Goal: Task Accomplishment & Management: Manage account settings

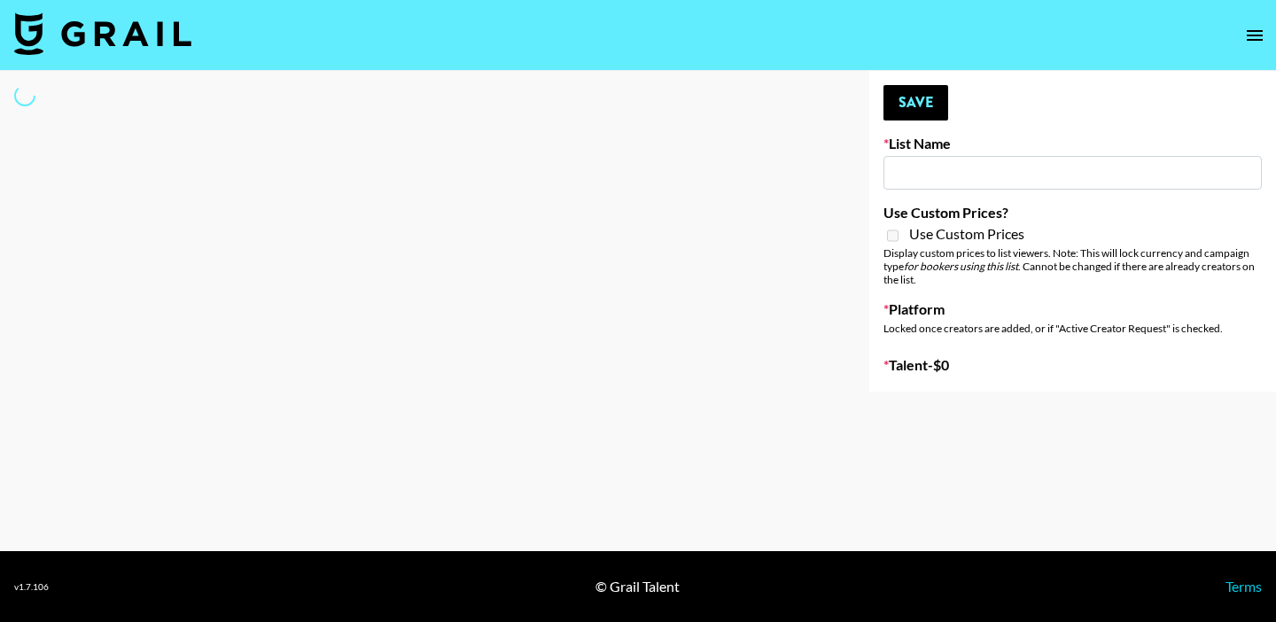
type input "Young T & Bugsy List"
select select "Song"
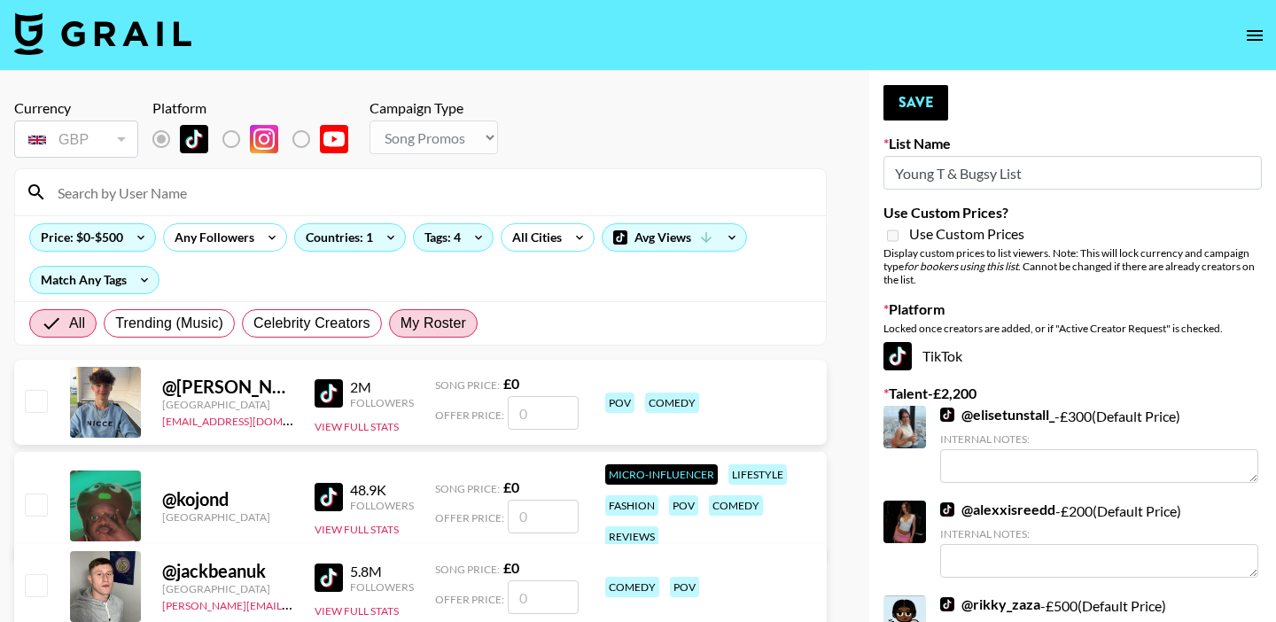
click at [395, 323] on label "My Roster" at bounding box center [433, 323] width 89 height 28
click at [401, 323] on input "My Roster" at bounding box center [401, 323] width 0 height 0
radio input "true"
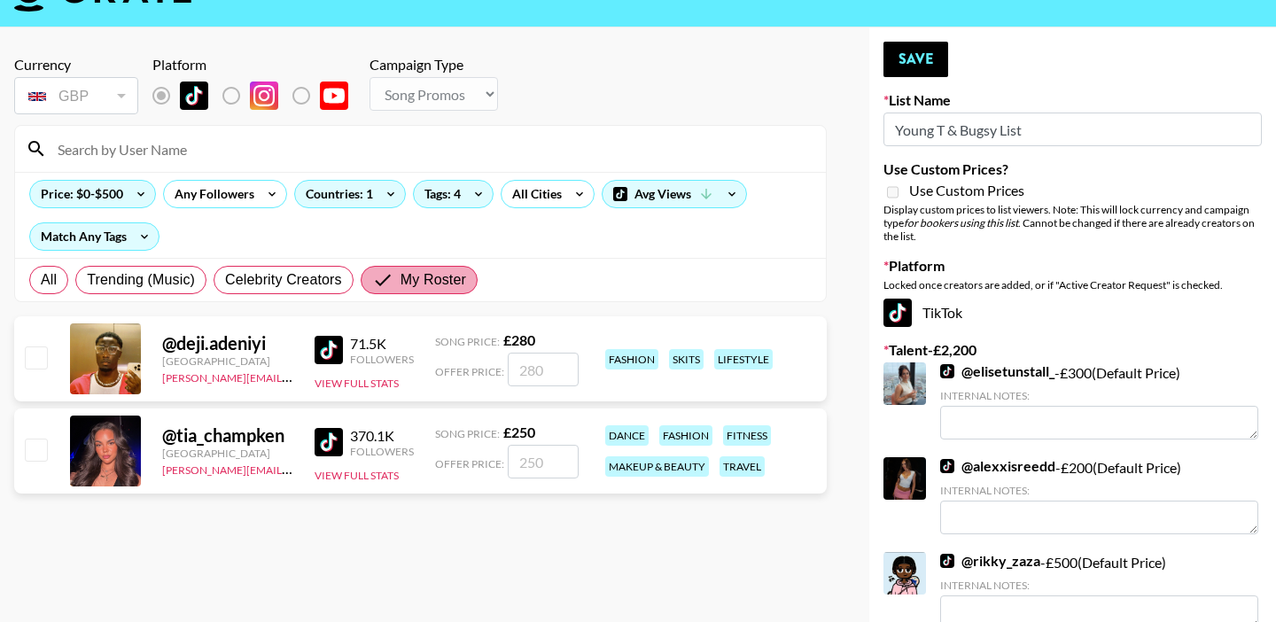
scroll to position [47, 0]
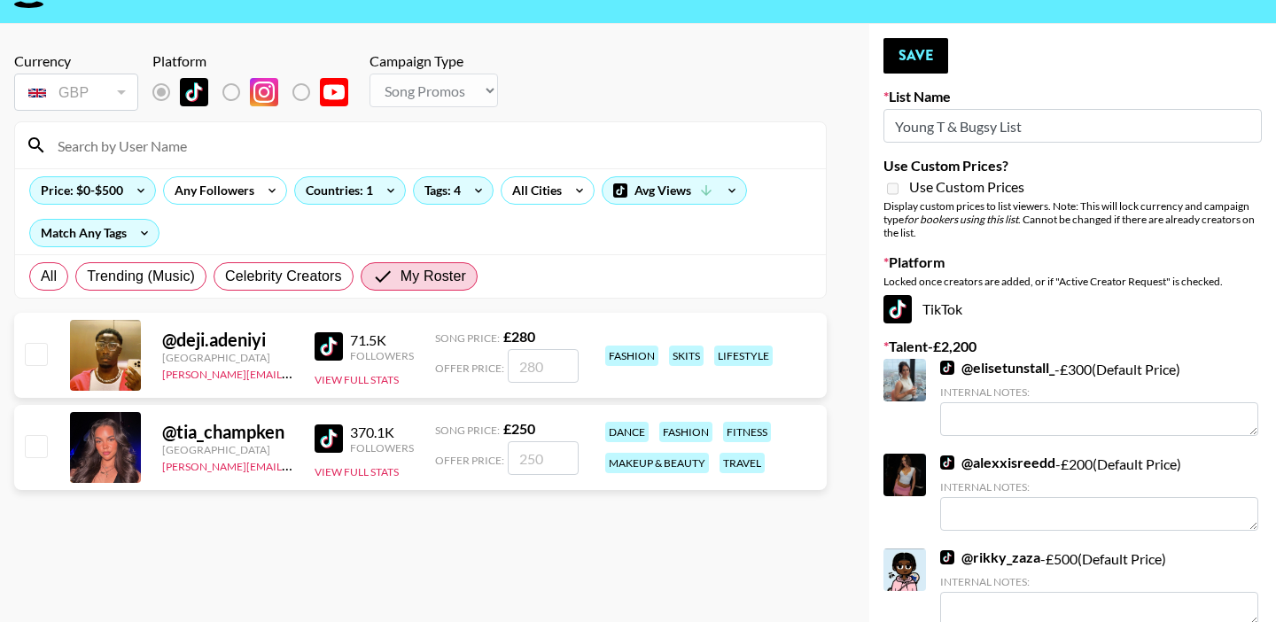
radio input "true"
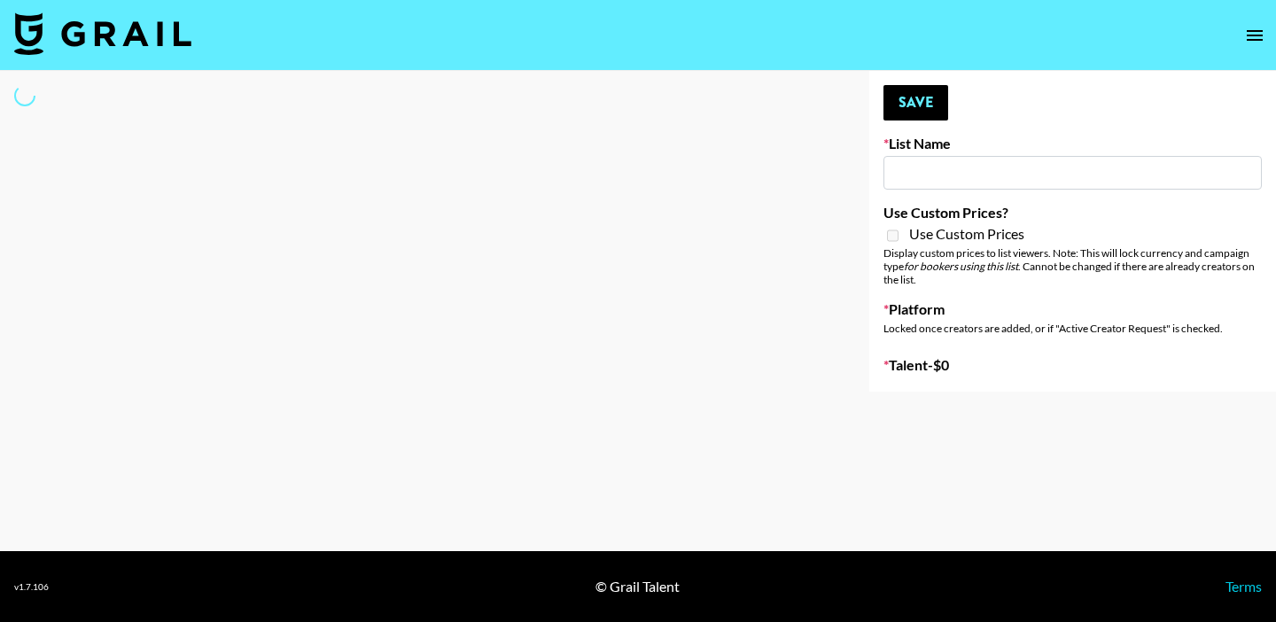
type input "Young T & Bugsy List"
select select "Song"
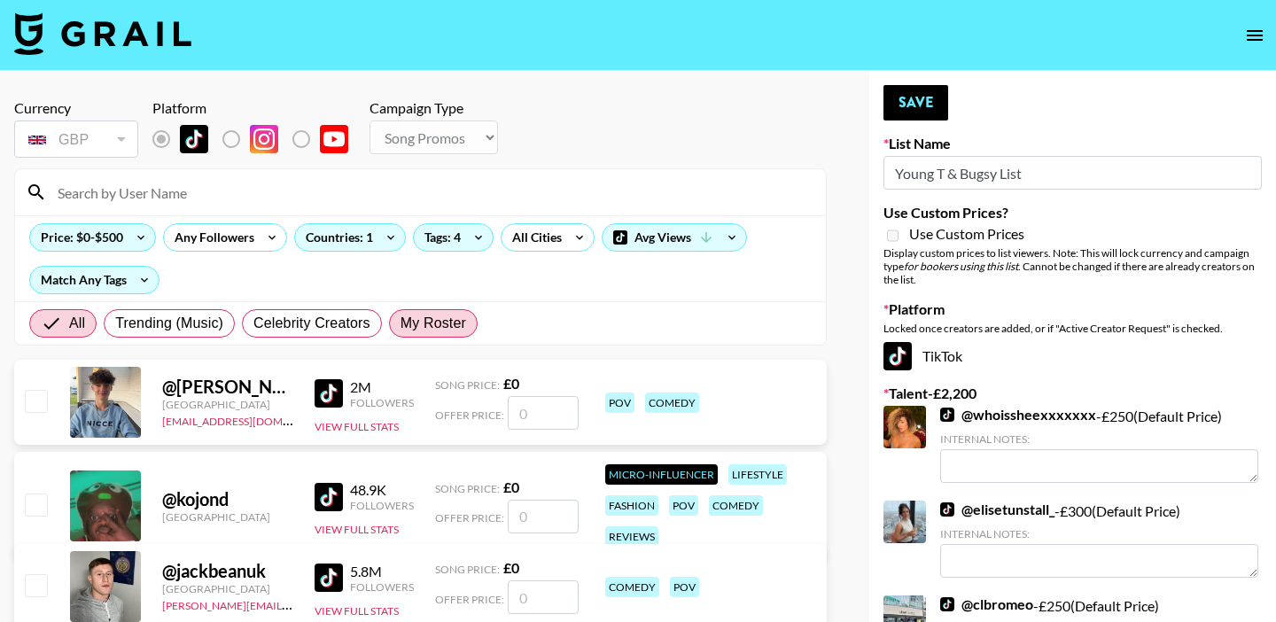
click at [427, 324] on span "My Roster" at bounding box center [434, 323] width 66 height 21
click at [401, 323] on input "My Roster" at bounding box center [401, 323] width 0 height 0
radio input "true"
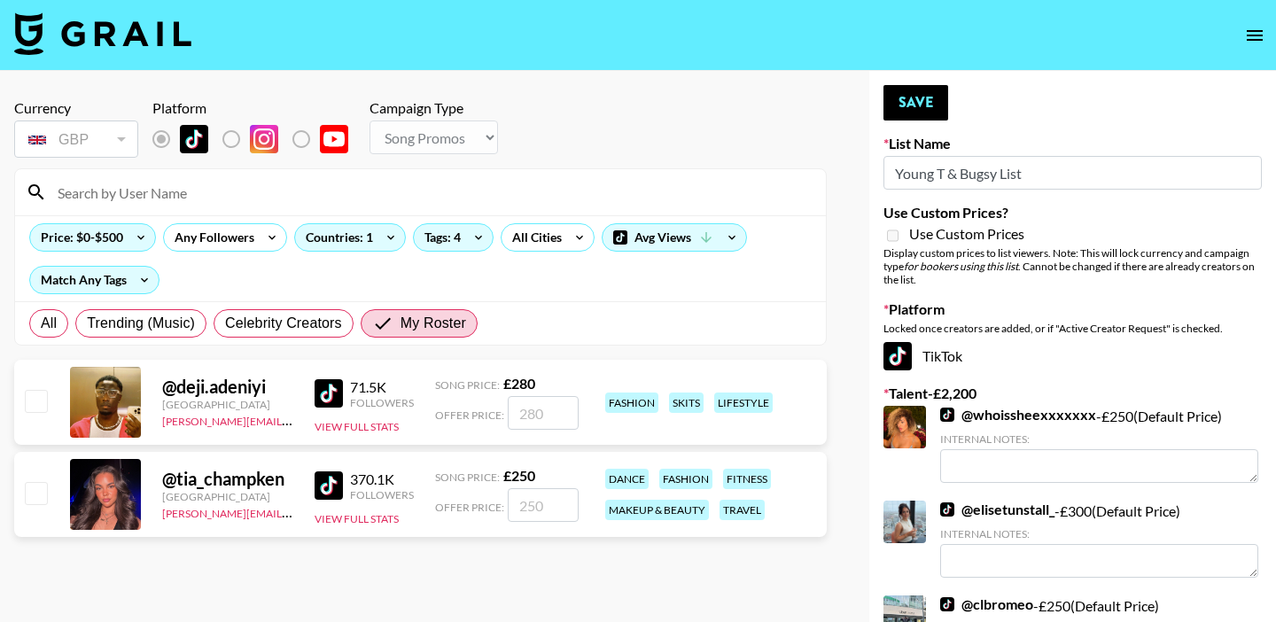
click at [35, 399] on input "checkbox" at bounding box center [35, 400] width 21 height 21
checkbox input "true"
type input "280"
click at [35, 482] on input "checkbox" at bounding box center [35, 492] width 21 height 21
checkbox input "true"
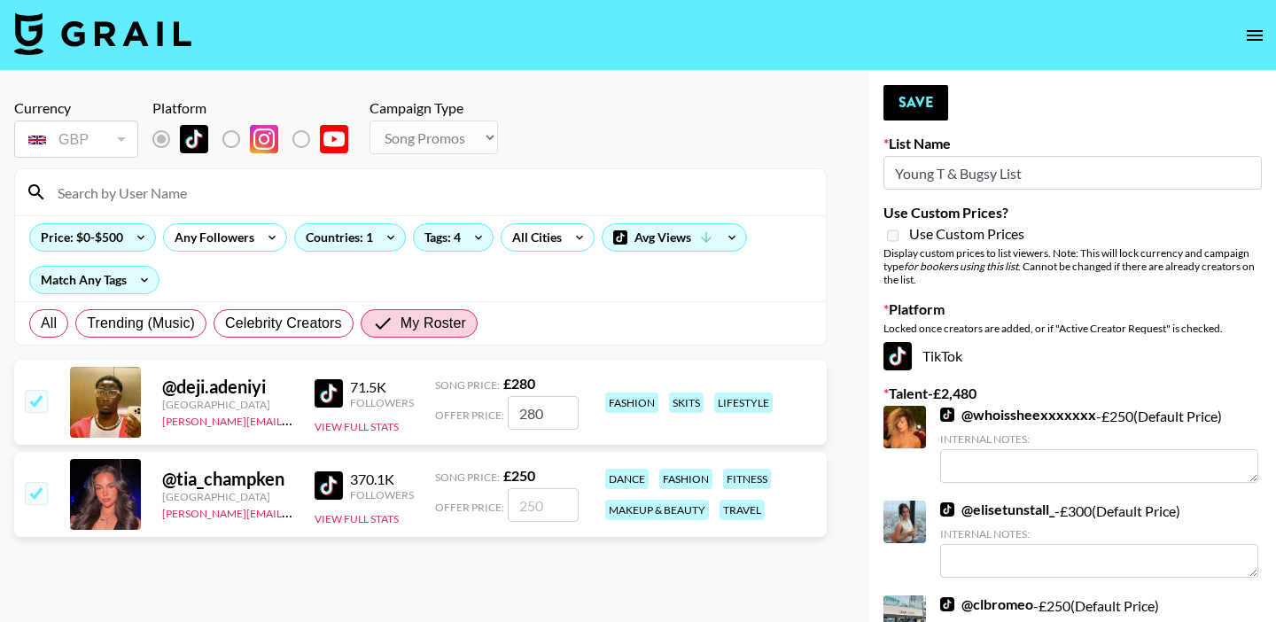
type input "250"
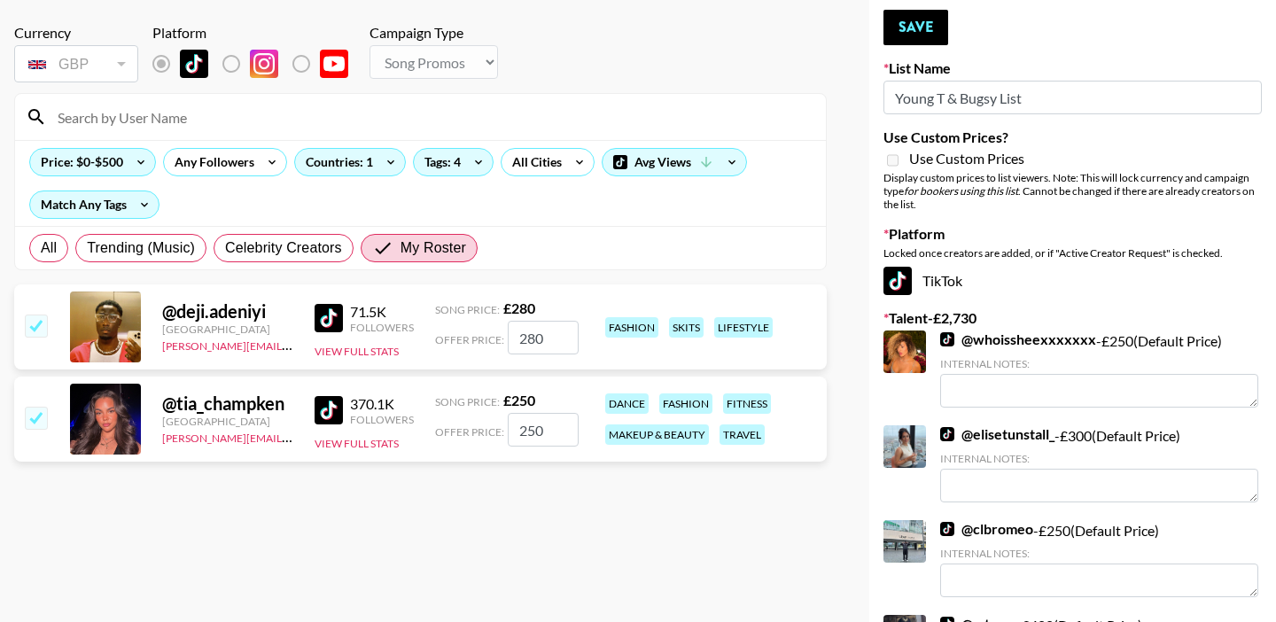
scroll to position [722, 0]
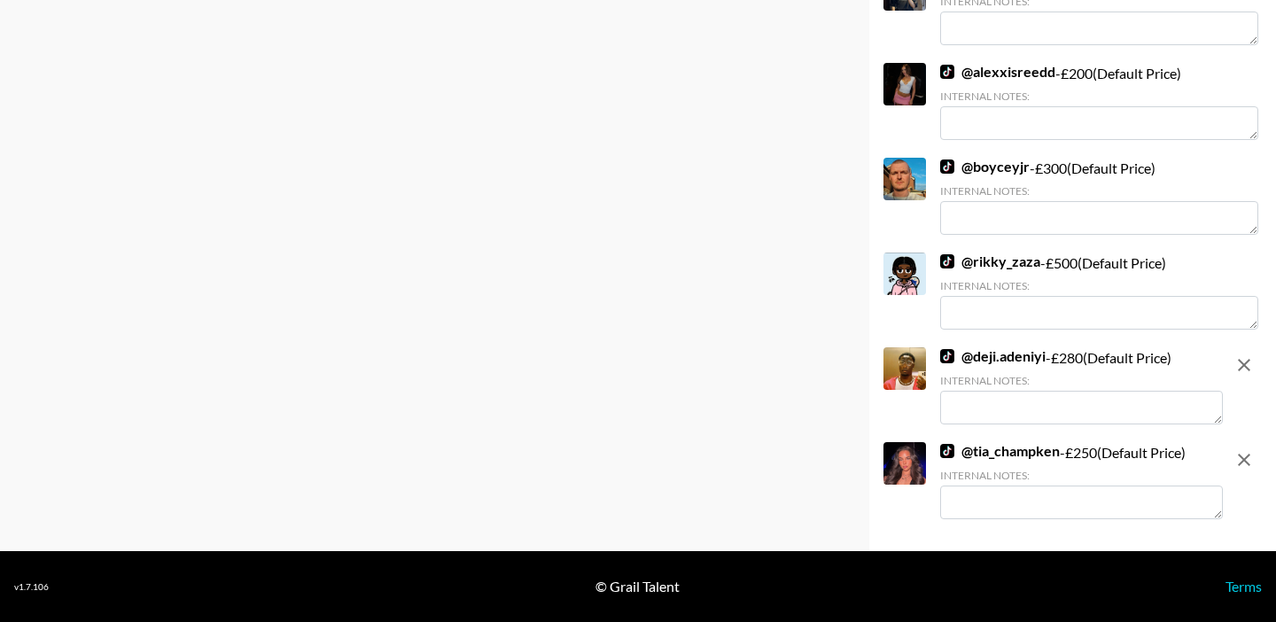
click at [1017, 407] on textarea at bounding box center [1081, 408] width 283 height 34
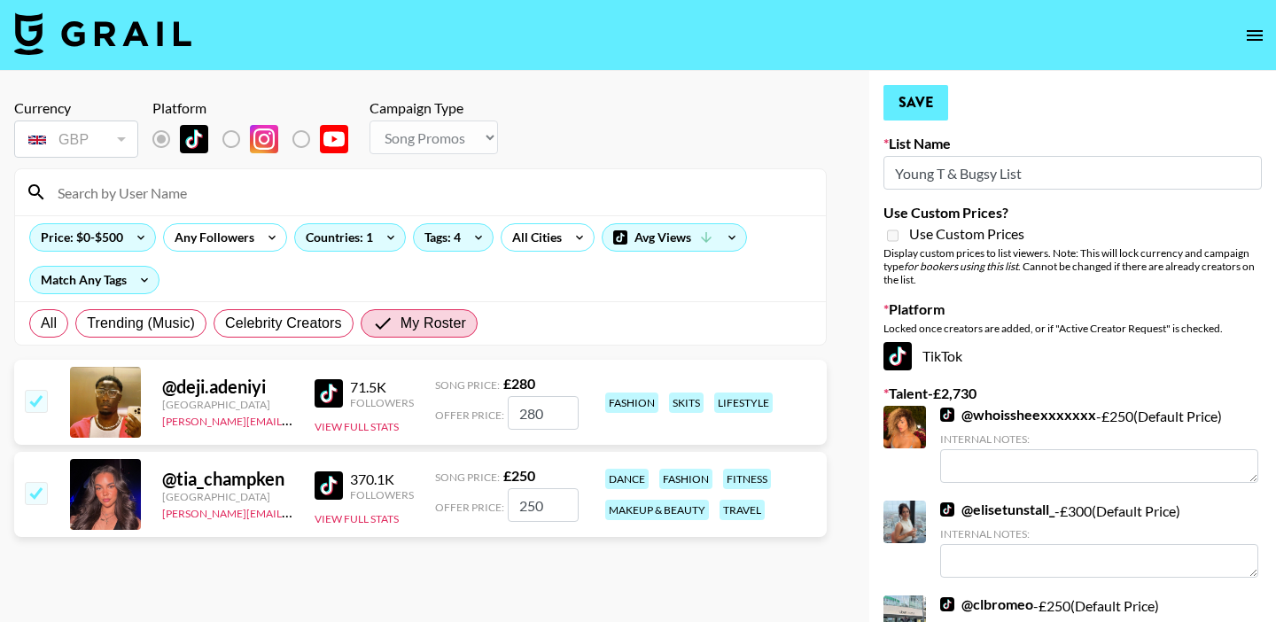
type textarea "UK Love Islander"
click at [904, 103] on button "Save" at bounding box center [916, 102] width 65 height 35
radio input "true"
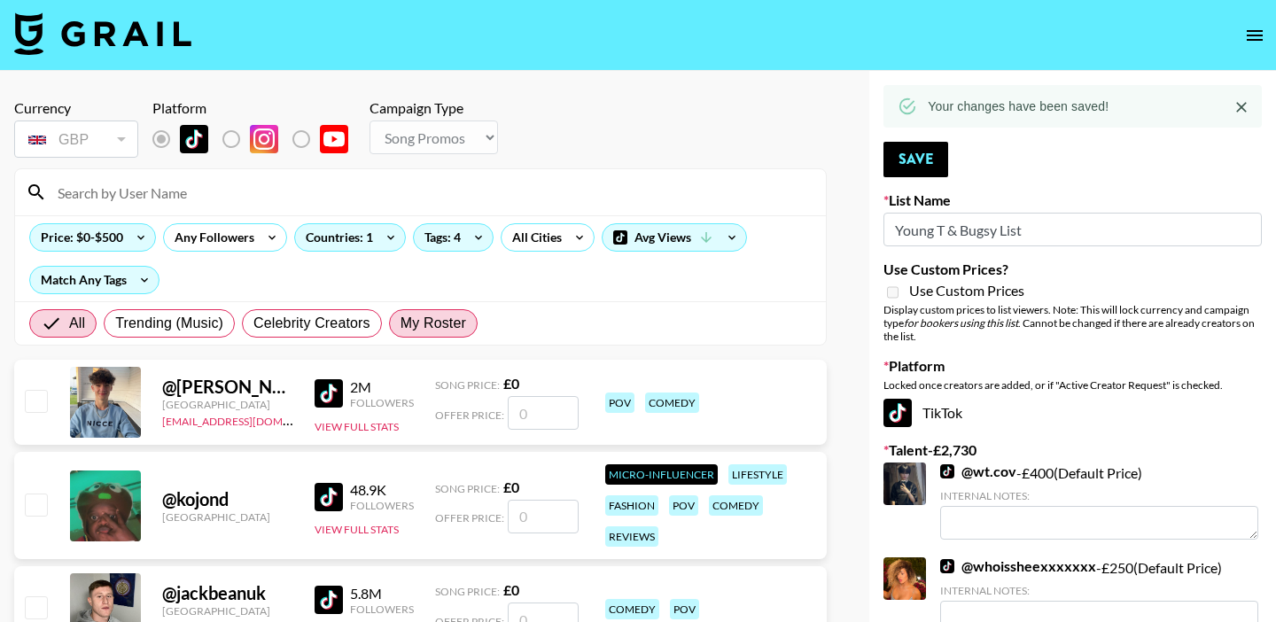
click at [436, 314] on span "My Roster" at bounding box center [434, 323] width 66 height 21
click at [401, 323] on input "My Roster" at bounding box center [401, 323] width 0 height 0
radio input "true"
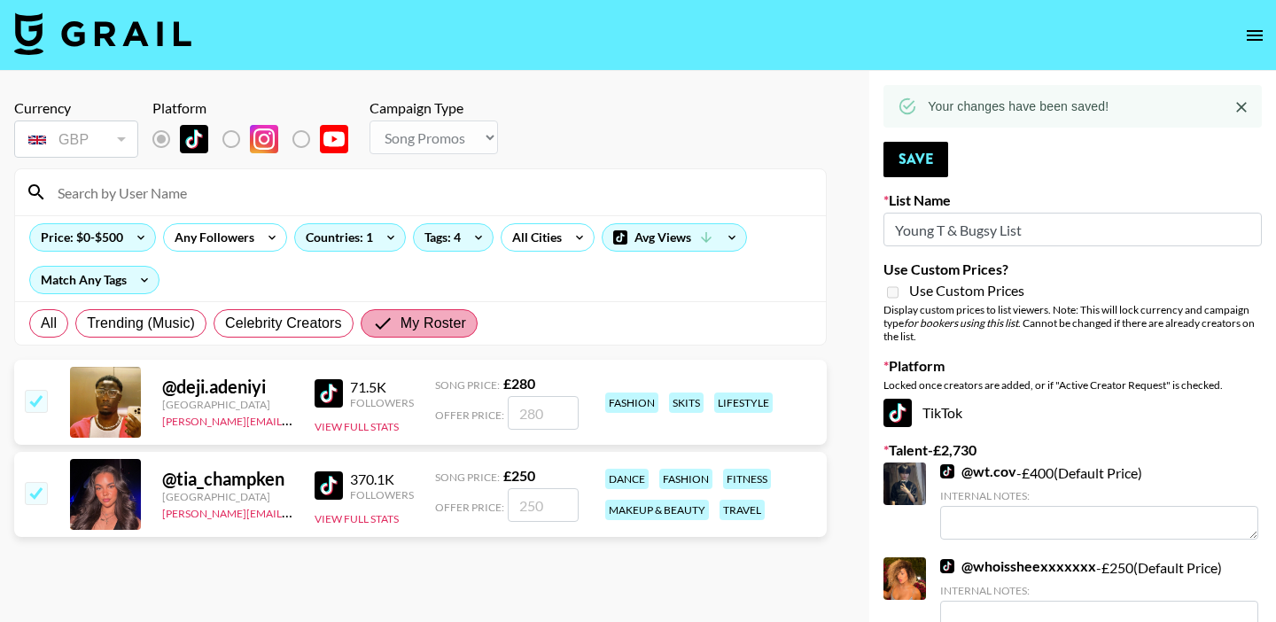
scroll to position [23, 0]
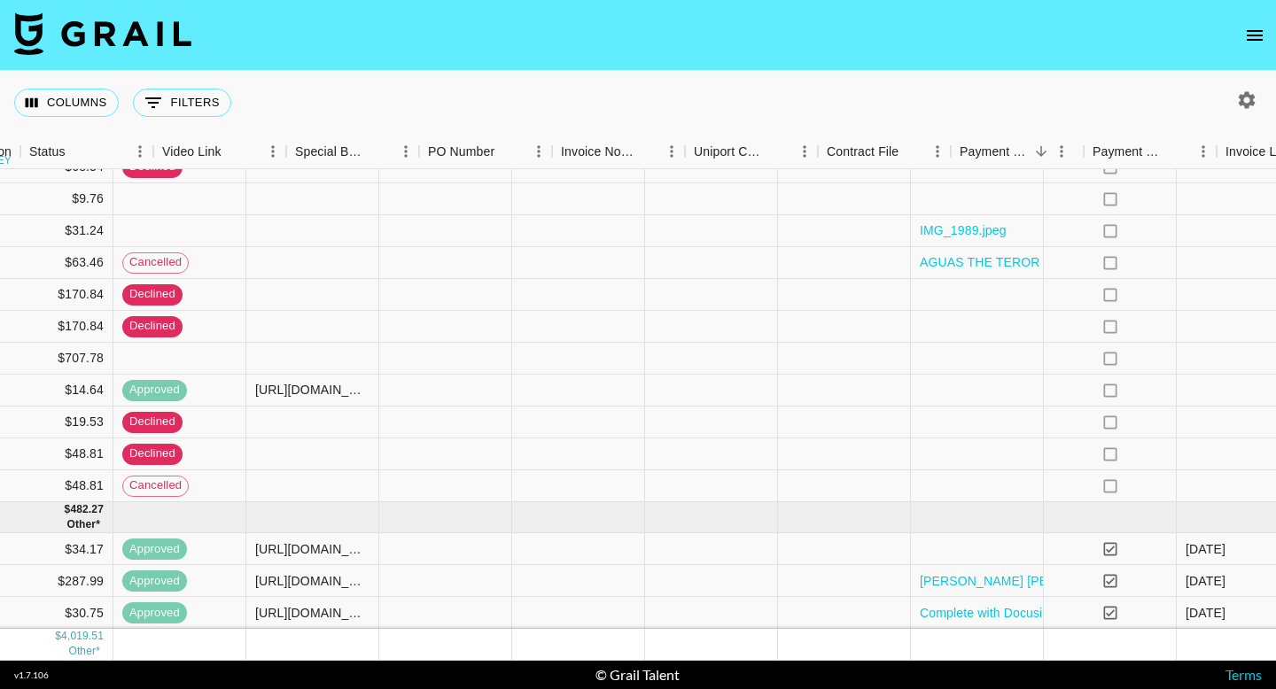
scroll to position [458, 1666]
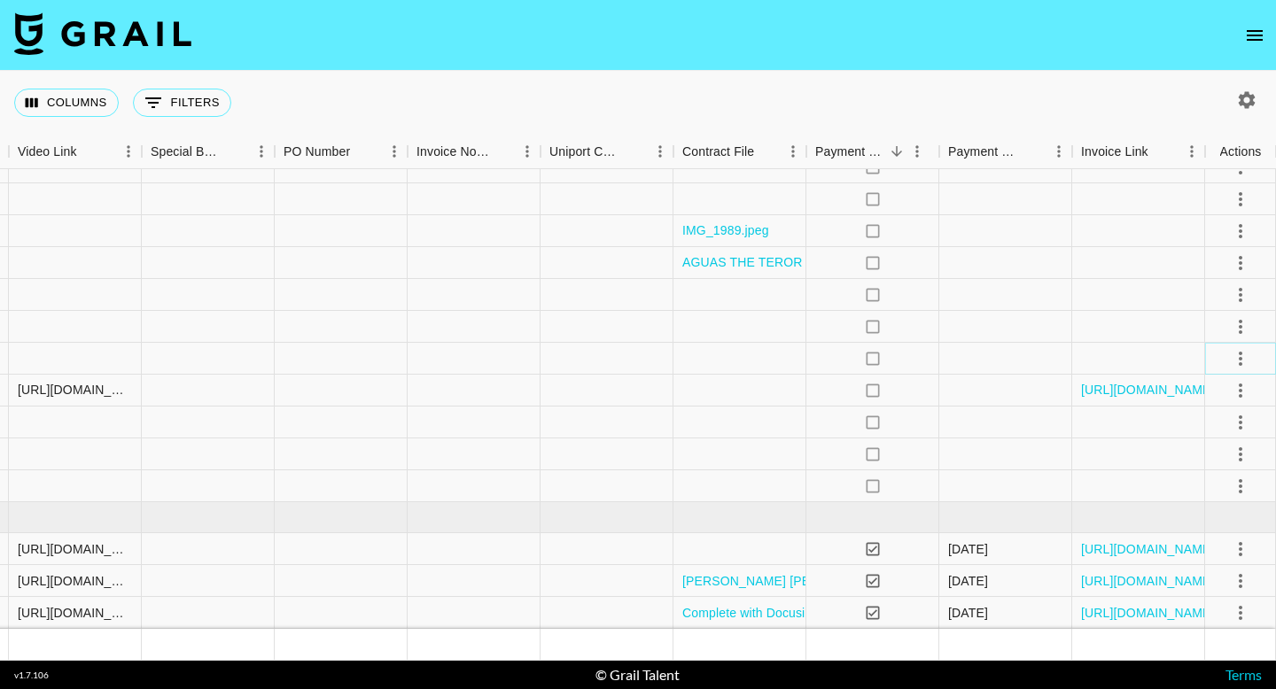
click at [642, 358] on icon "select merge strategy" at bounding box center [1240, 358] width 21 height 21
click at [642, 424] on li "Decline" at bounding box center [1218, 428] width 115 height 32
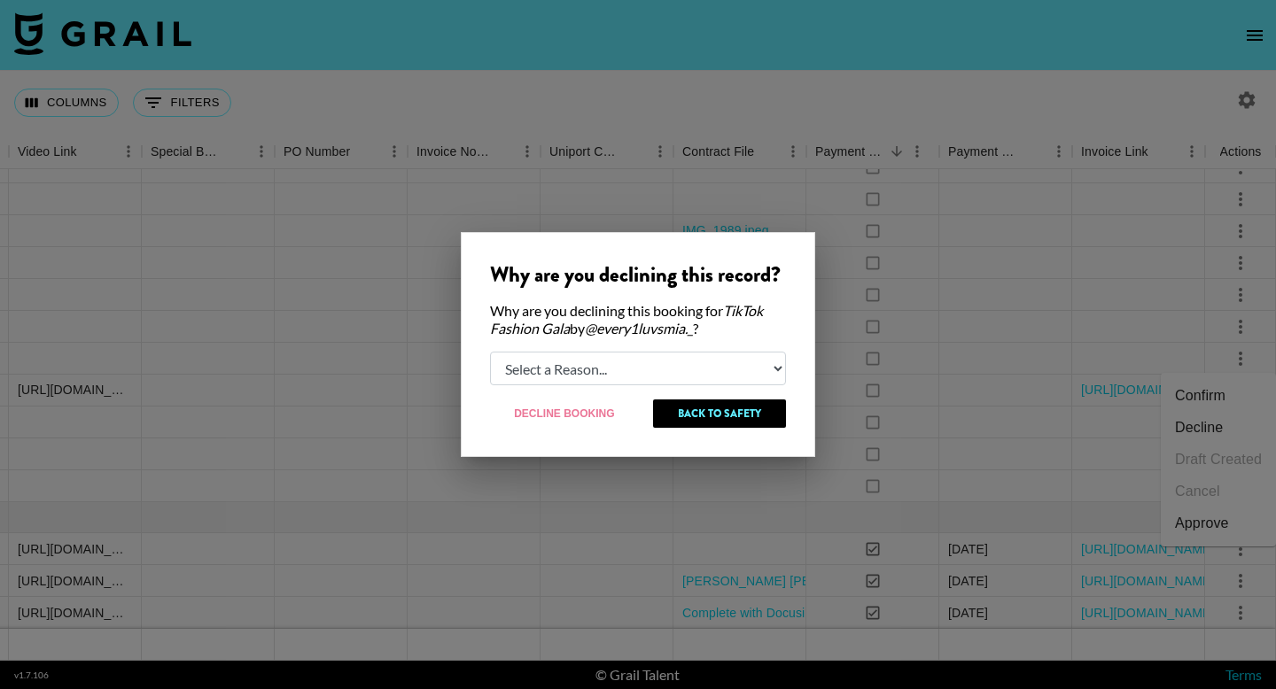
click at [642, 377] on select "Select a Reason... Relogging this deal due to a data issue The booker cancelled…" at bounding box center [638, 369] width 296 height 34
select select "booker_cancel"
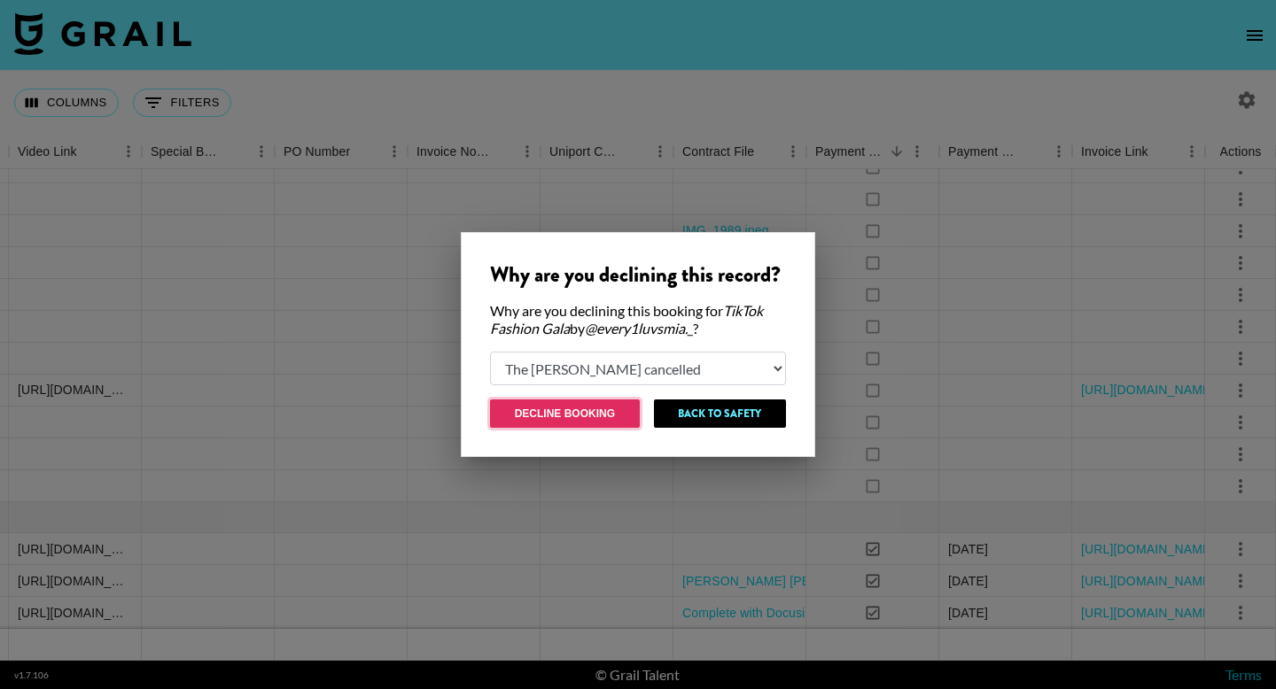
click at [599, 410] on button "Decline Booking" at bounding box center [565, 414] width 150 height 28
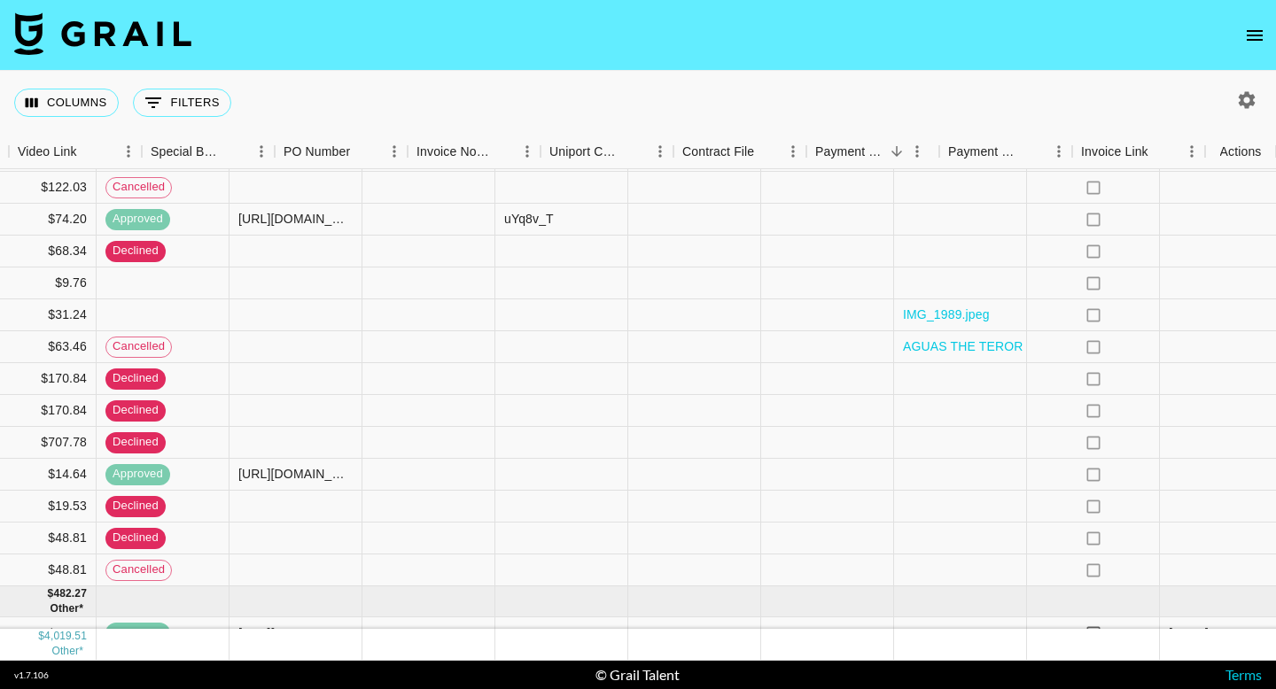
scroll to position [374, 1666]
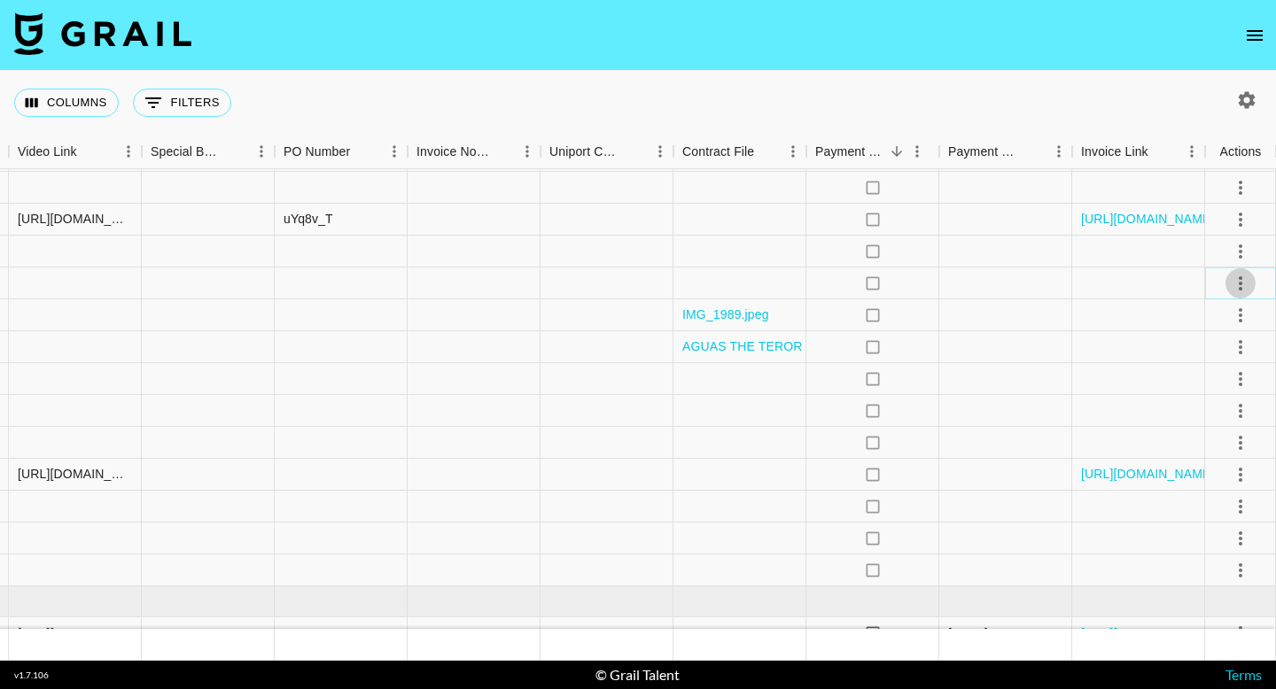
click at [642, 282] on icon "select merge strategy" at bounding box center [1240, 283] width 21 height 21
click at [642, 361] on li "Decline" at bounding box center [1218, 353] width 115 height 32
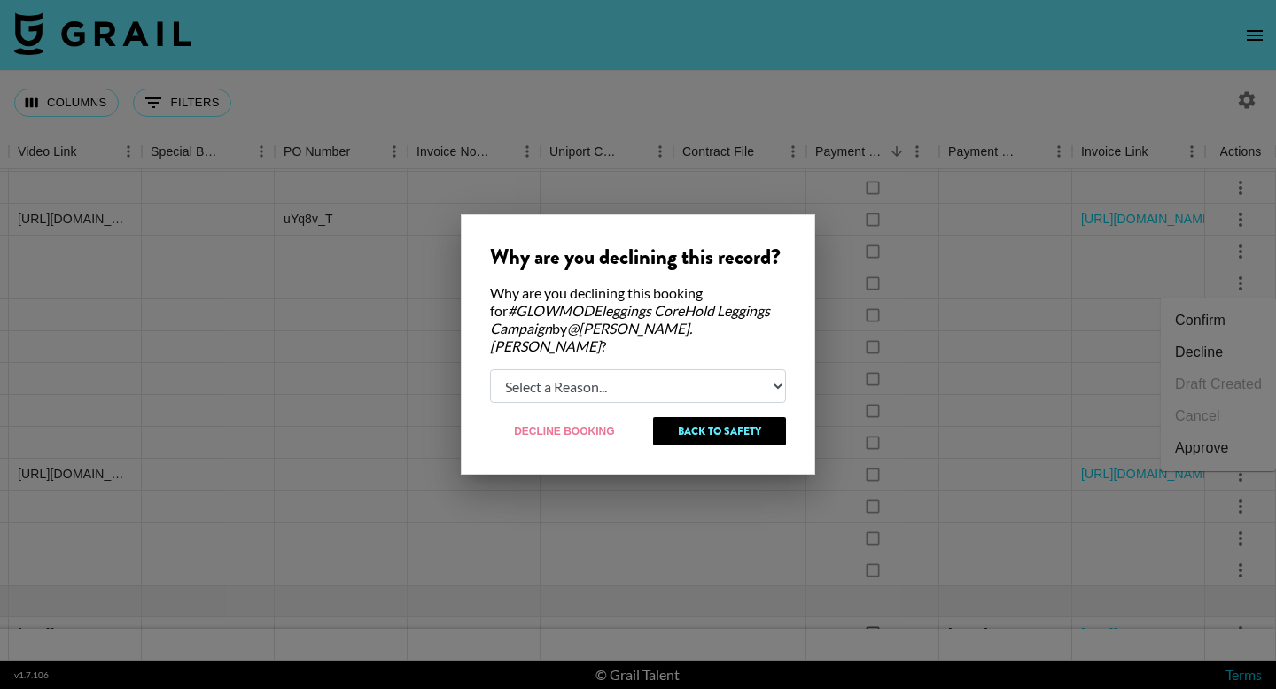
click at [642, 395] on div "Why are you declining this record? Why are you declining this booking for #GLOW…" at bounding box center [638, 344] width 354 height 261
click at [642, 393] on select "Select a Reason... Relogging this deal due to a data issue The booker cancelled…" at bounding box center [638, 387] width 296 height 34
select select "creator_decline"
click at [603, 418] on button "Decline Booking" at bounding box center [565, 431] width 150 height 28
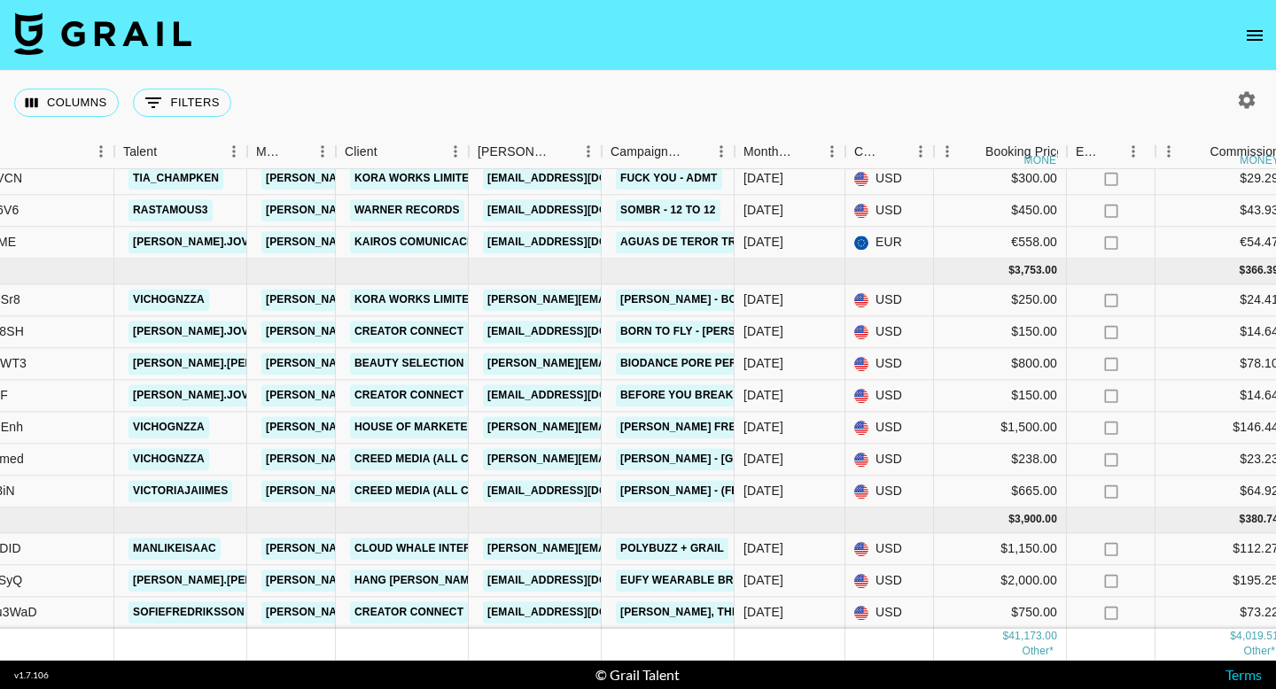
scroll to position [956, 0]
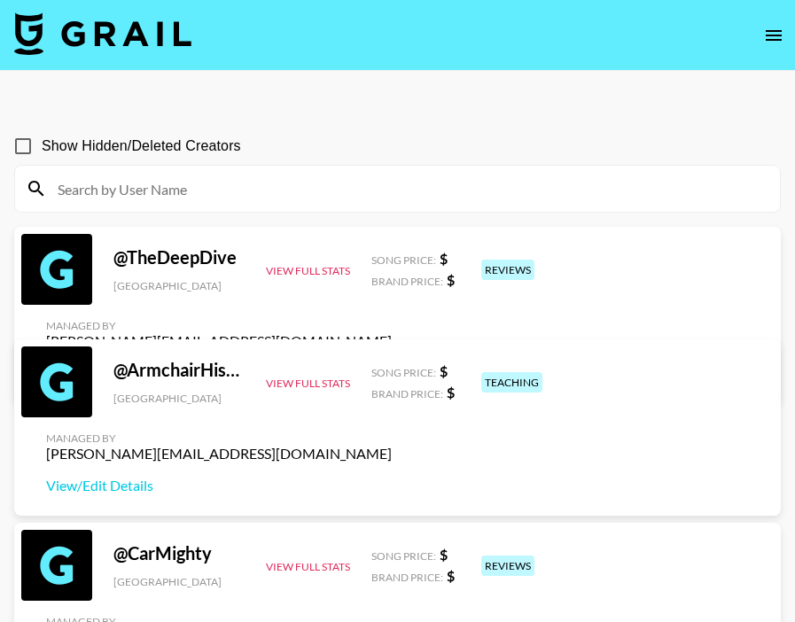
click at [515, 208] on div at bounding box center [397, 189] width 765 height 46
click at [507, 176] on input at bounding box center [408, 189] width 722 height 28
click at [468, 189] on input at bounding box center [408, 189] width 722 height 28
type input "n"
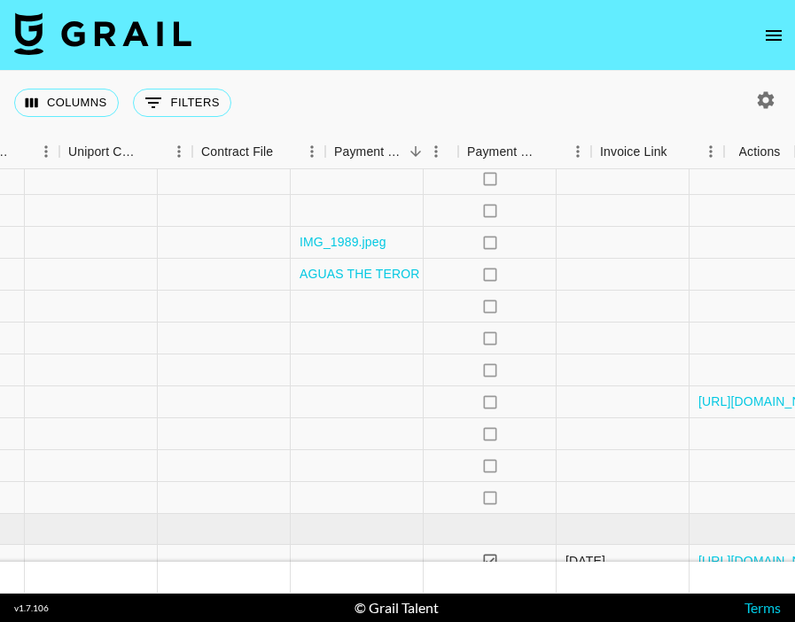
scroll to position [447, 2147]
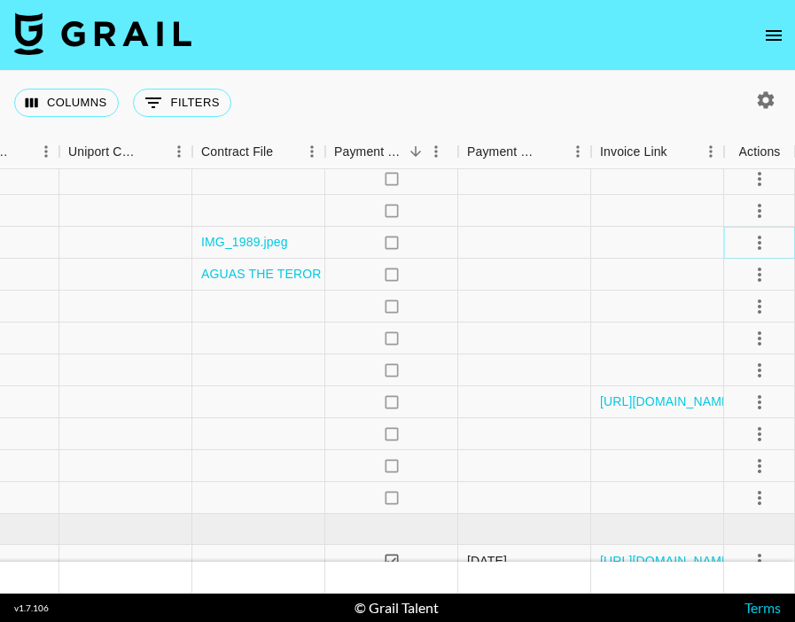
click at [759, 240] on icon "select merge strategy" at bounding box center [759, 242] width 21 height 21
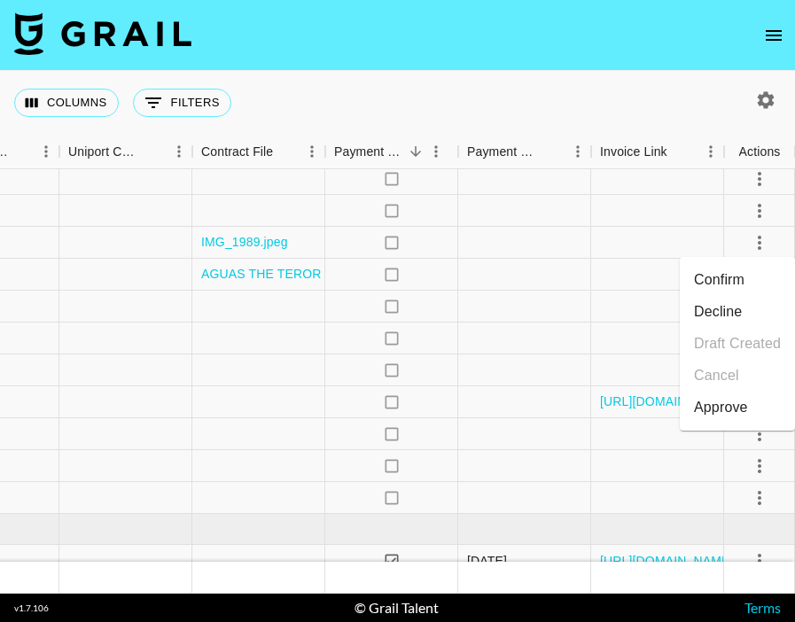
click at [736, 290] on li "Confirm" at bounding box center [737, 280] width 115 height 32
click at [726, 407] on div "Approve" at bounding box center [721, 407] width 54 height 21
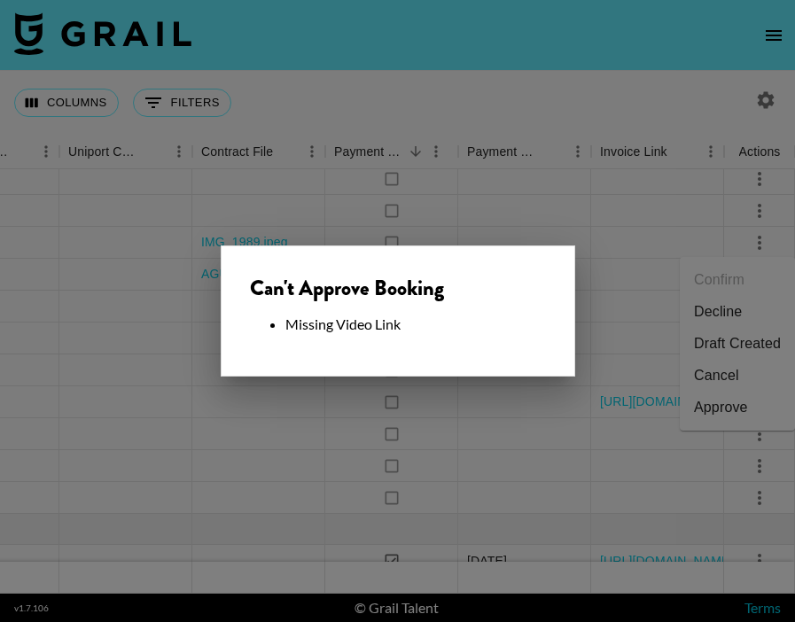
click at [514, 206] on div at bounding box center [397, 311] width 795 height 622
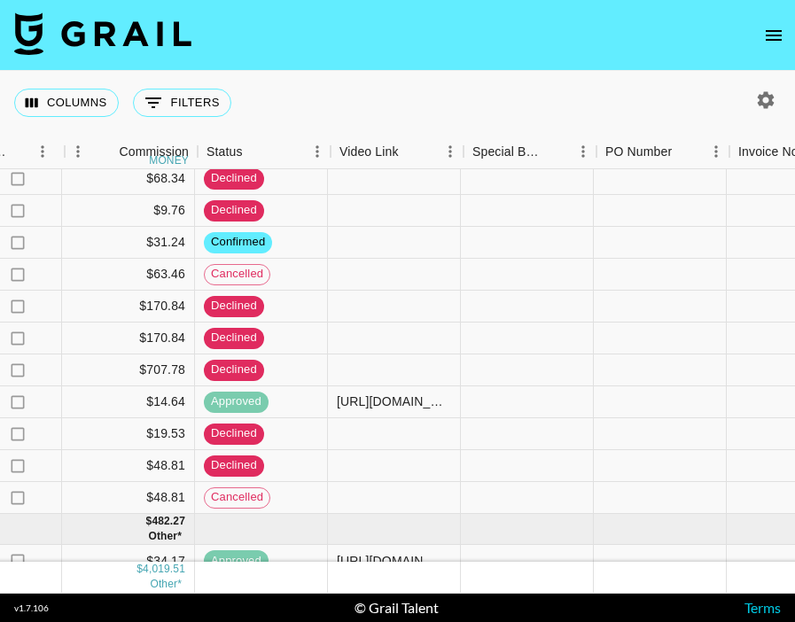
scroll to position [447, 1349]
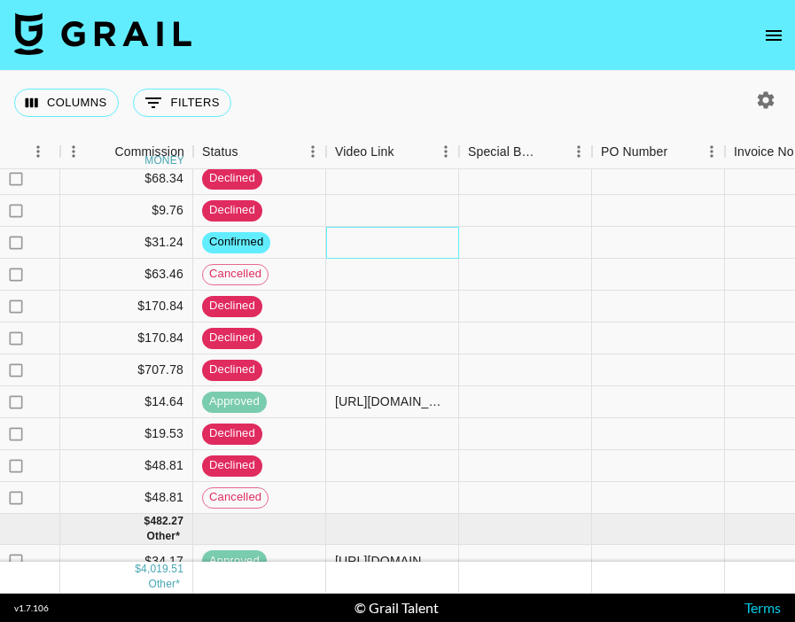
click at [409, 245] on div at bounding box center [392, 243] width 133 height 32
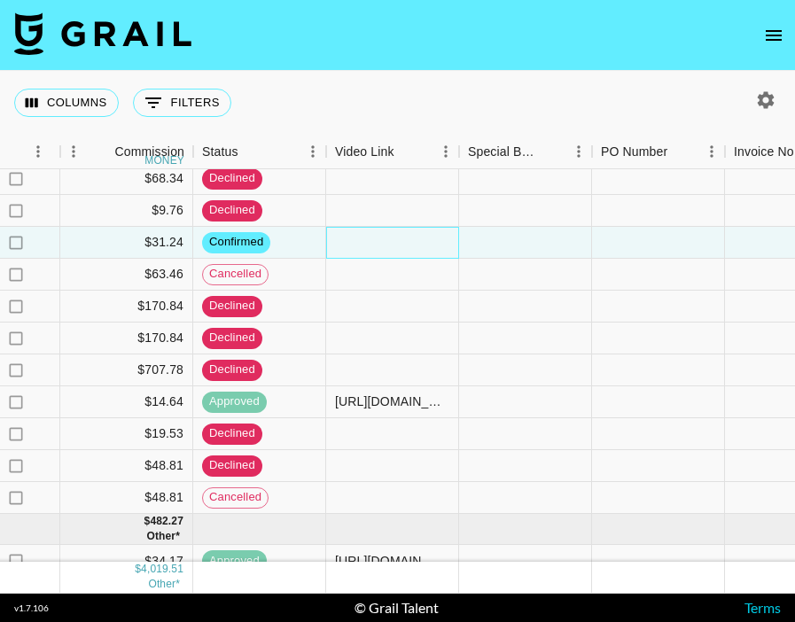
click at [409, 245] on div at bounding box center [392, 243] width 133 height 32
type input "[URL][DOMAIN_NAME]"
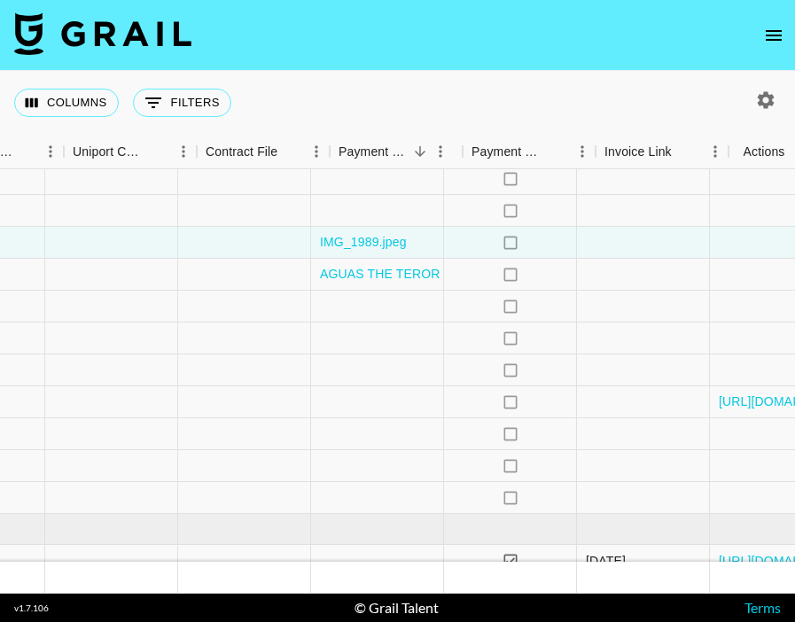
scroll to position [447, 2147]
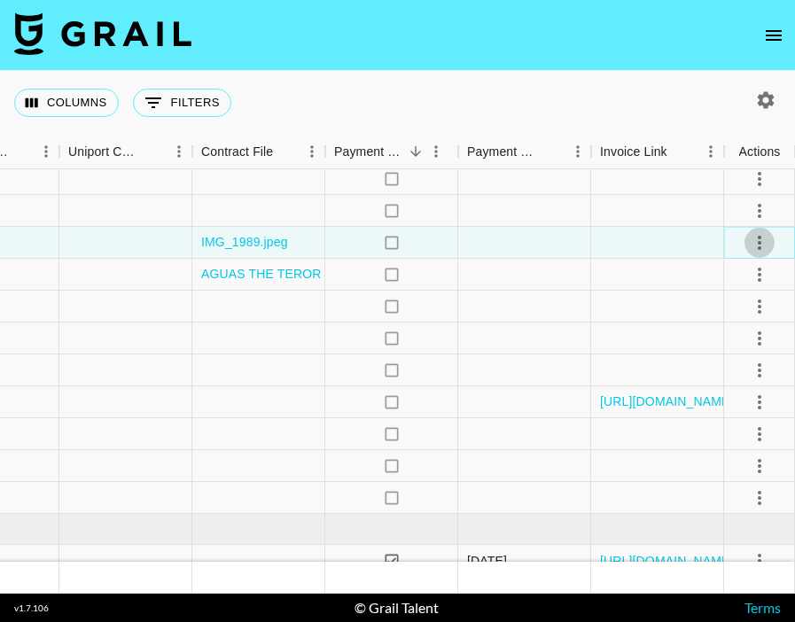
click at [763, 238] on icon "select merge strategy" at bounding box center [759, 242] width 21 height 21
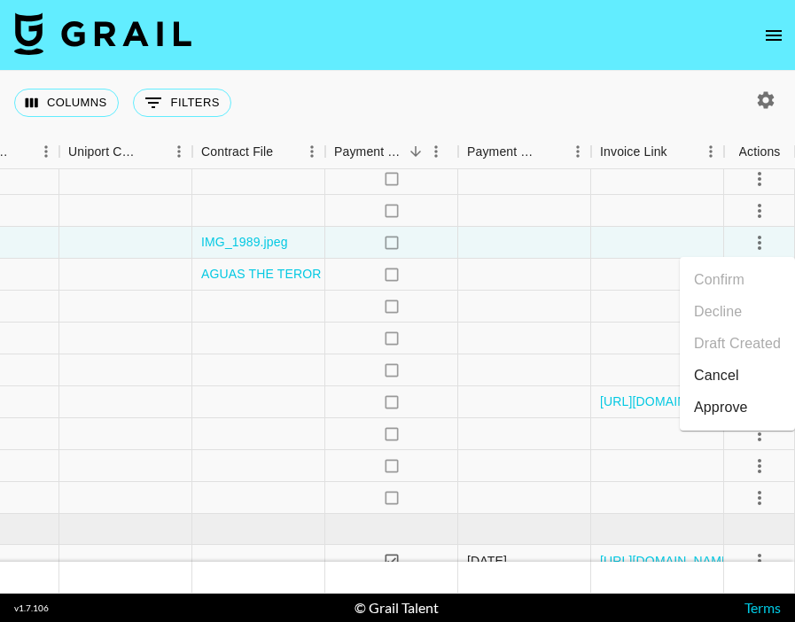
click at [727, 404] on div "Approve" at bounding box center [721, 407] width 54 height 21
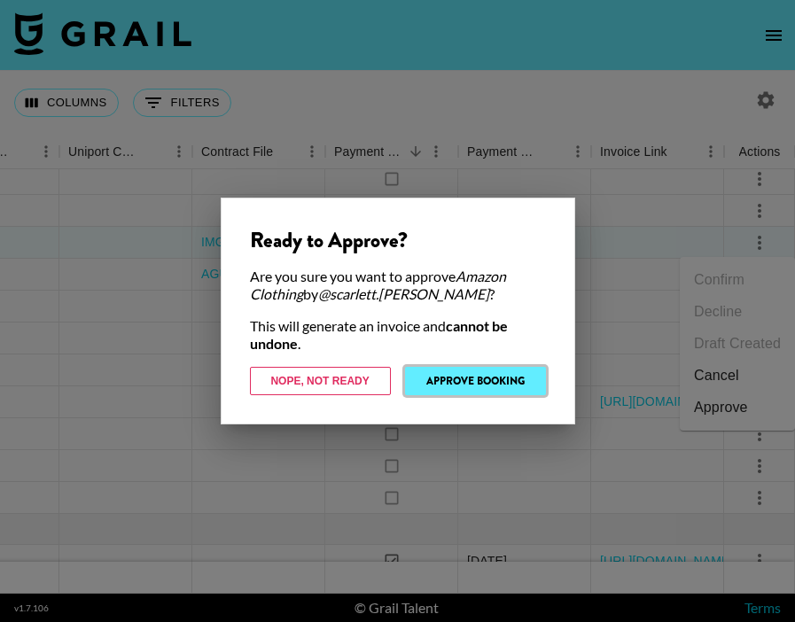
click at [487, 381] on button "Approve Booking" at bounding box center [475, 381] width 141 height 28
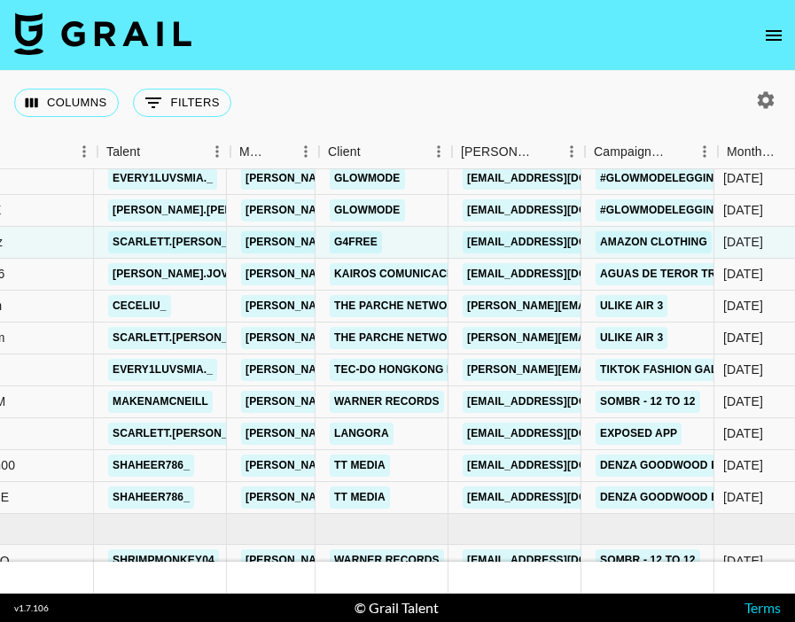
scroll to position [447, 264]
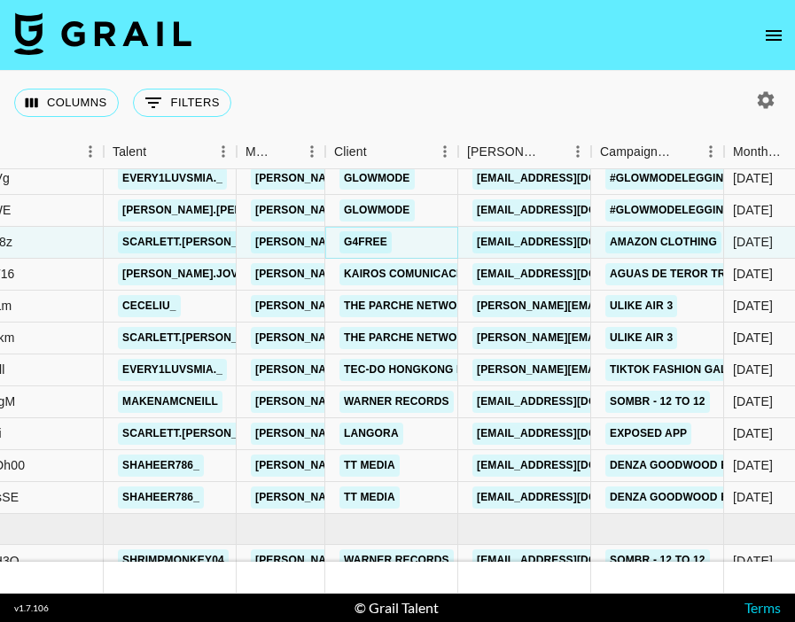
click at [363, 245] on link "G4free" at bounding box center [365, 242] width 52 height 22
click at [370, 238] on link "G4free" at bounding box center [365, 242] width 52 height 22
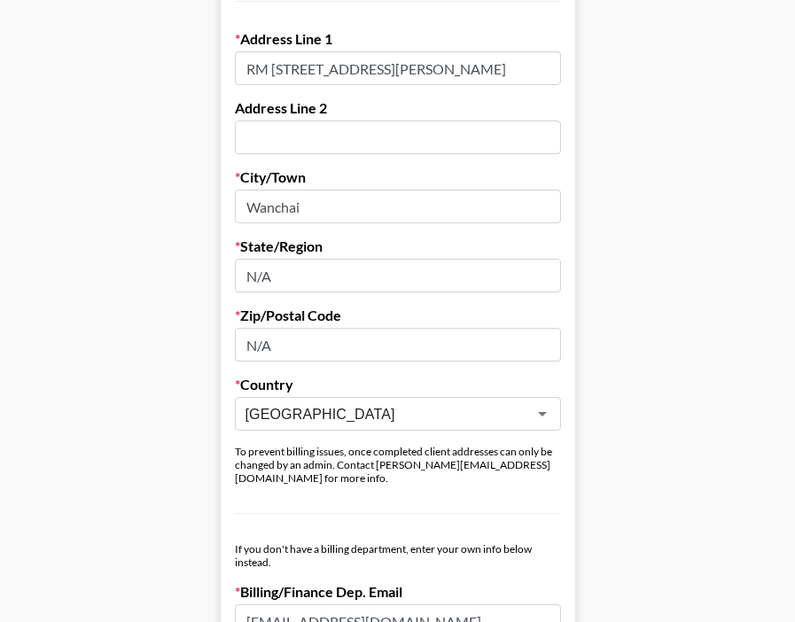
scroll to position [579, 0]
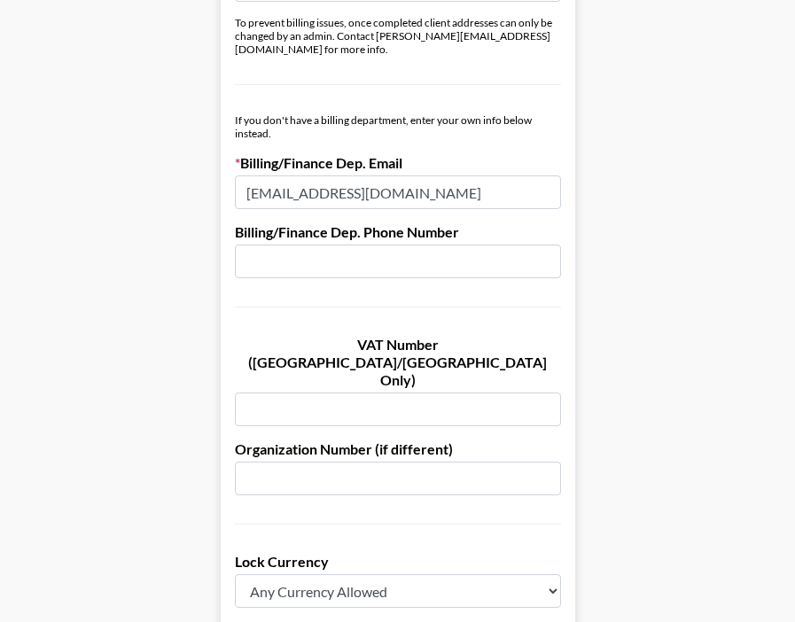
scroll to position [959, 0]
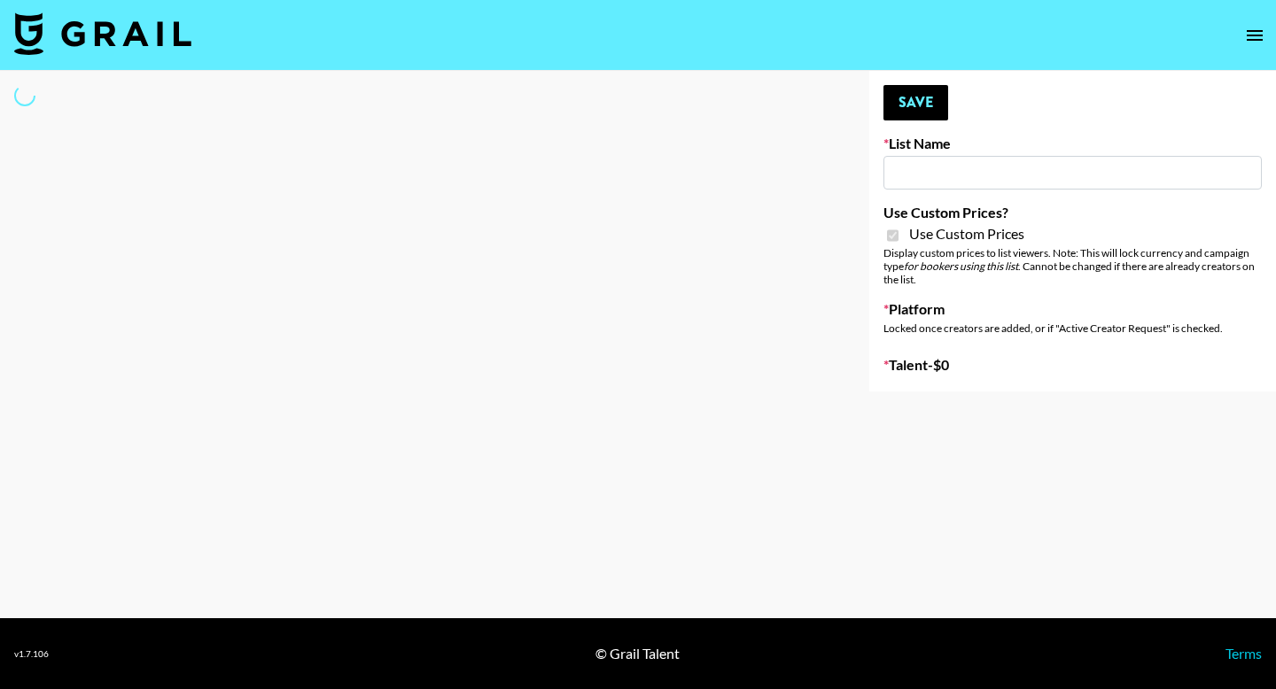
type input "HaruHaru Wonder 15/10"
checkbox input "true"
select select "Brand"
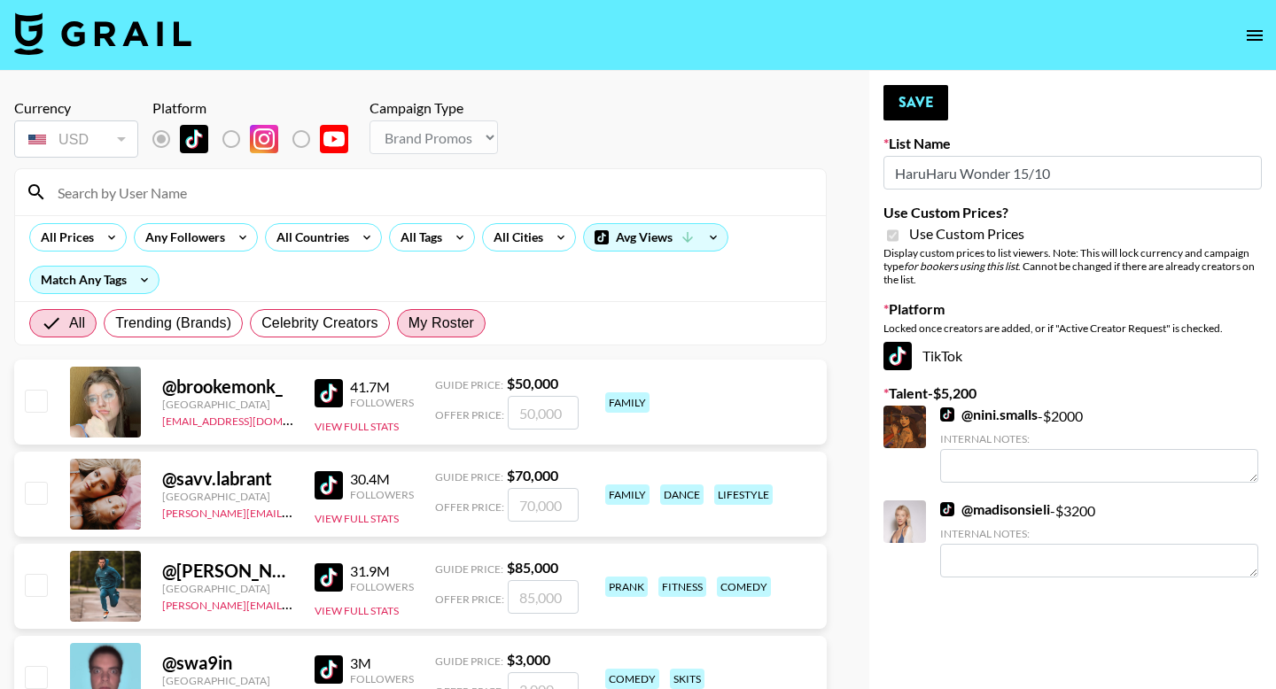
click at [460, 322] on span "My Roster" at bounding box center [442, 323] width 66 height 21
click at [409, 323] on input "My Roster" at bounding box center [409, 323] width 0 height 0
radio input "true"
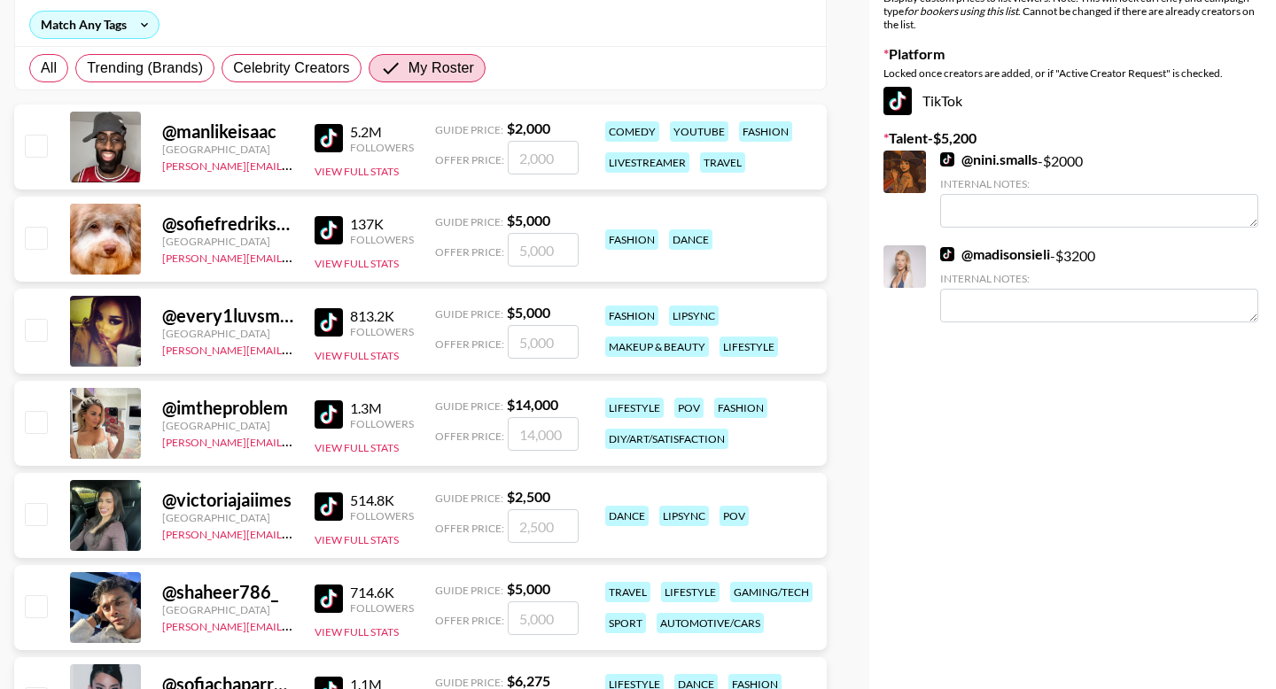
scroll to position [256, 0]
click at [32, 415] on input "checkbox" at bounding box center [35, 420] width 21 height 21
checkbox input "true"
type input "14000"
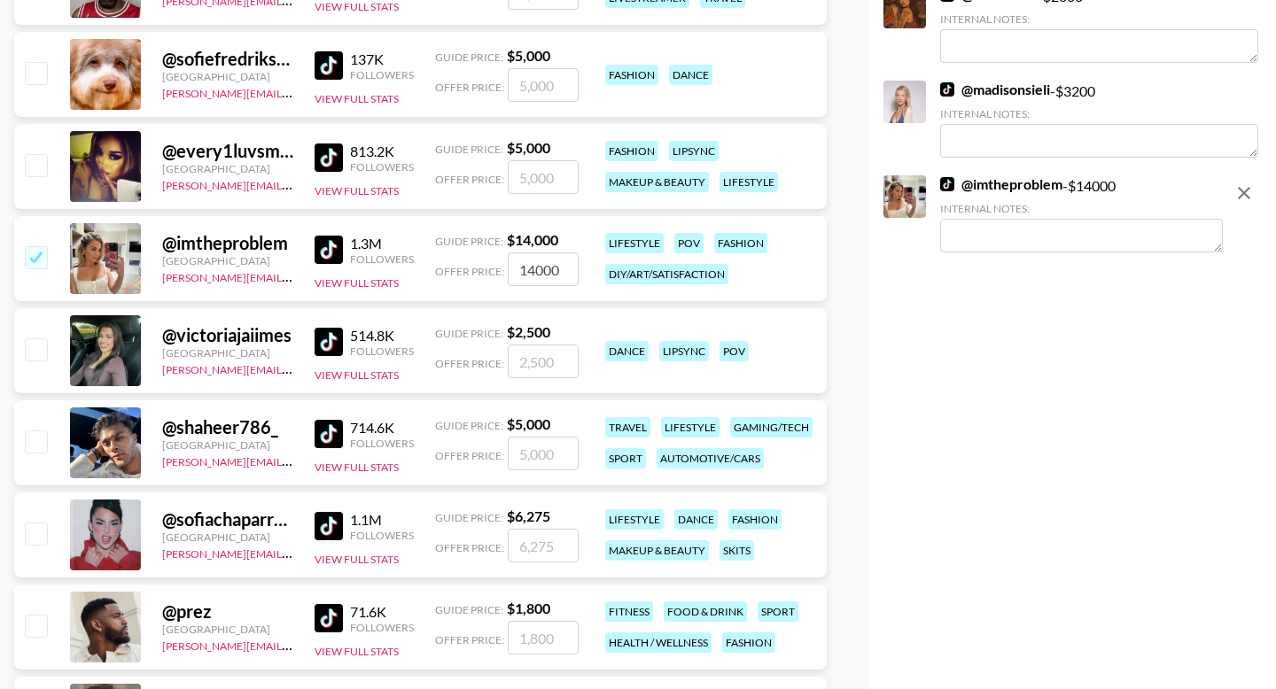
scroll to position [422, 0]
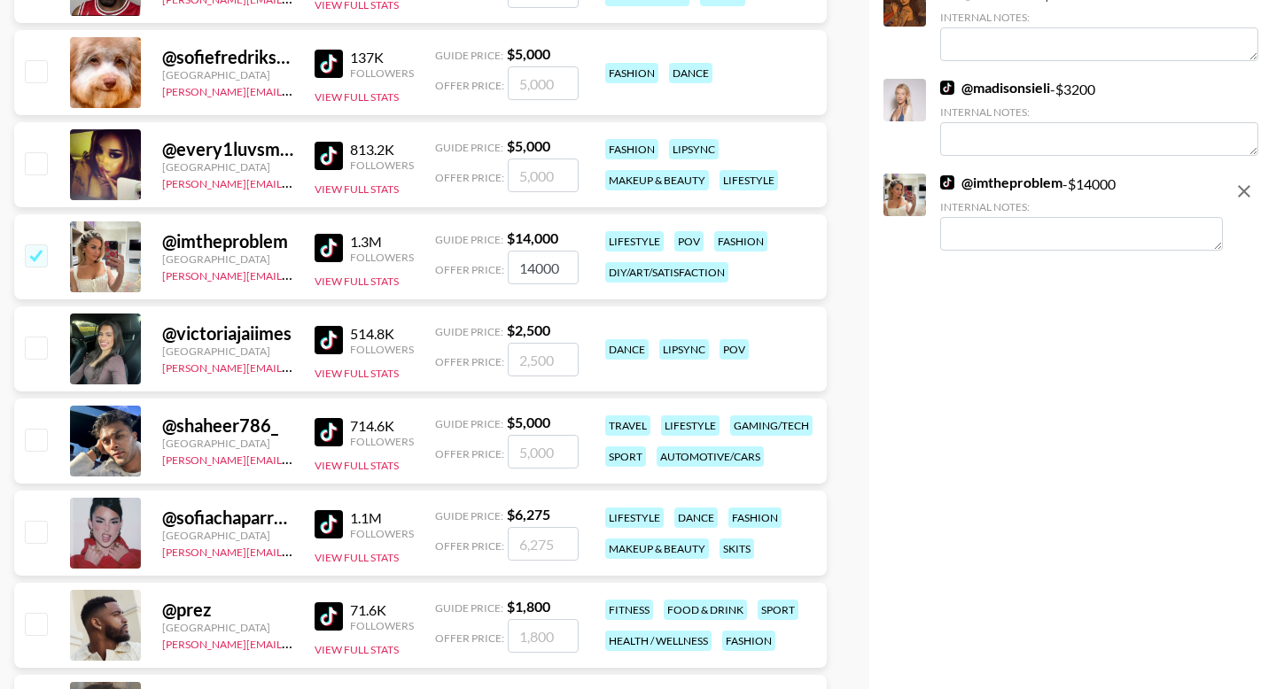
click at [35, 531] on input "checkbox" at bounding box center [35, 531] width 21 height 21
checkbox input "true"
type input "6275"
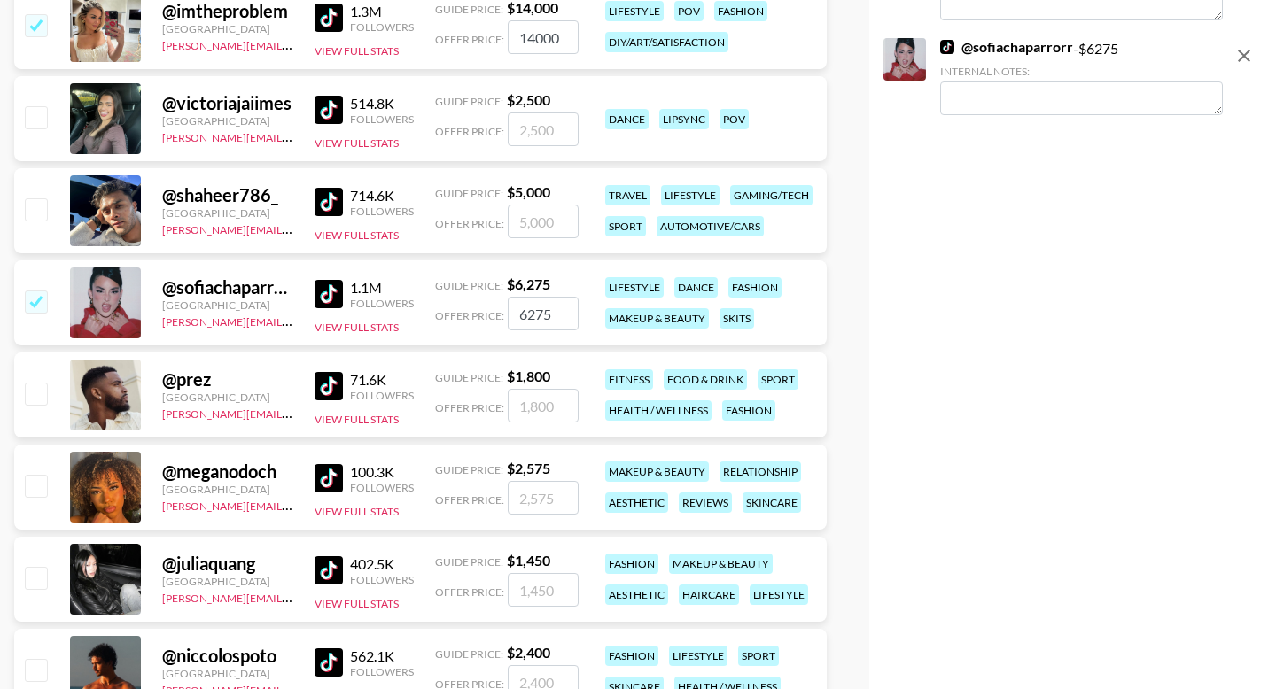
scroll to position [656, 0]
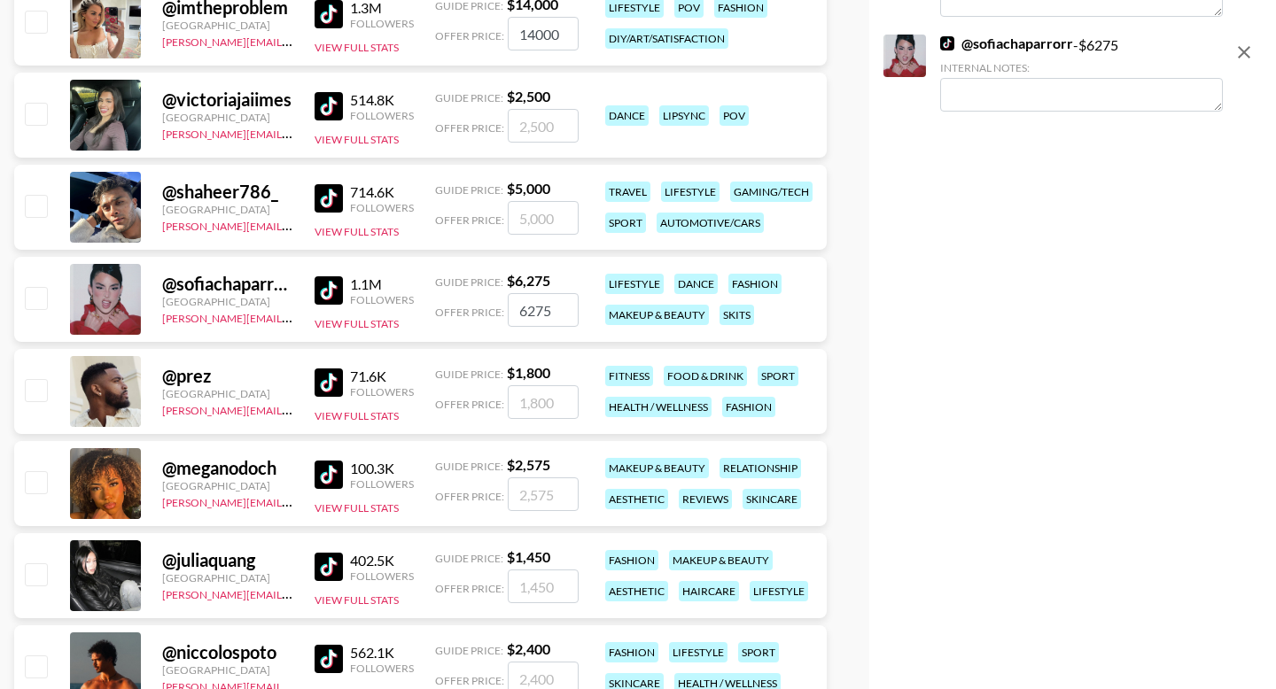
checkbox input "false"
click at [33, 477] on input "checkbox" at bounding box center [35, 481] width 21 height 21
checkbox input "true"
type input "2575"
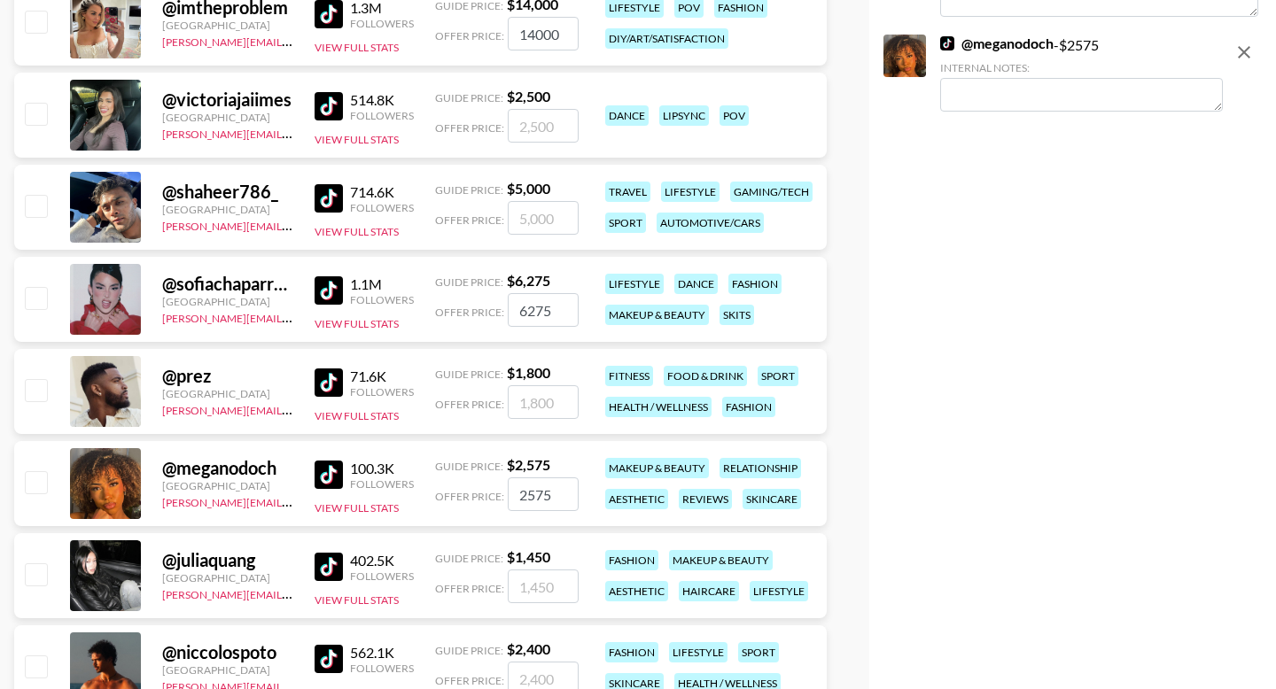
checkbox input "false"
click at [32, 574] on input "checkbox" at bounding box center [35, 574] width 21 height 21
checkbox input "true"
type input "1450"
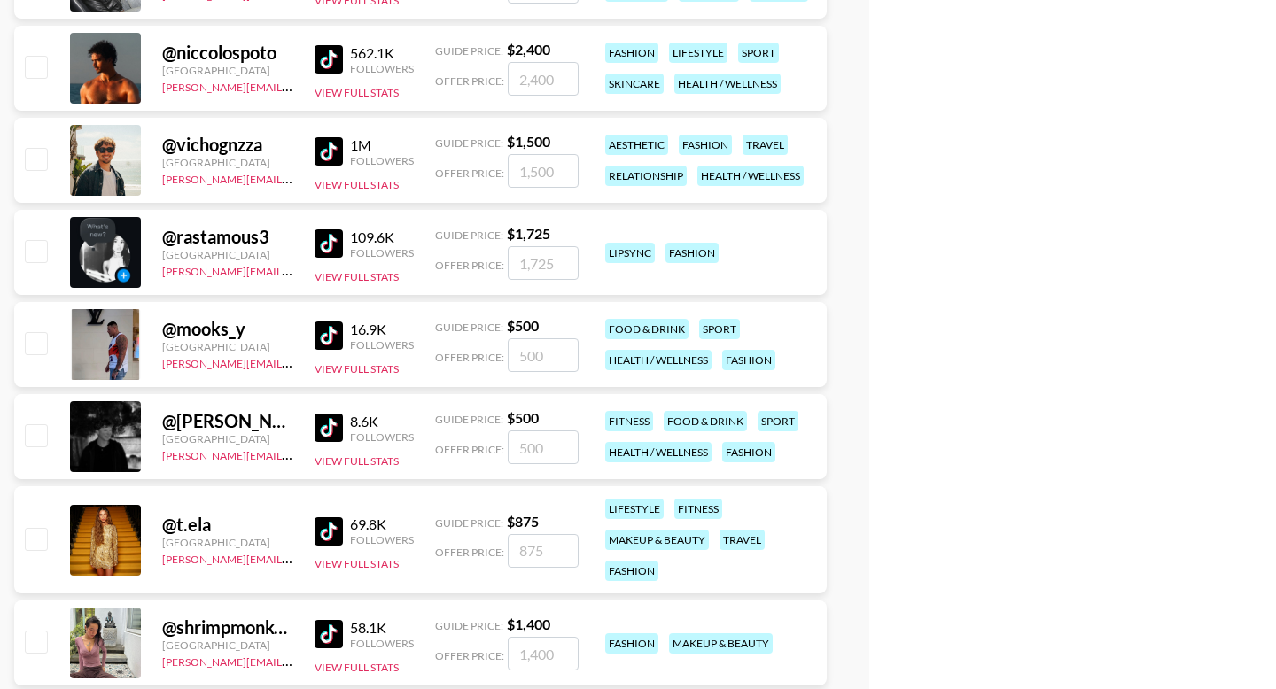
scroll to position [1258, 0]
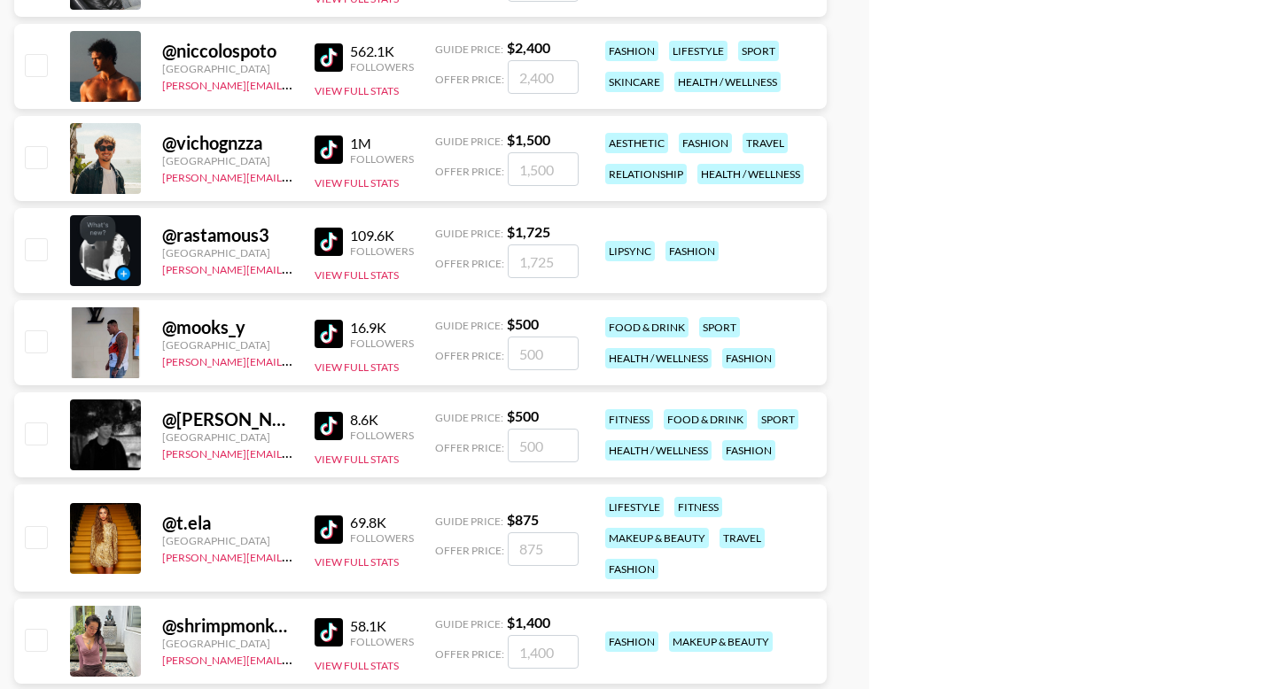
click at [36, 536] on input "checkbox" at bounding box center [35, 536] width 21 height 21
checkbox input "true"
type input "875"
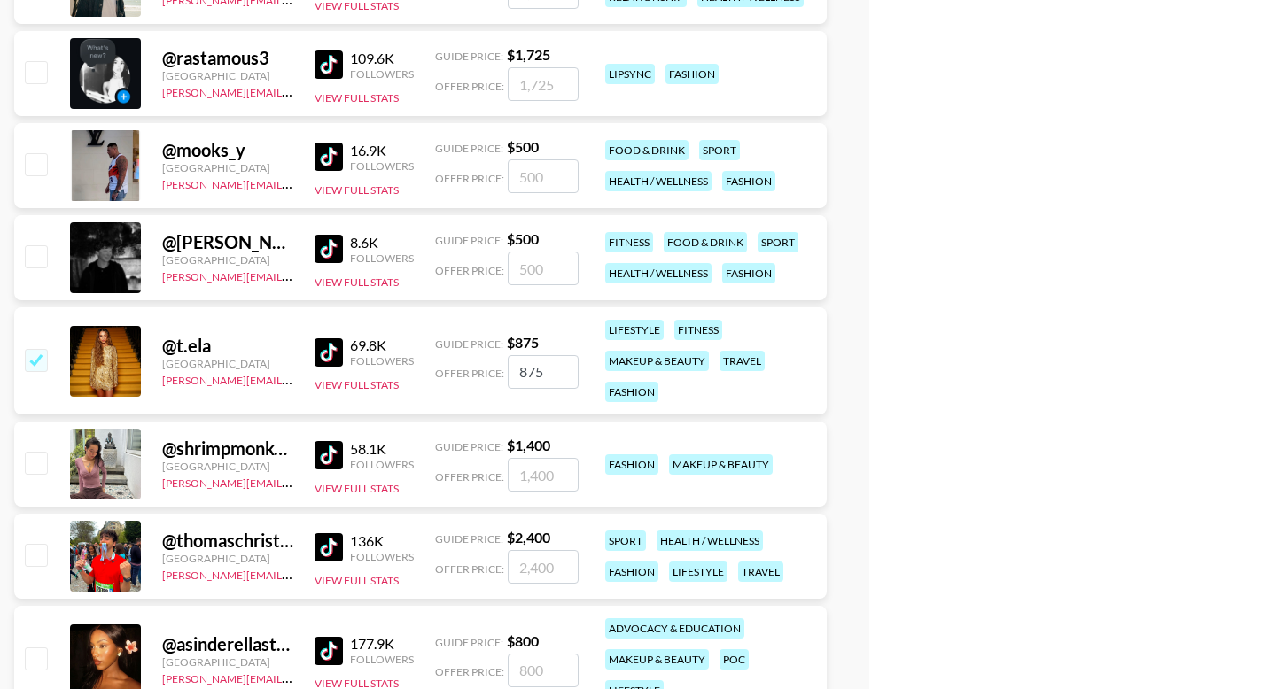
scroll to position [1457, 0]
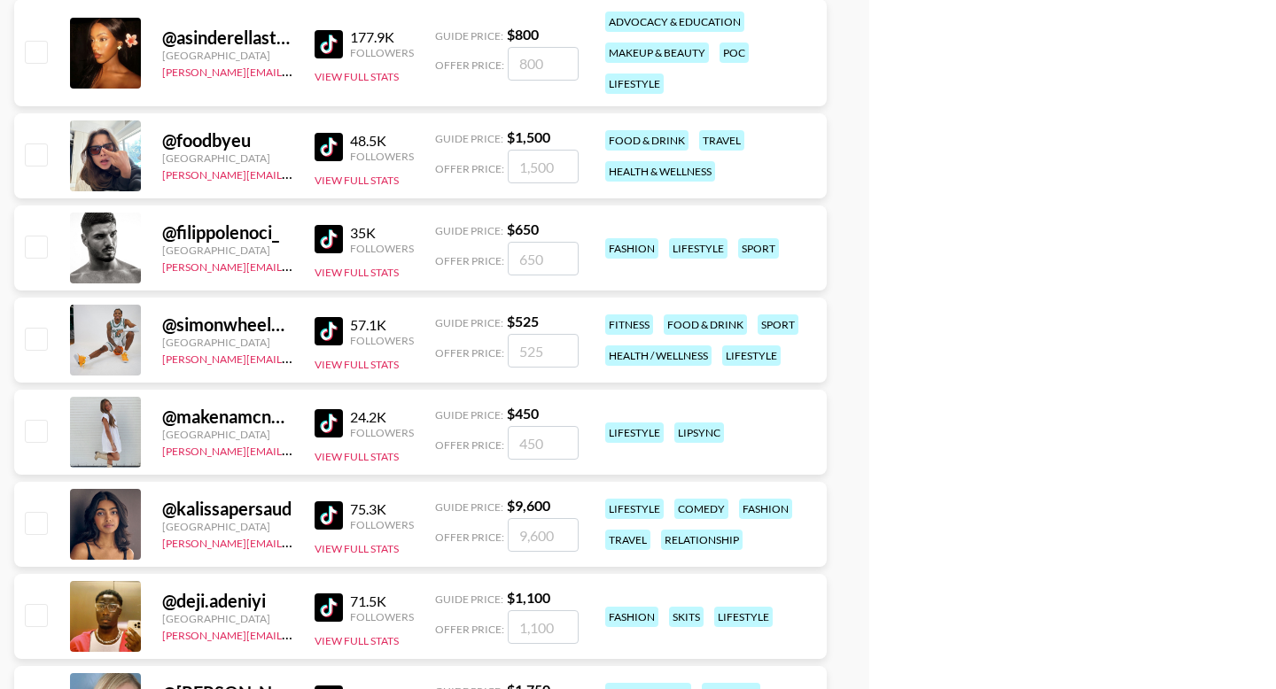
checkbox input "false"
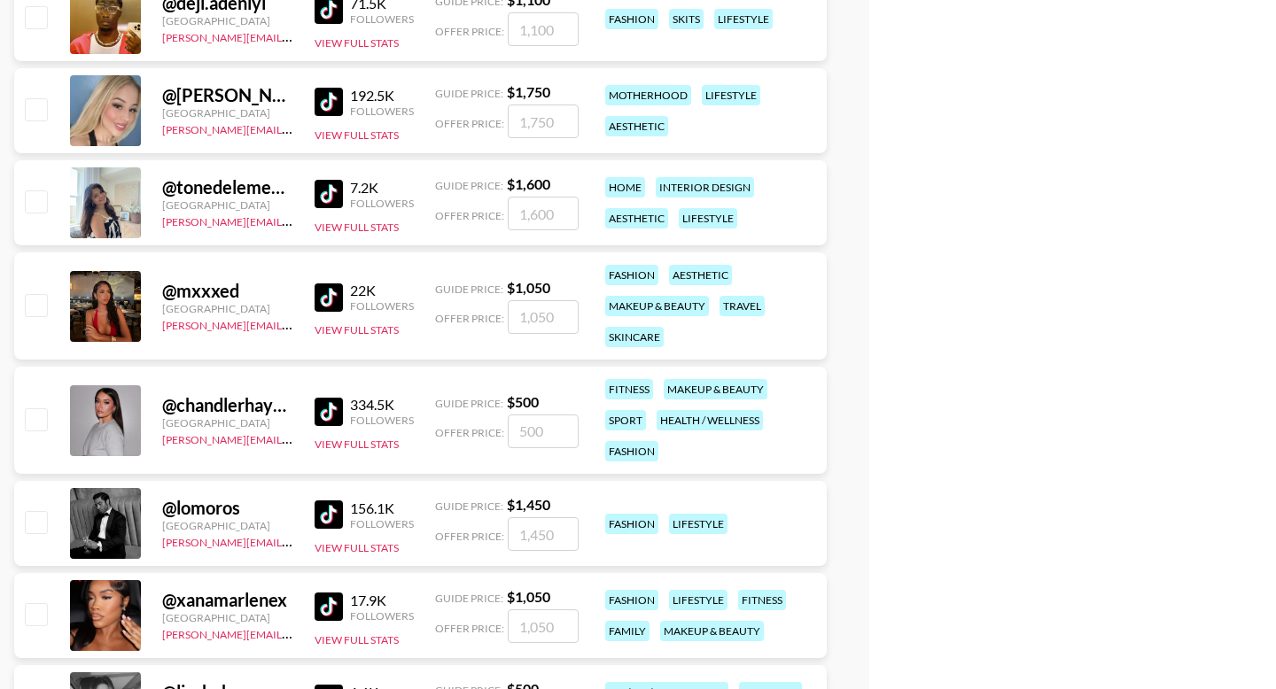
scroll to position [2691, 0]
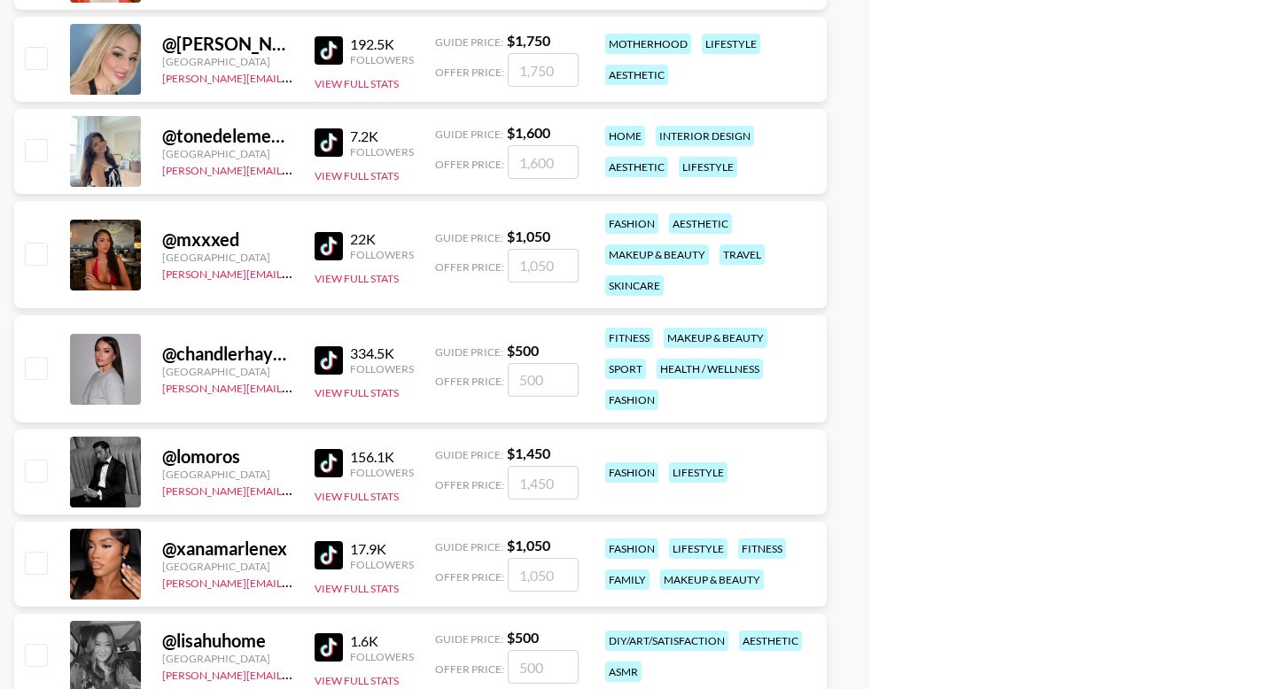
click at [35, 257] on input "checkbox" at bounding box center [35, 253] width 21 height 21
checkbox input "true"
type input "1050"
click at [30, 254] on input "checkbox" at bounding box center [35, 253] width 21 height 21
checkbox input "true"
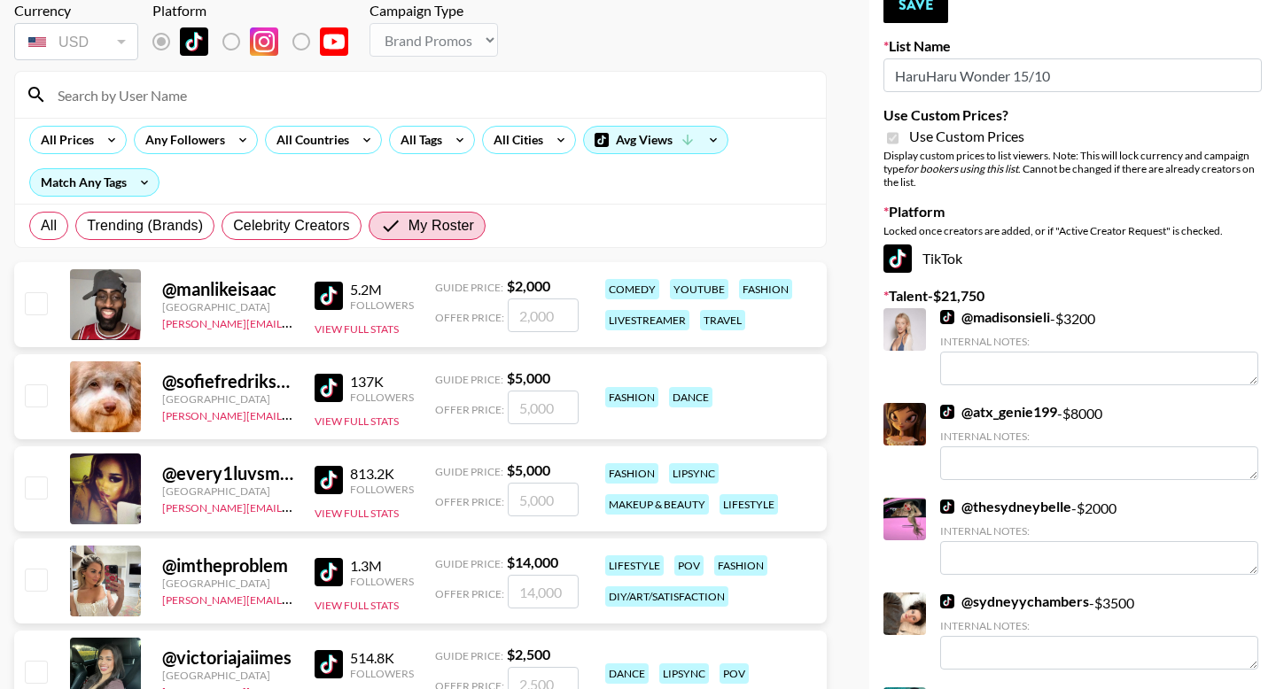
scroll to position [108, 0]
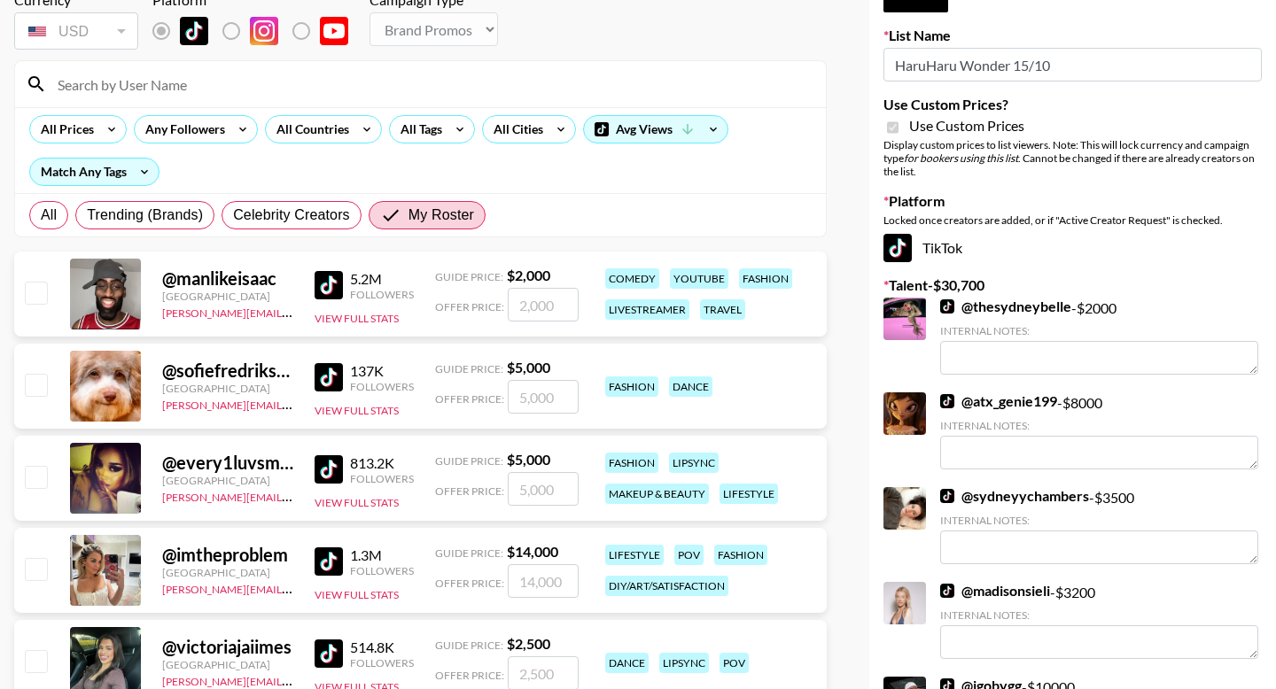
click at [38, 564] on input "checkbox" at bounding box center [35, 568] width 21 height 21
checkbox input "true"
type input "14000"
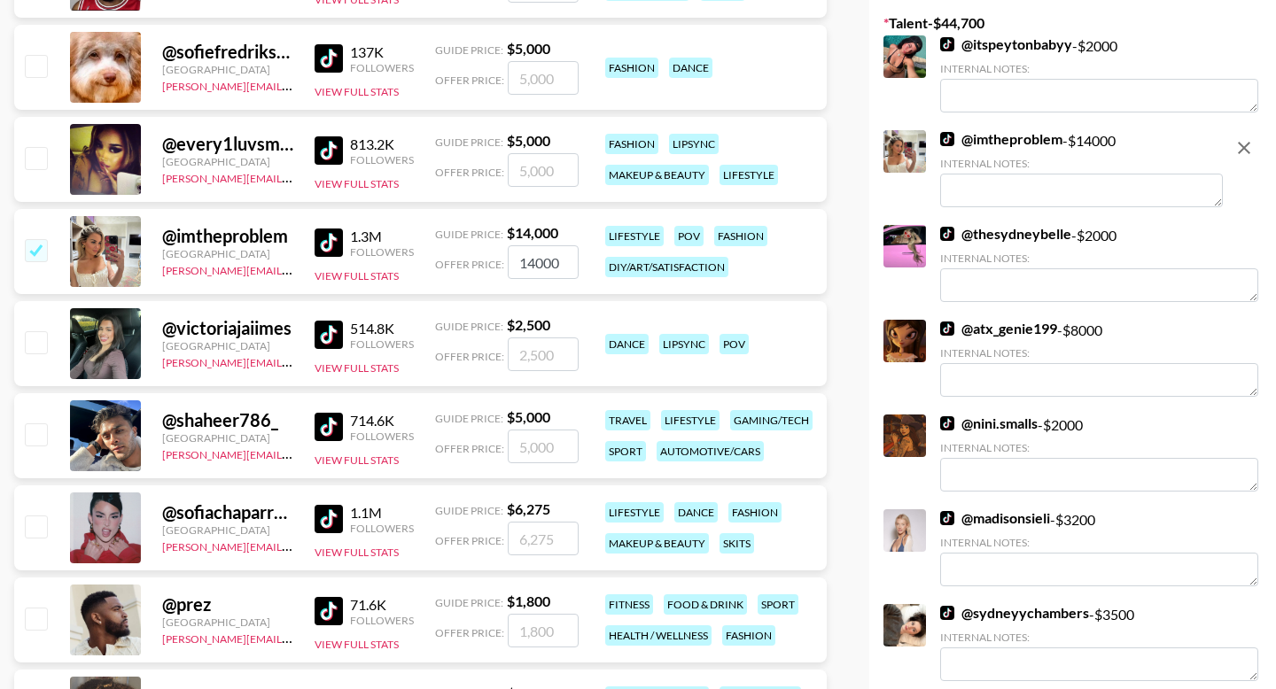
scroll to position [444, 0]
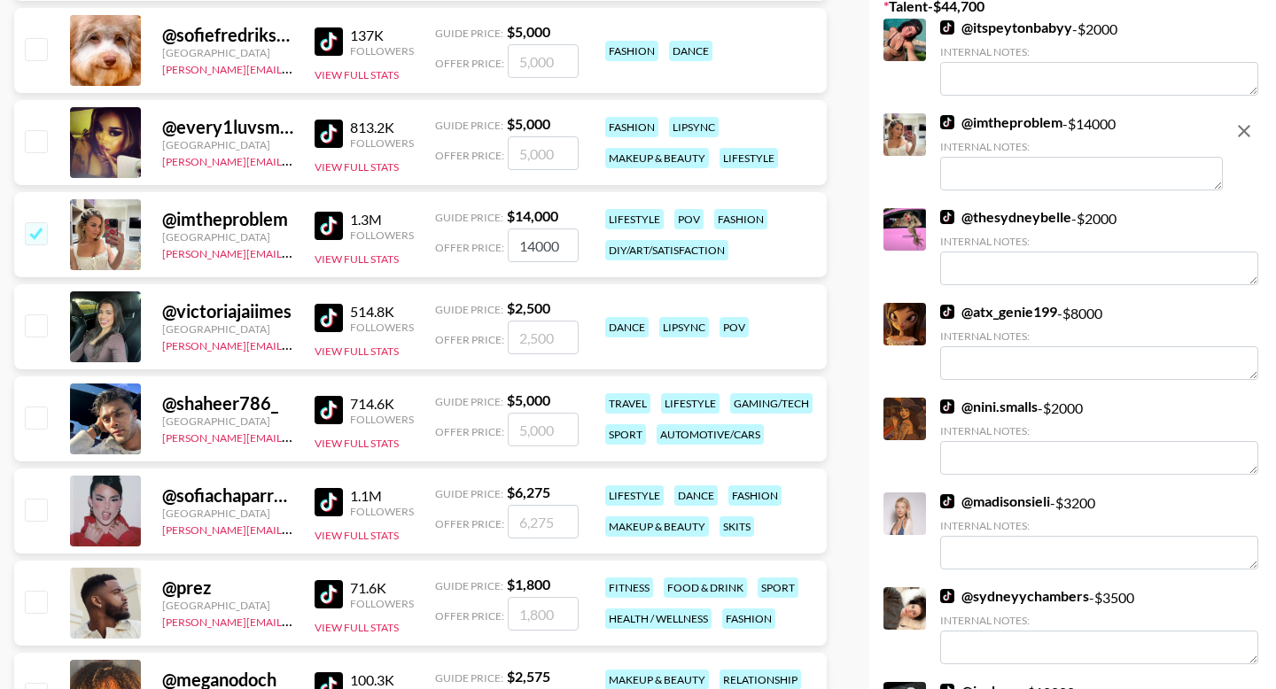
click at [35, 513] on input "checkbox" at bounding box center [35, 509] width 21 height 21
checkbox input "true"
type input "6275"
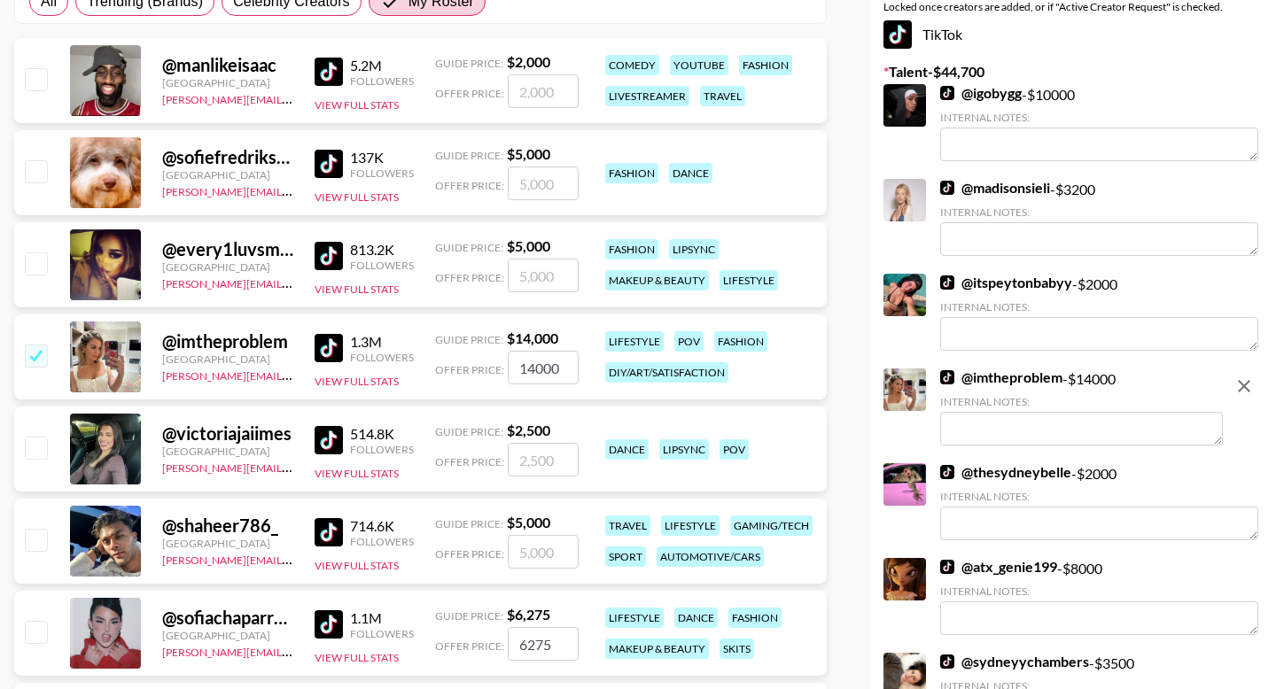
scroll to position [471, 0]
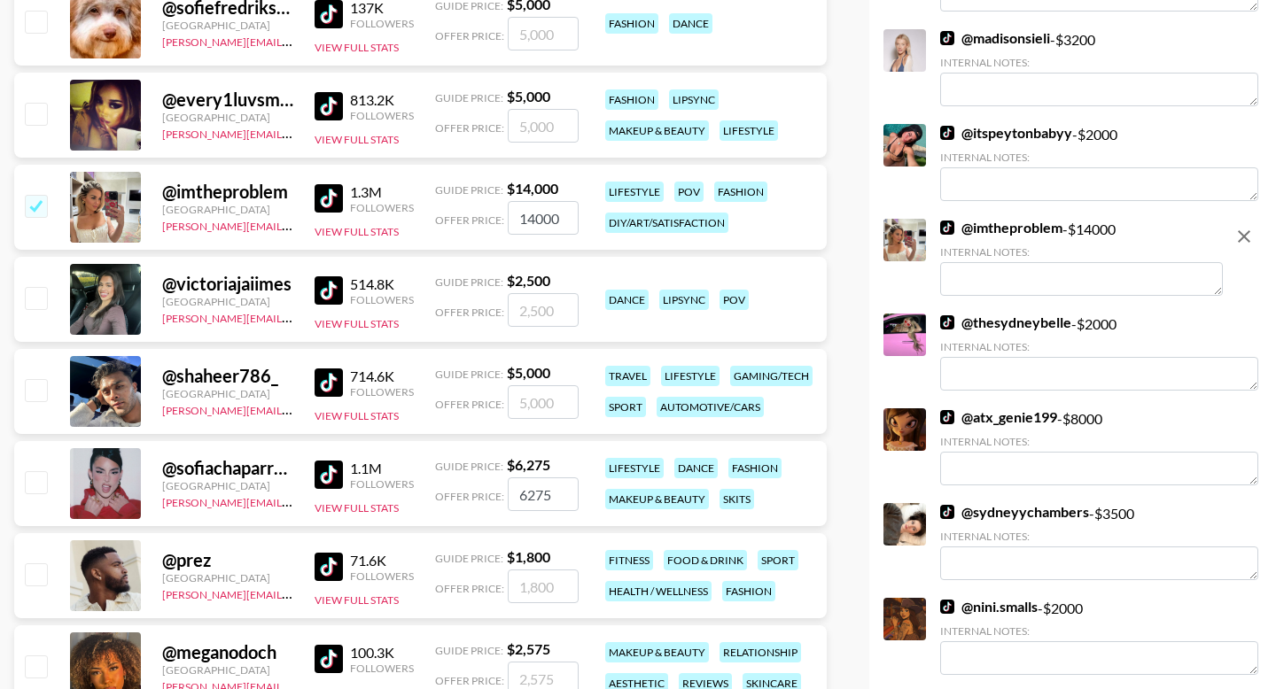
click at [38, 481] on input "checkbox" at bounding box center [35, 481] width 21 height 21
checkbox input "true"
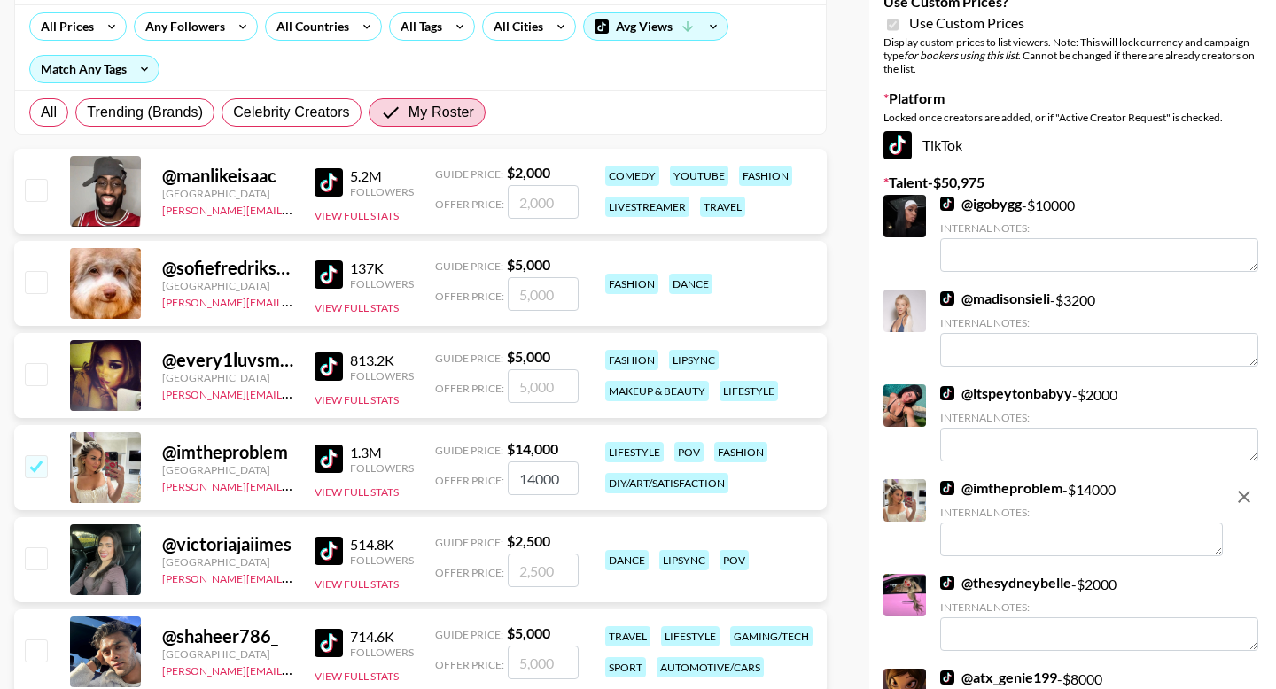
scroll to position [0, 0]
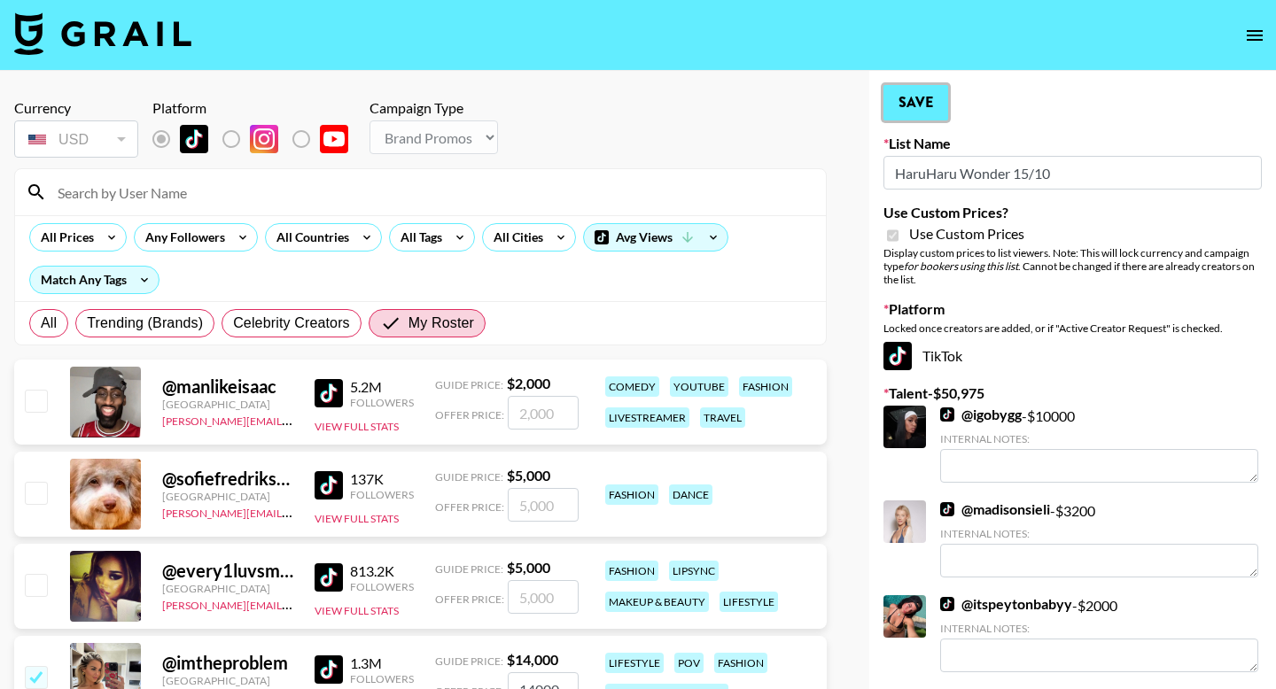
click at [912, 107] on button "Save" at bounding box center [916, 102] width 65 height 35
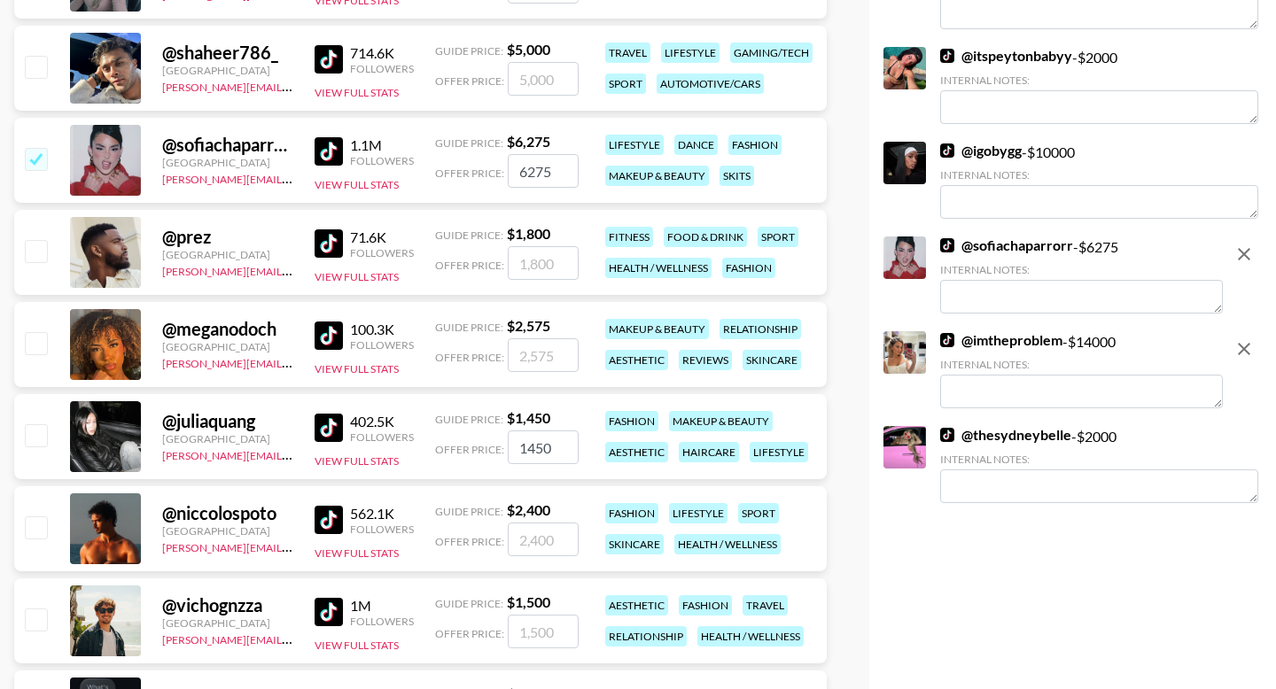
scroll to position [809, 0]
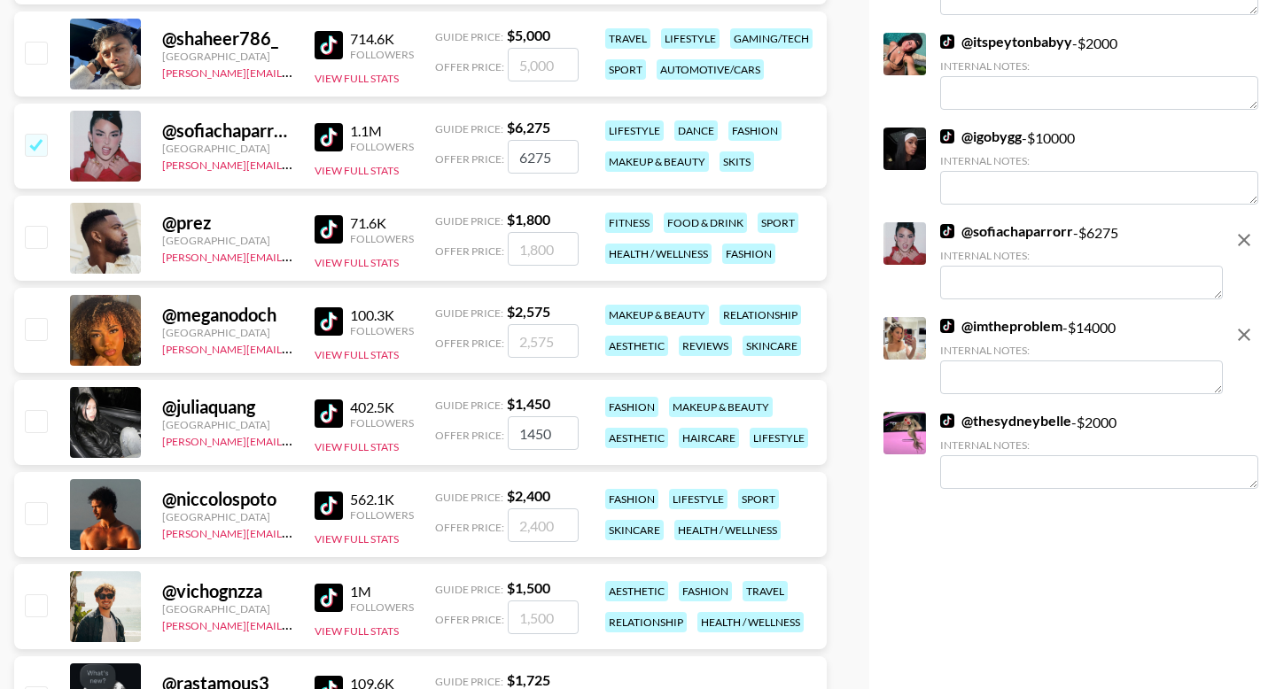
click at [35, 329] on input "checkbox" at bounding box center [35, 328] width 21 height 21
checkbox input "true"
type input "2575"
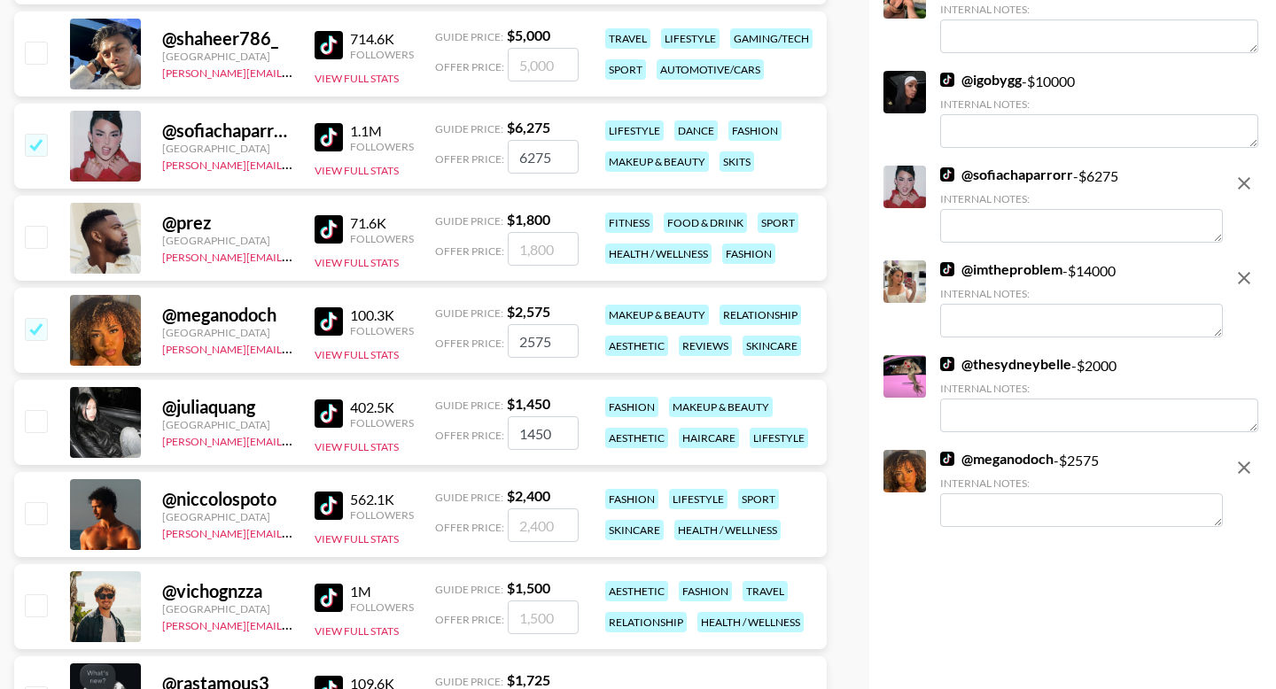
click at [39, 425] on input "checkbox" at bounding box center [35, 420] width 21 height 21
checkbox input "true"
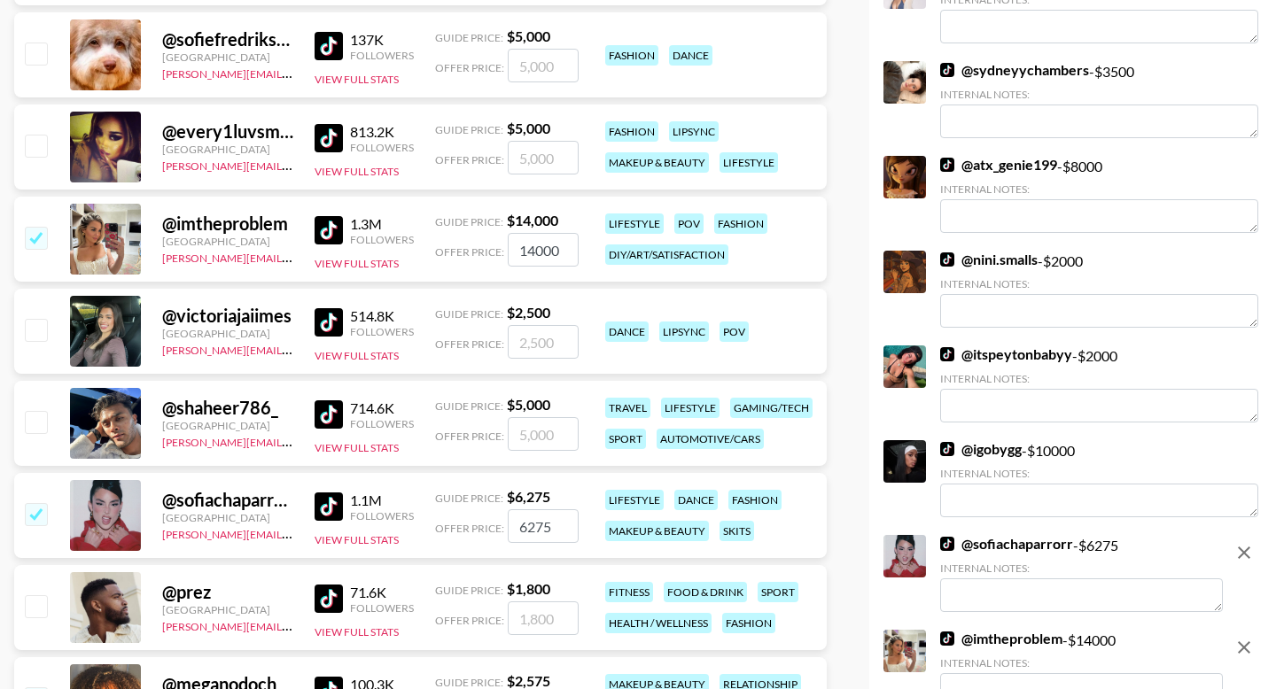
scroll to position [0, 0]
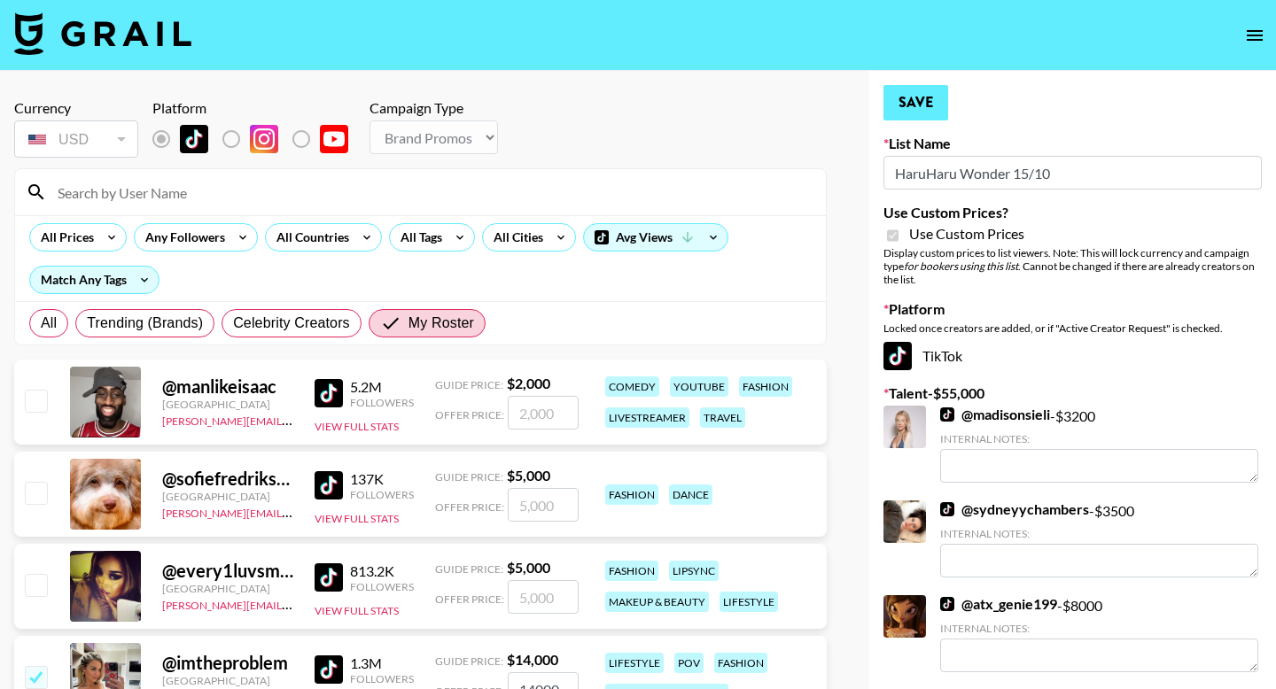
click at [899, 109] on button "Save" at bounding box center [916, 102] width 65 height 35
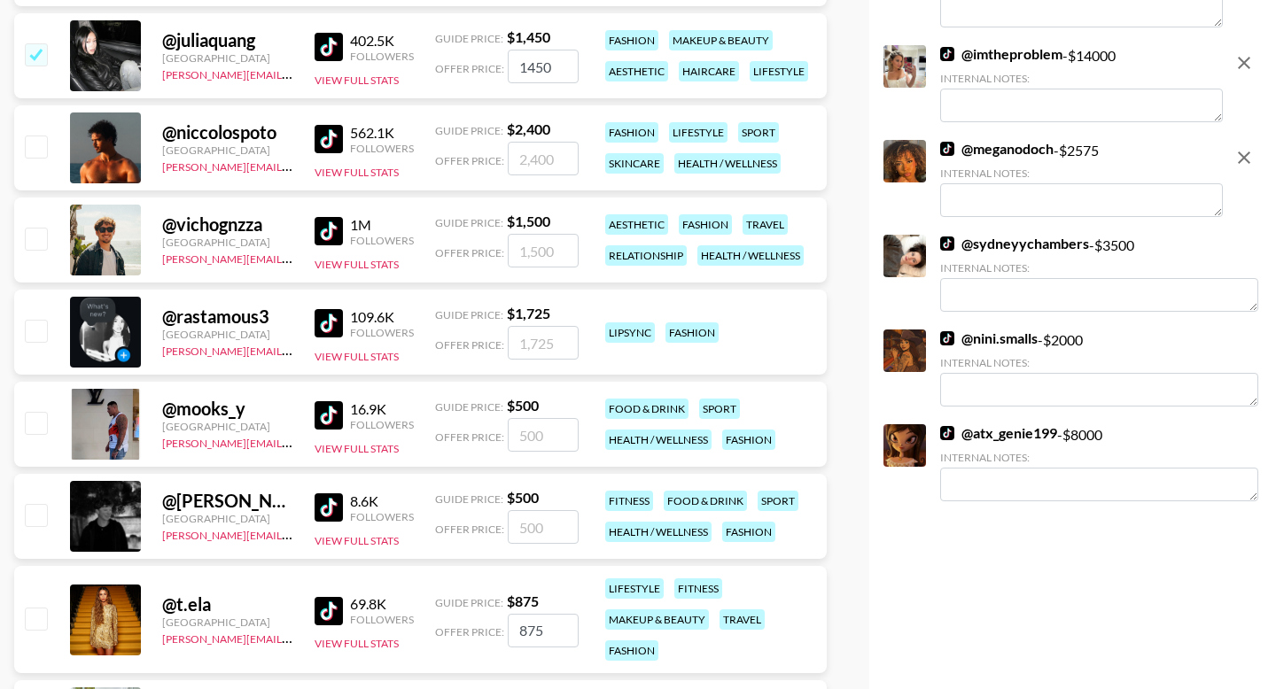
scroll to position [1186, 0]
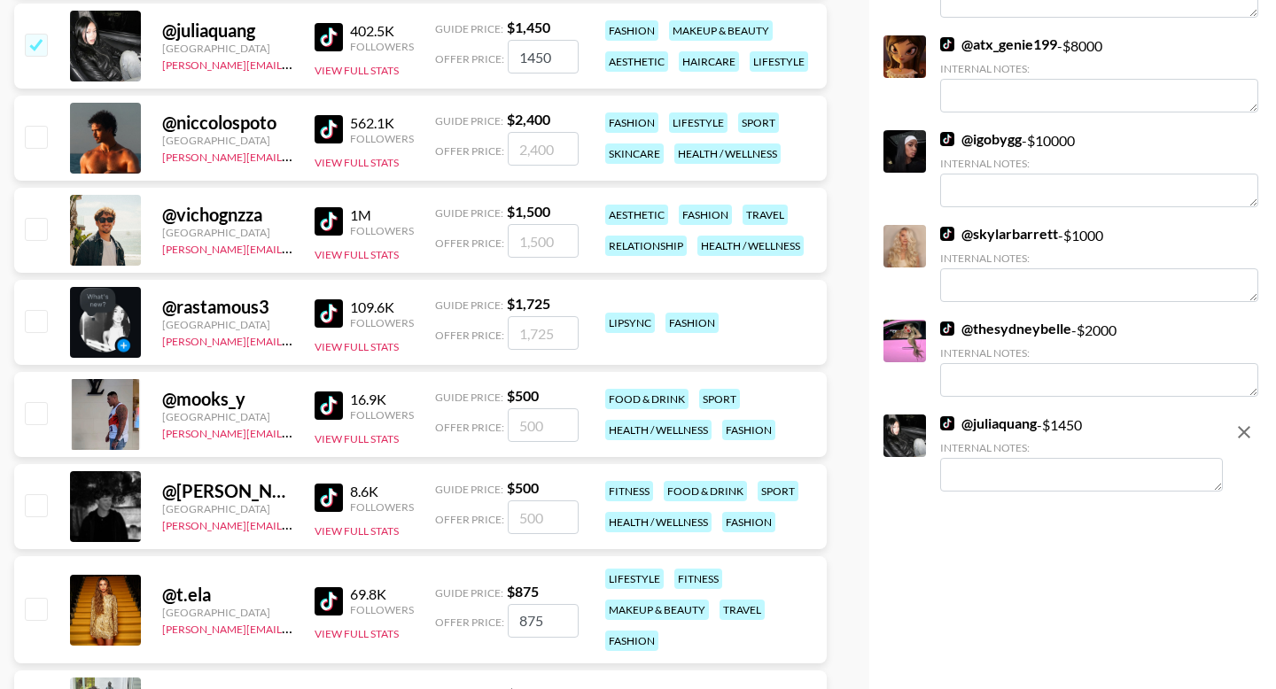
click at [36, 613] on input "checkbox" at bounding box center [35, 608] width 21 height 21
checkbox input "true"
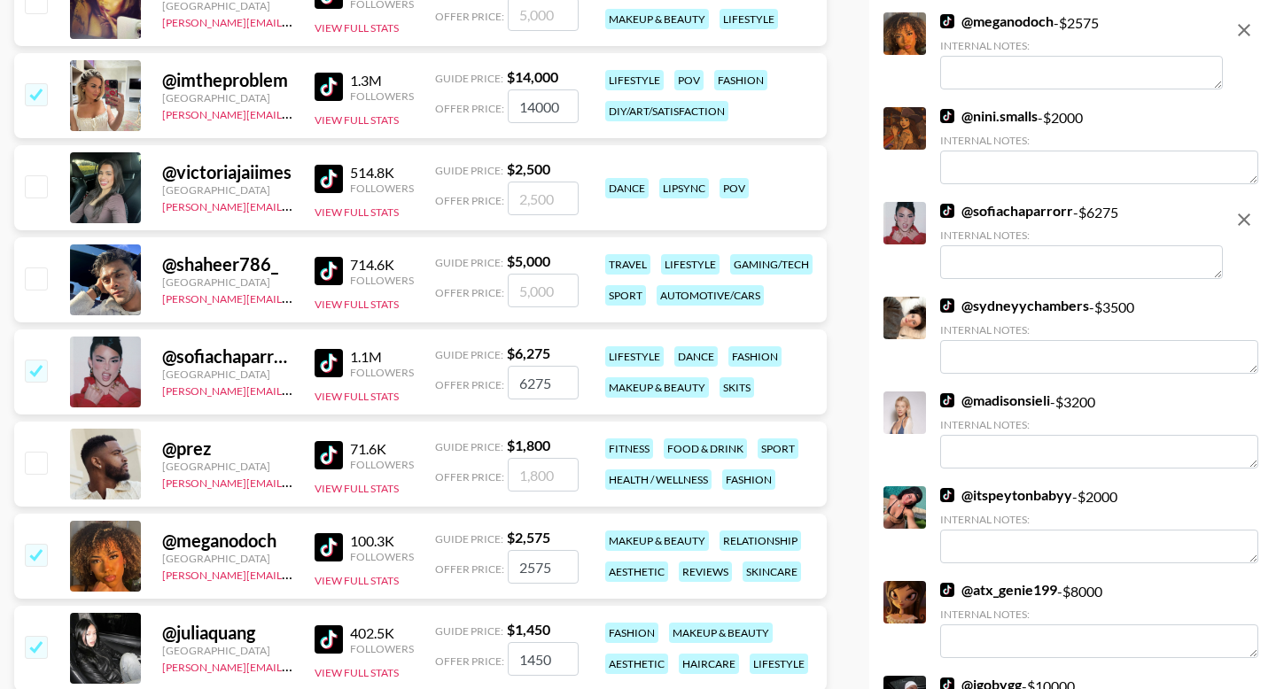
scroll to position [0, 0]
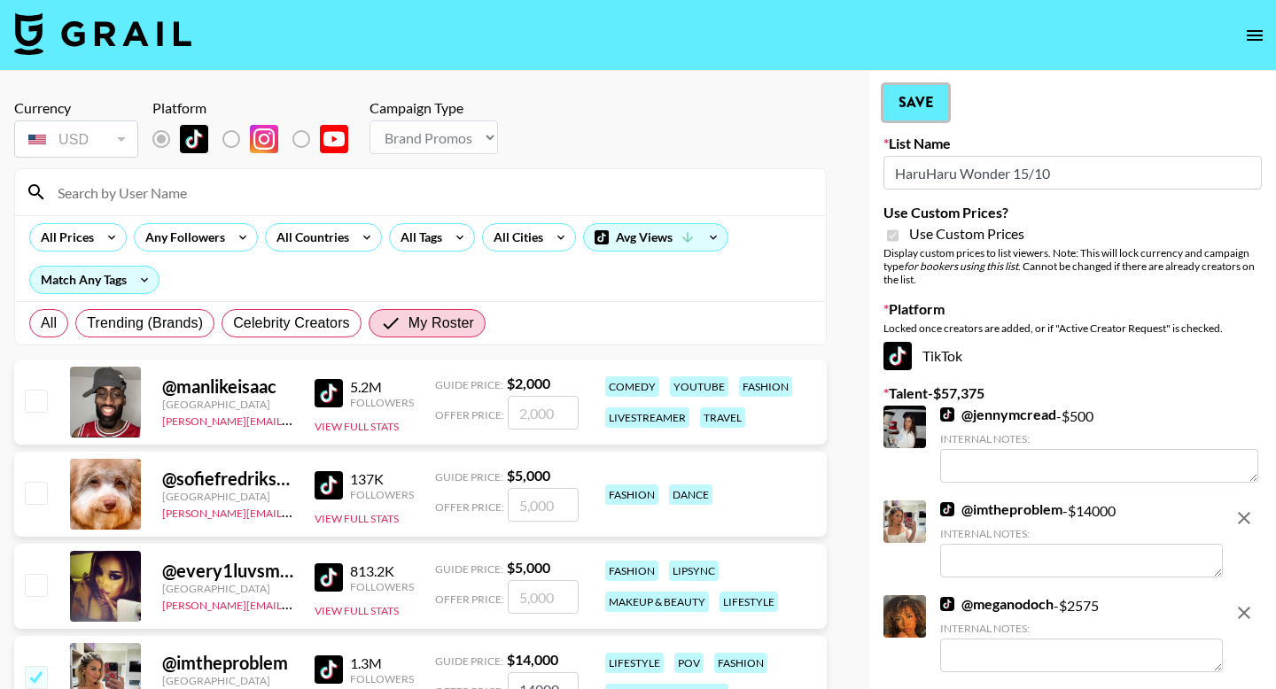
click at [923, 114] on button "Save" at bounding box center [916, 102] width 65 height 35
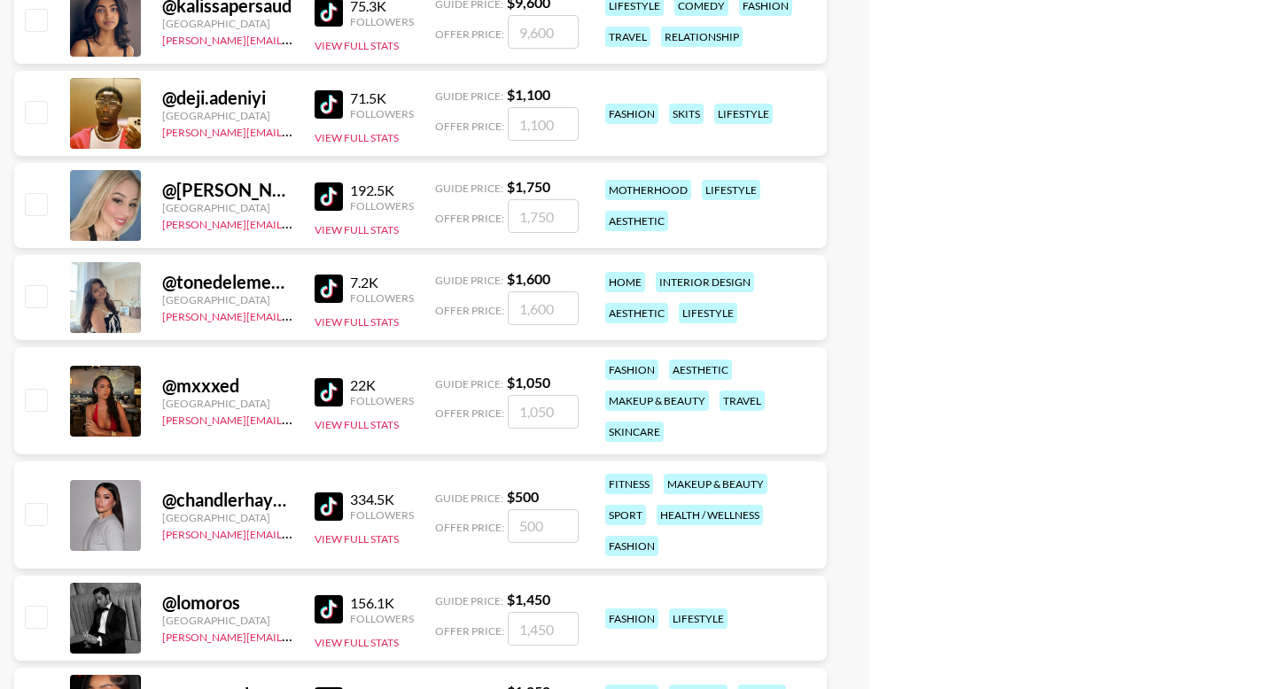
scroll to position [2546, 0]
click at [28, 394] on input "checkbox" at bounding box center [35, 398] width 21 height 21
checkbox input "true"
type input "1050"
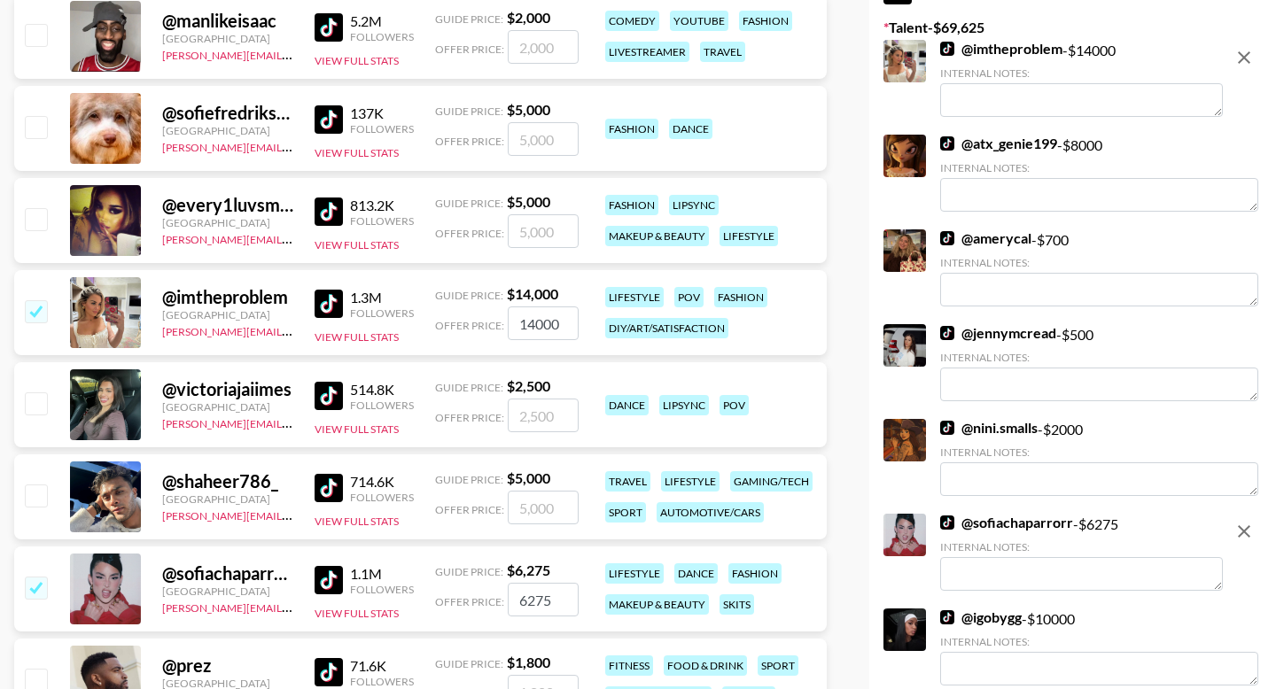
scroll to position [0, 0]
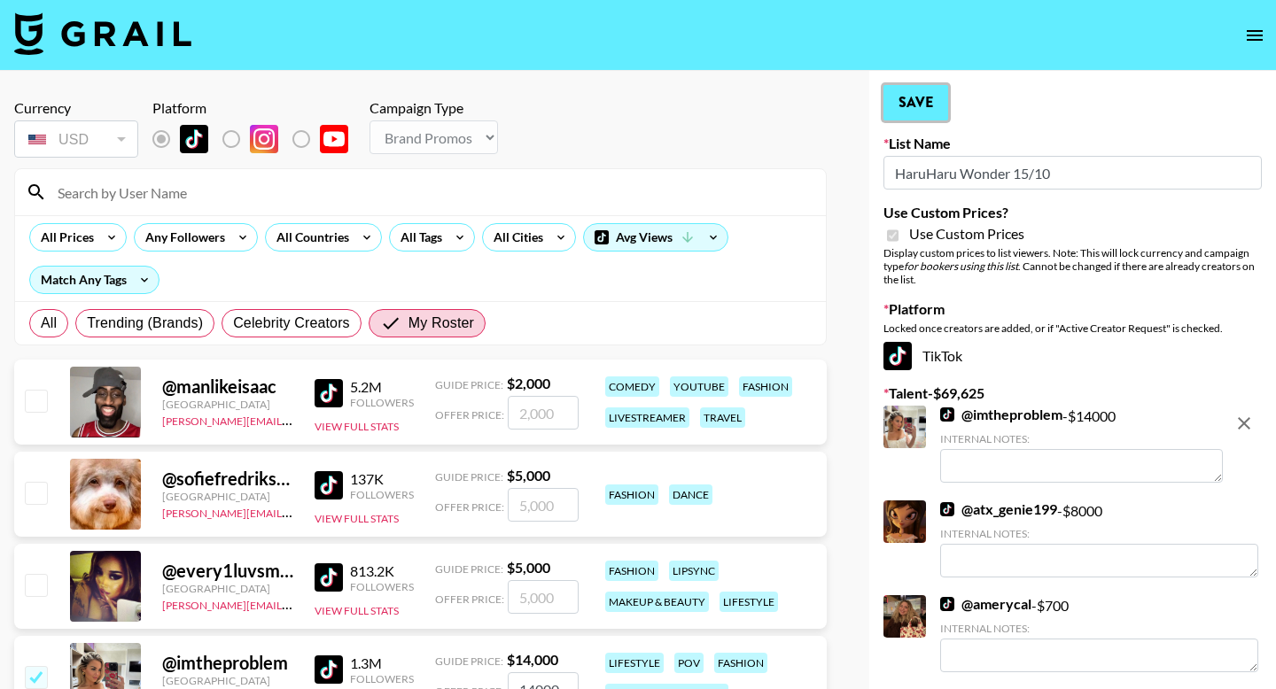
click at [920, 107] on button "Save" at bounding box center [916, 102] width 65 height 35
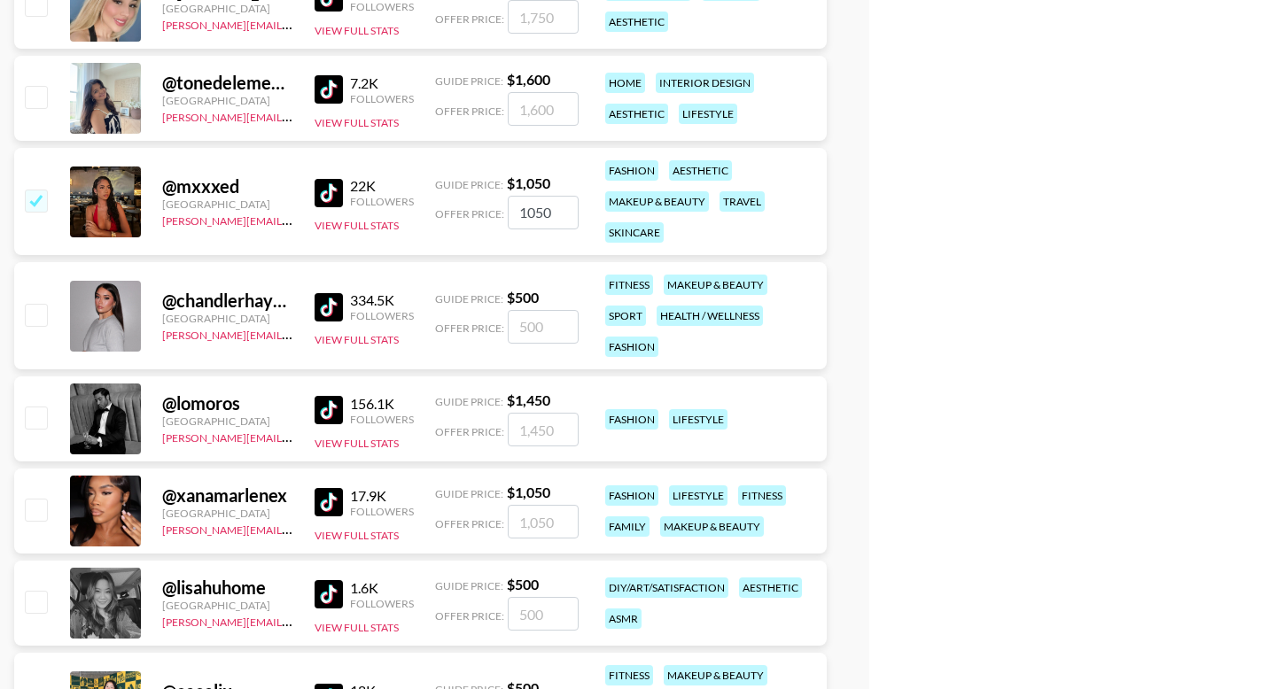
scroll to position [2791, 0]
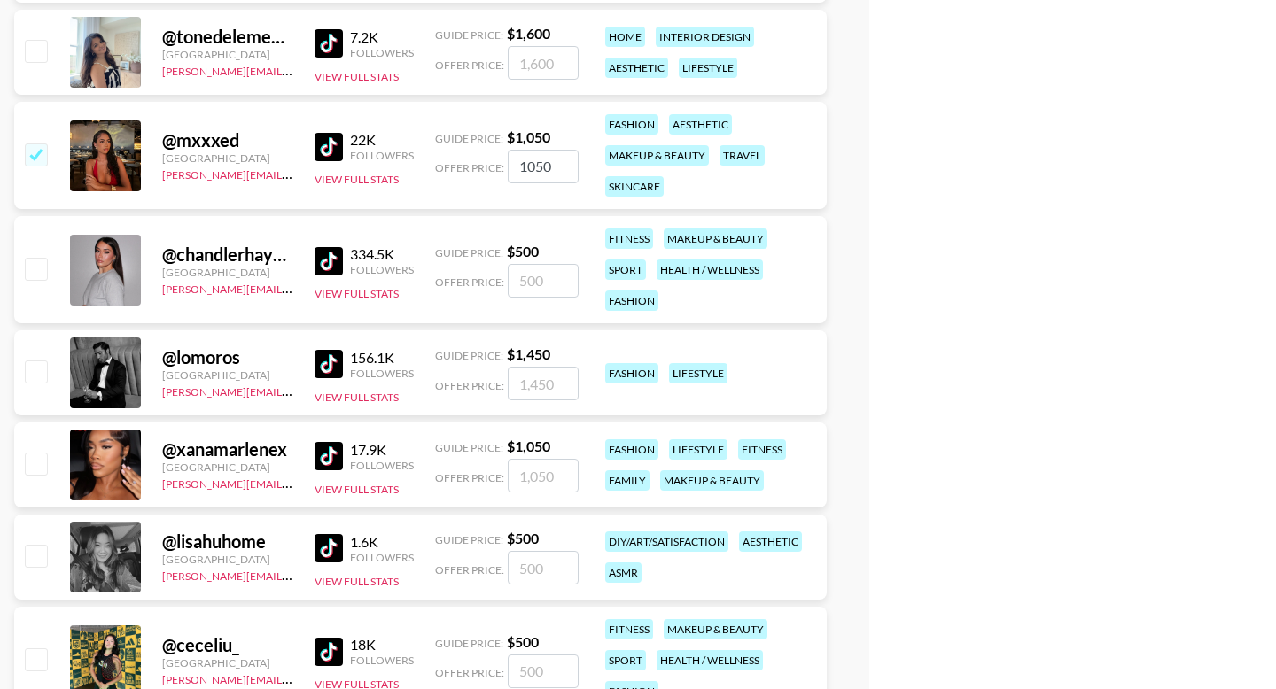
click at [34, 463] on input "checkbox" at bounding box center [35, 463] width 21 height 21
checkbox input "true"
type input "1050"
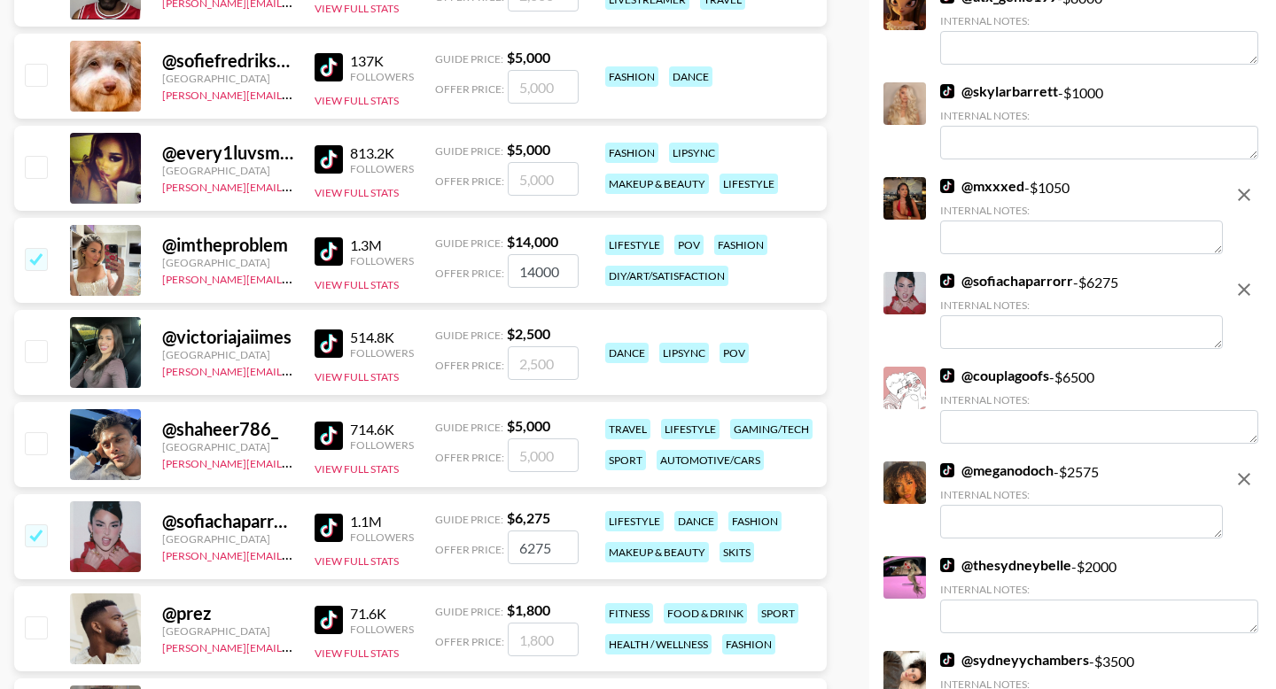
scroll to position [0, 0]
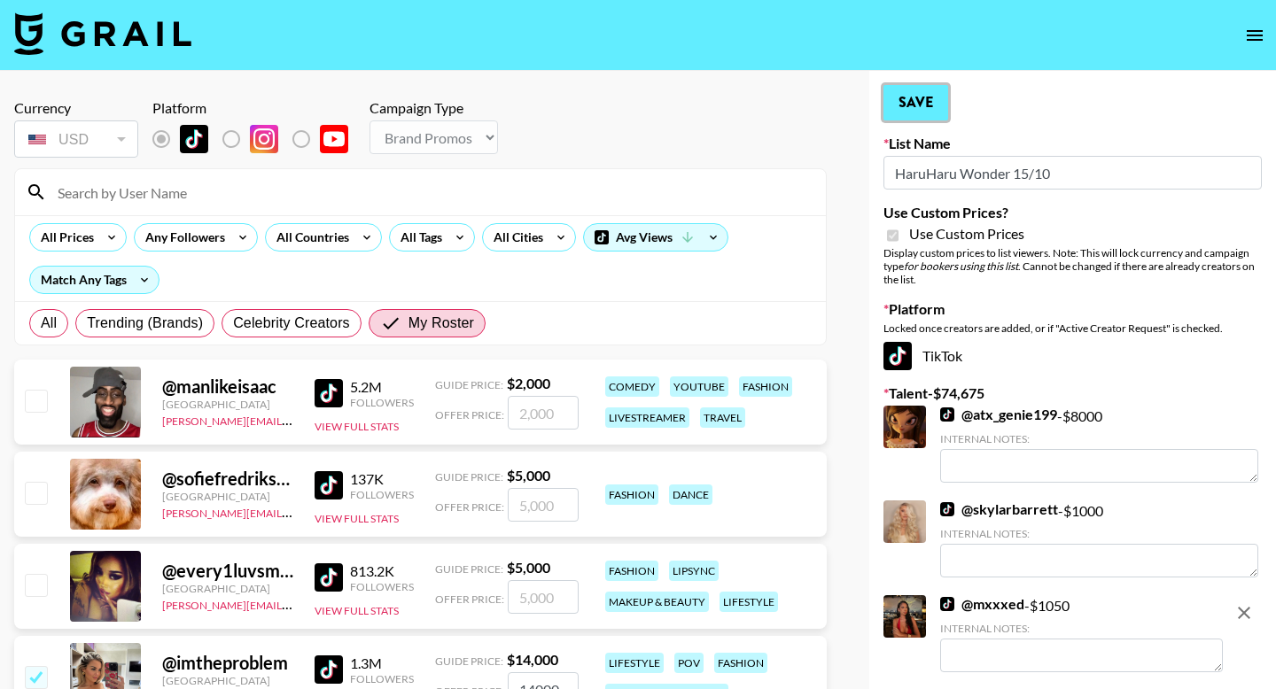
click at [909, 97] on button "Save" at bounding box center [916, 102] width 65 height 35
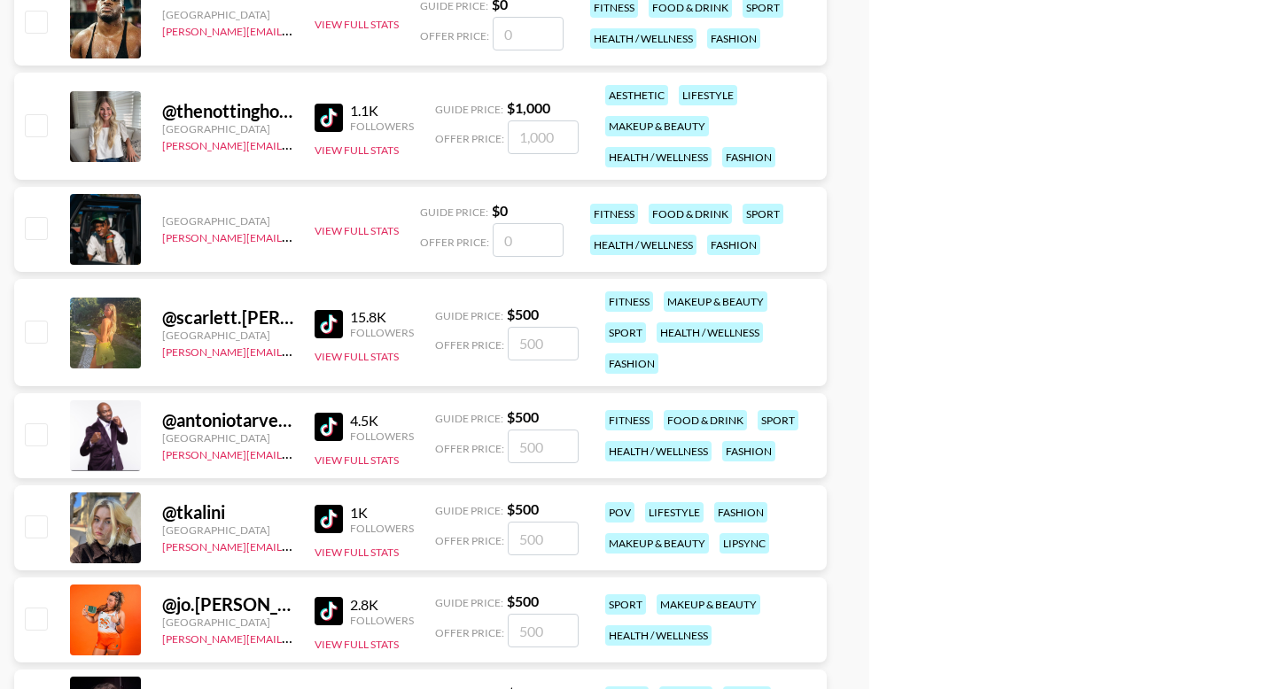
scroll to position [3905, 0]
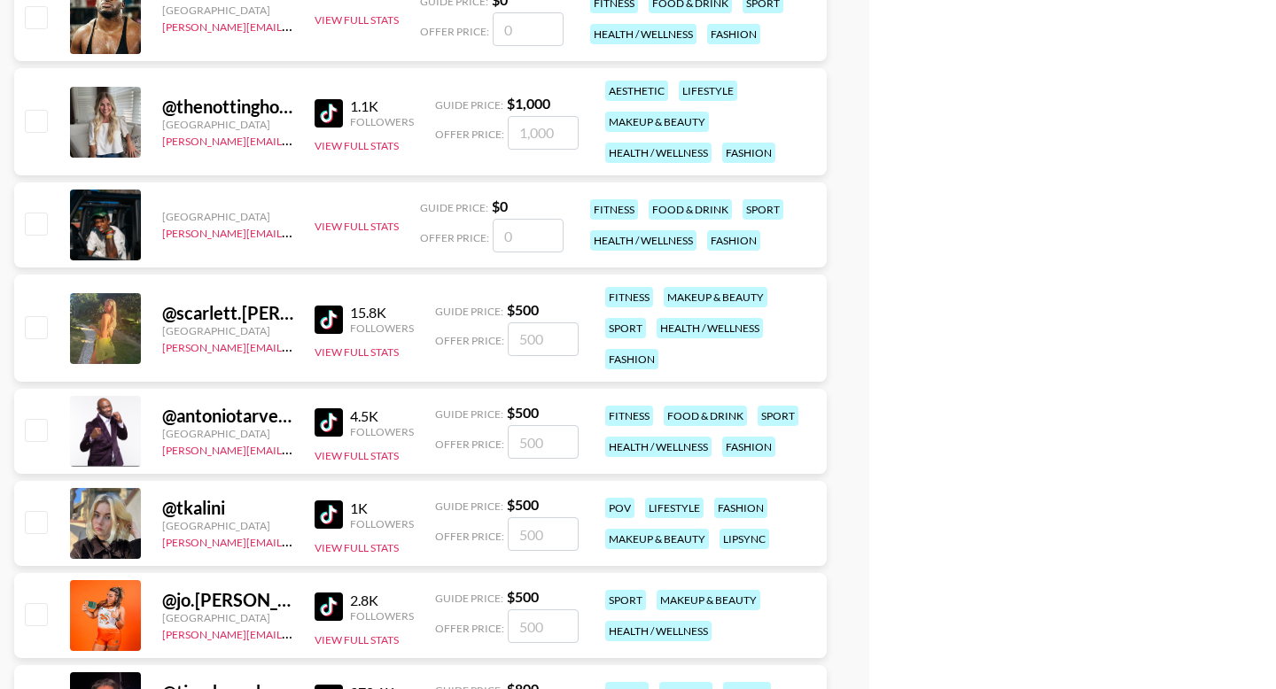
click at [34, 320] on input "checkbox" at bounding box center [35, 326] width 21 height 21
checkbox input "true"
type input "500"
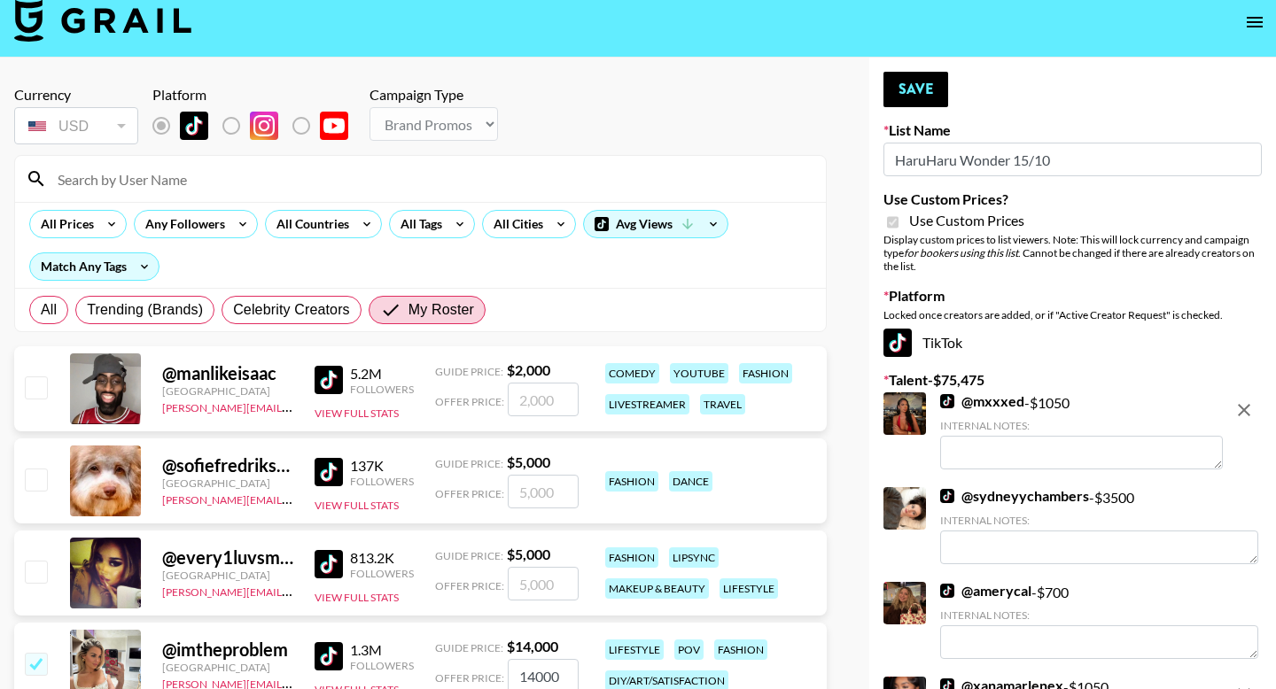
scroll to position [0, 0]
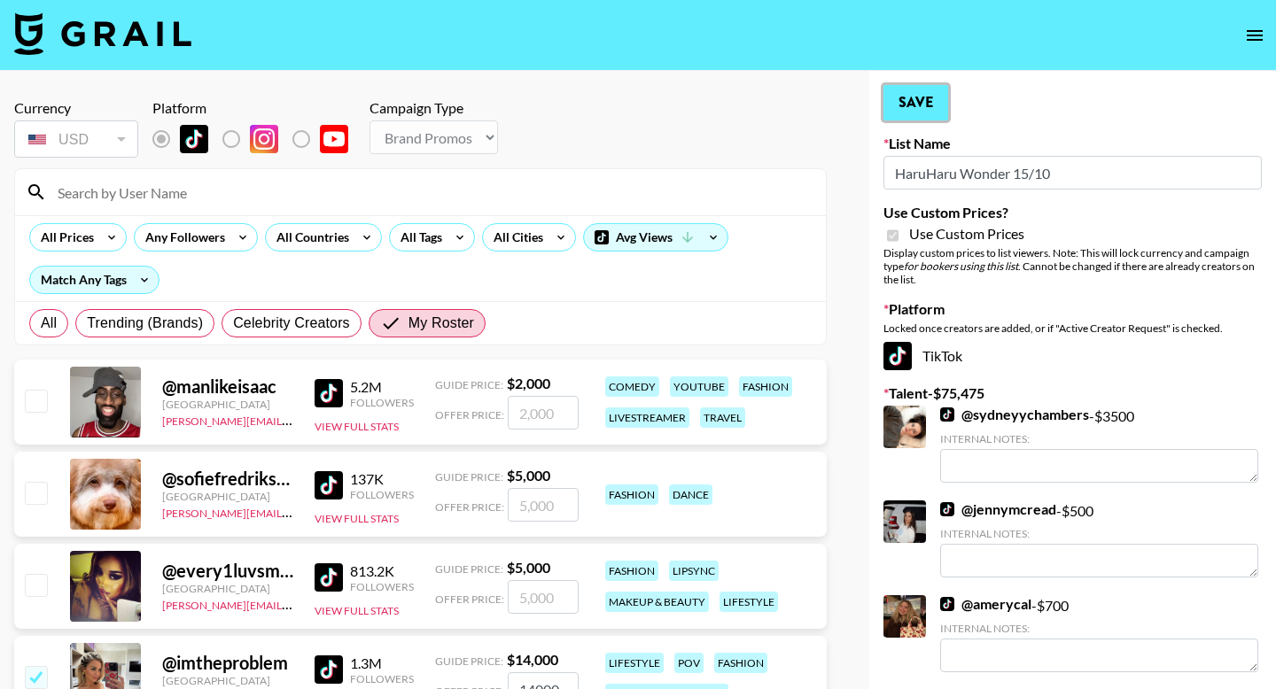
click at [926, 115] on button "Save" at bounding box center [916, 102] width 65 height 35
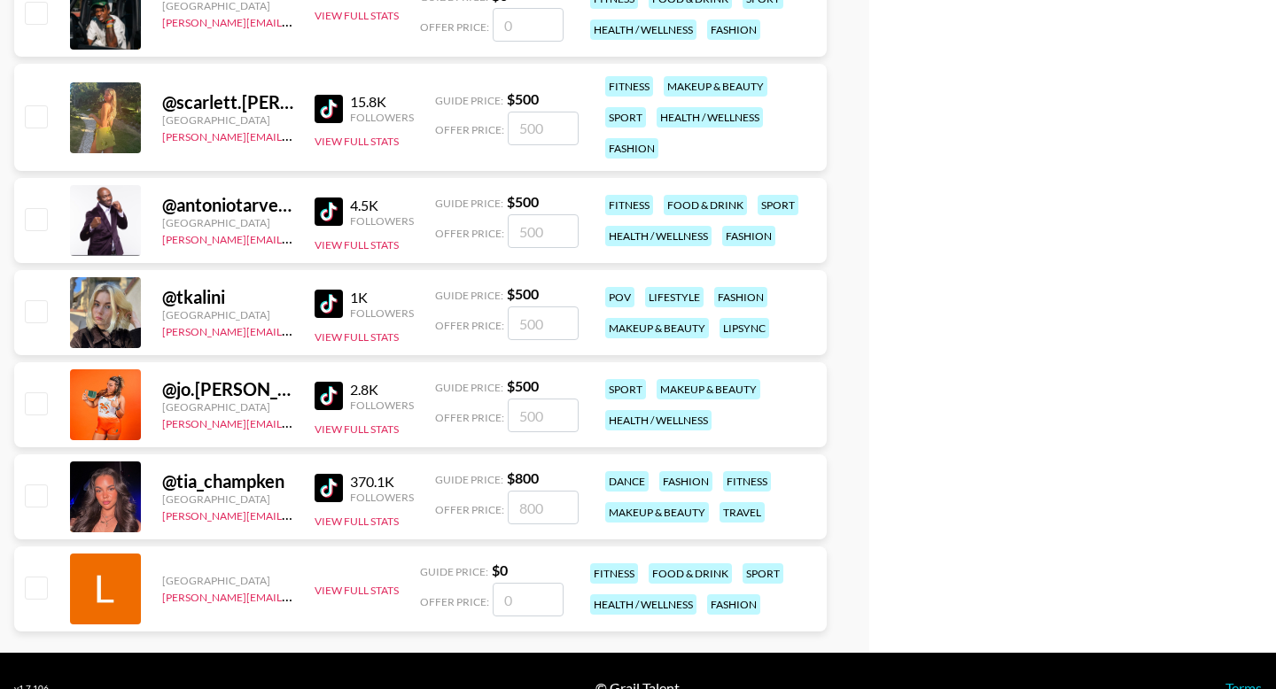
scroll to position [4114, 0]
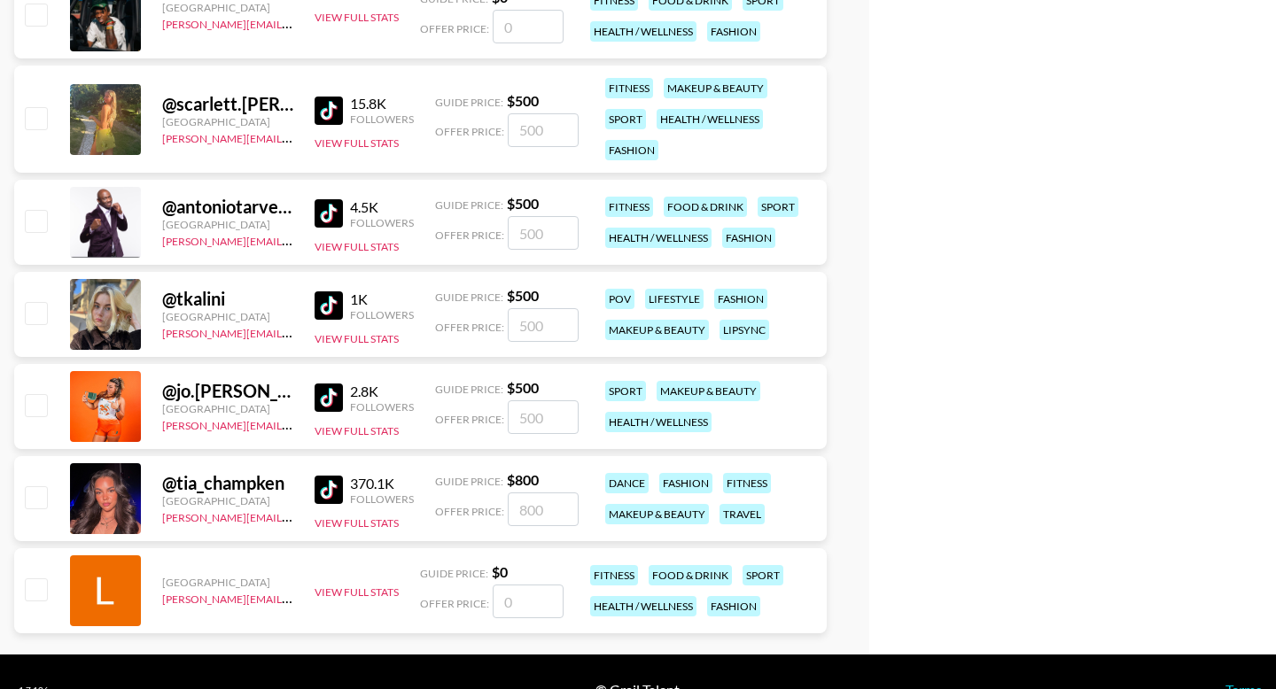
click at [43, 115] on input "checkbox" at bounding box center [35, 117] width 21 height 21
checkbox input "true"
type input "500"
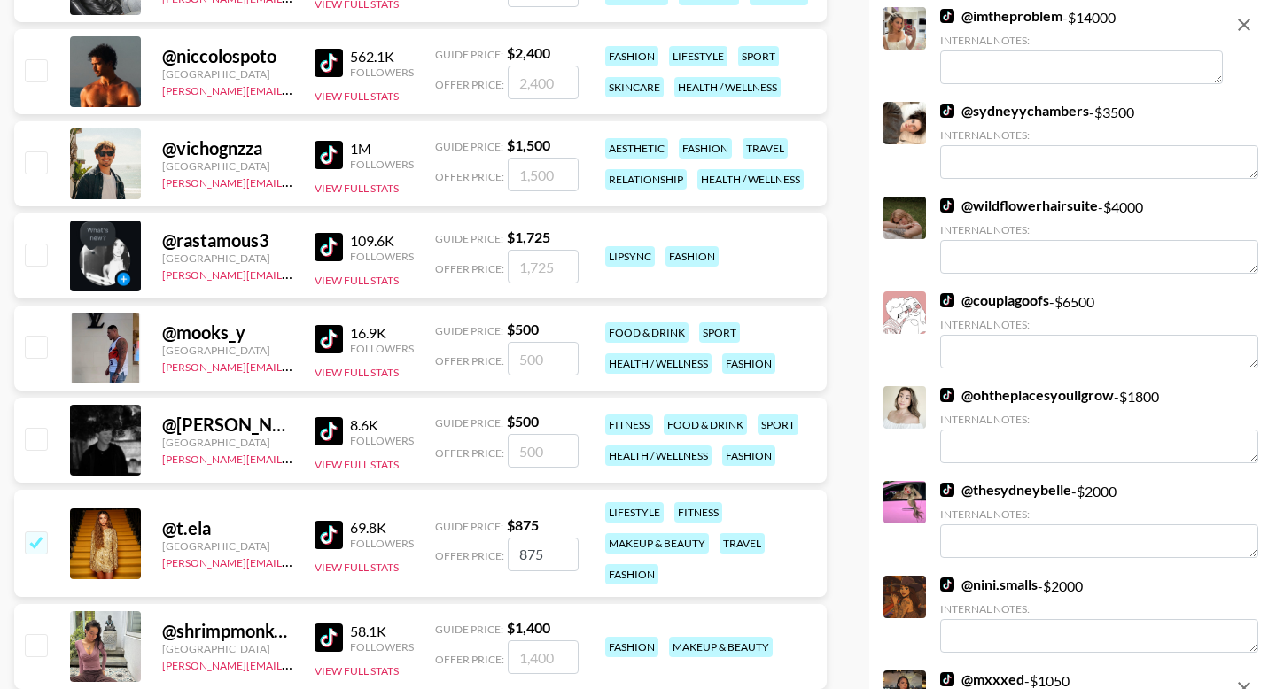
scroll to position [0, 0]
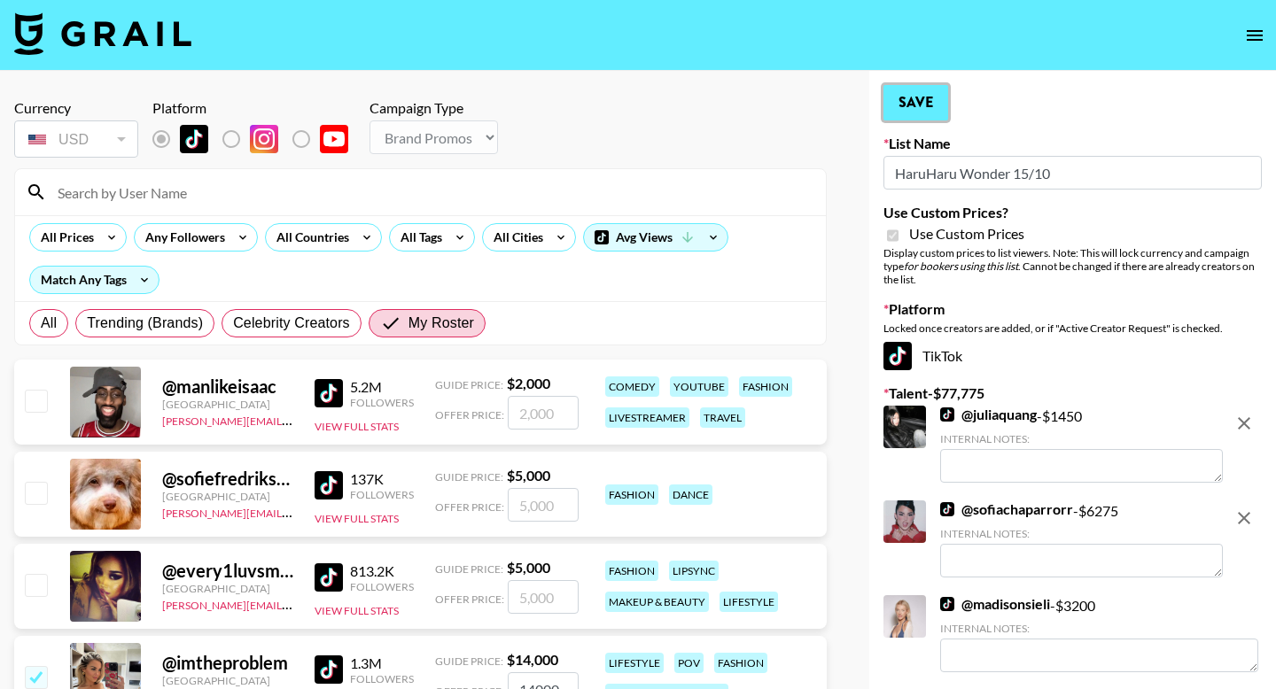
click at [938, 110] on button "Save" at bounding box center [916, 102] width 65 height 35
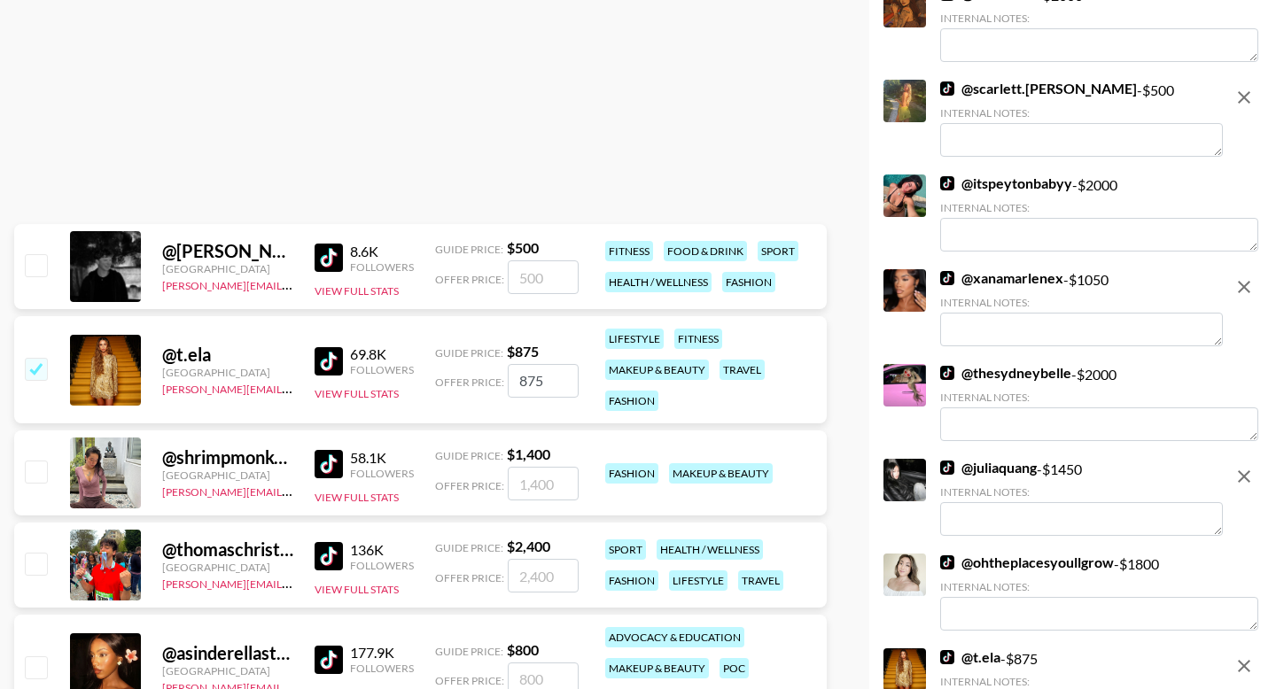
scroll to position [1114, 0]
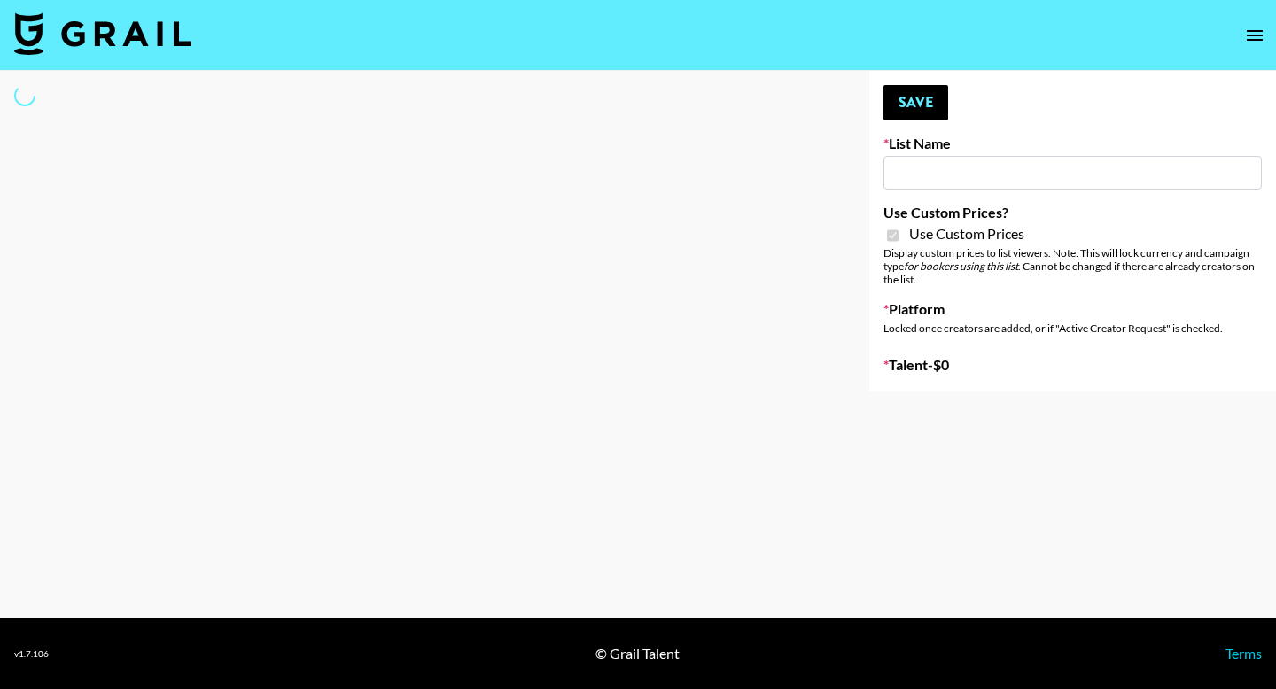
type input "Walmart Fashion"
checkbox input "true"
select select "Brand"
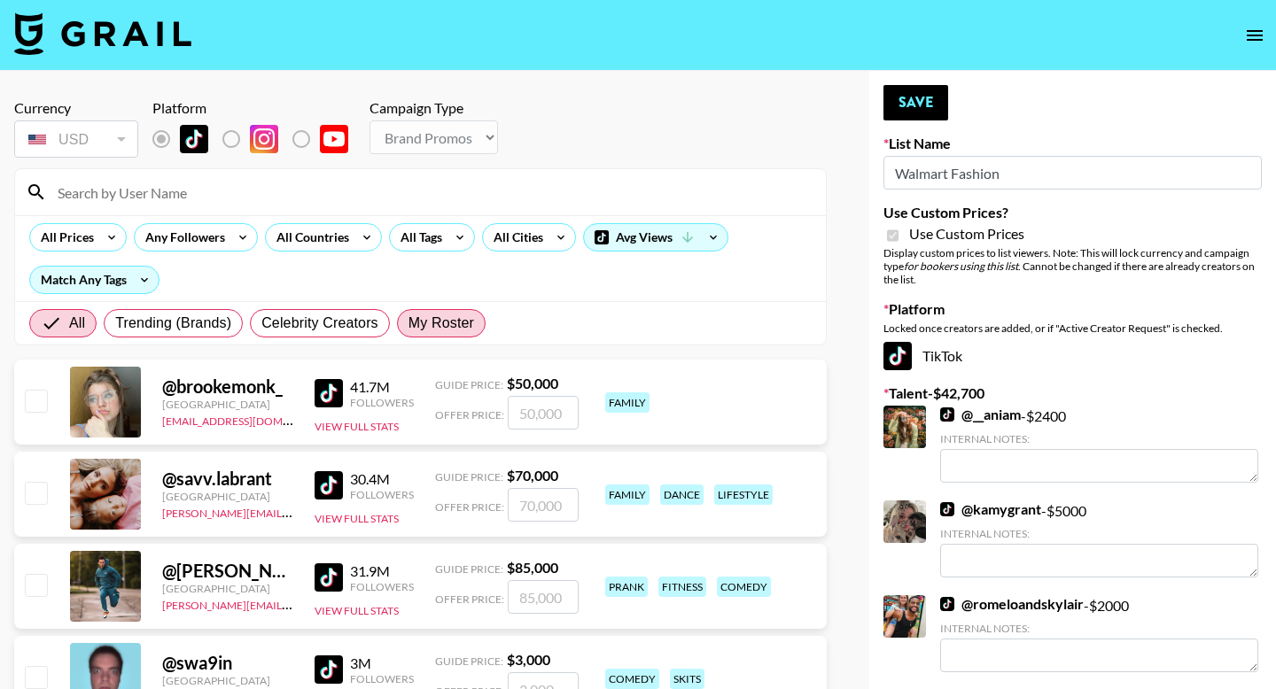
click at [463, 316] on span "My Roster" at bounding box center [442, 323] width 66 height 21
click at [409, 323] on input "My Roster" at bounding box center [409, 323] width 0 height 0
radio input "true"
